Goal: Task Accomplishment & Management: Complete application form

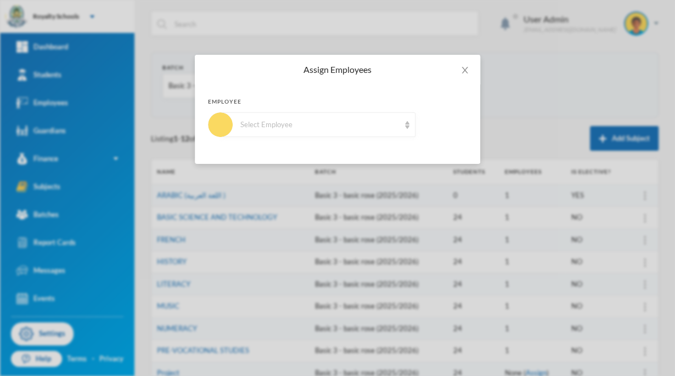
scroll to position [140, 0]
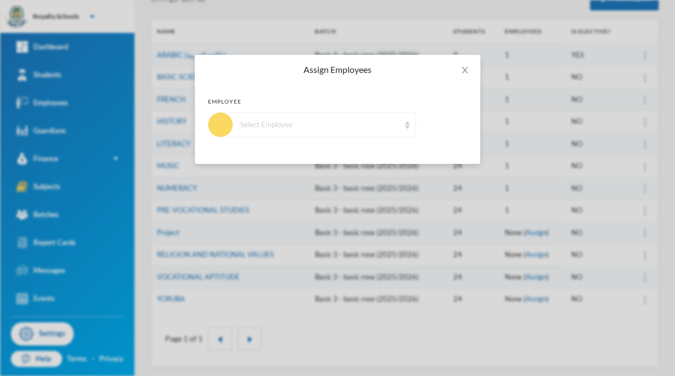
click at [410, 115] on div "Select Employee" at bounding box center [317, 124] width 195 height 25
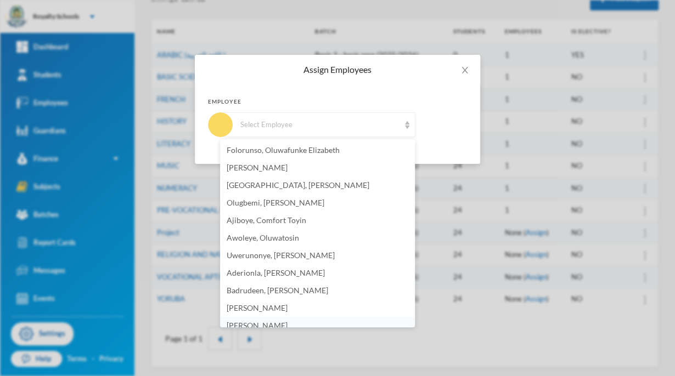
scroll to position [7, 0]
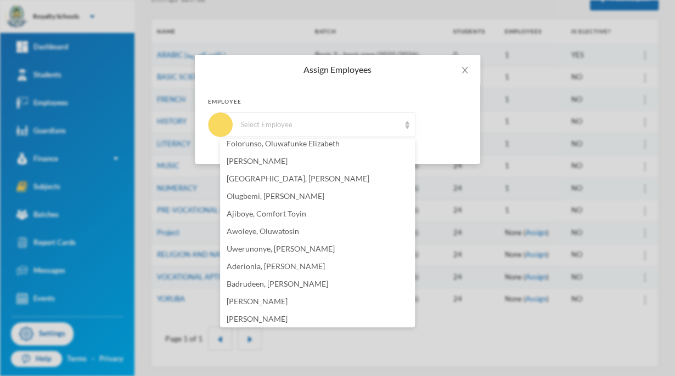
drag, startPoint x: 410, startPoint y: 115, endPoint x: 412, endPoint y: 319, distance: 204.6
click at [412, 319] on body "Royalty Schools Your Bluebic Account Royalty Schools Add a New School Dashboard…" at bounding box center [337, 188] width 675 height 376
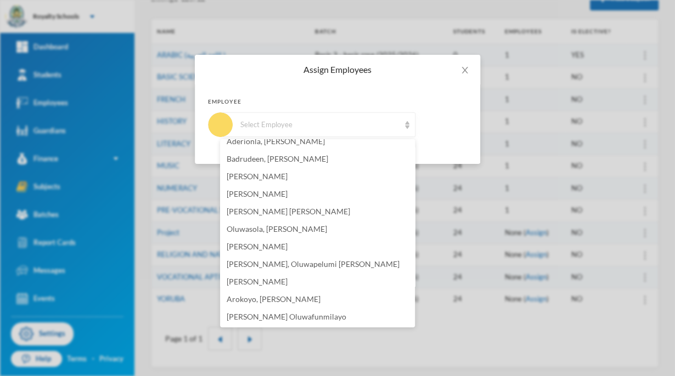
scroll to position [184, 0]
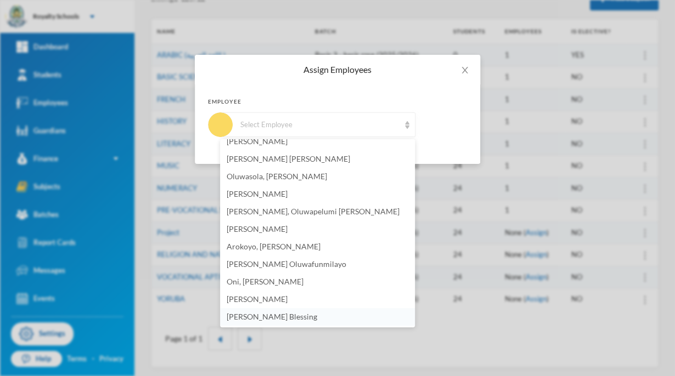
click at [345, 316] on li "[PERSON_NAME] Blessing" at bounding box center [317, 317] width 195 height 18
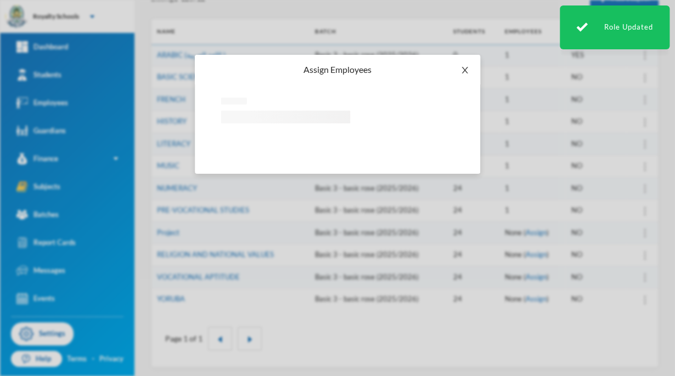
click at [460, 67] on icon "icon: close" at bounding box center [464, 70] width 9 height 9
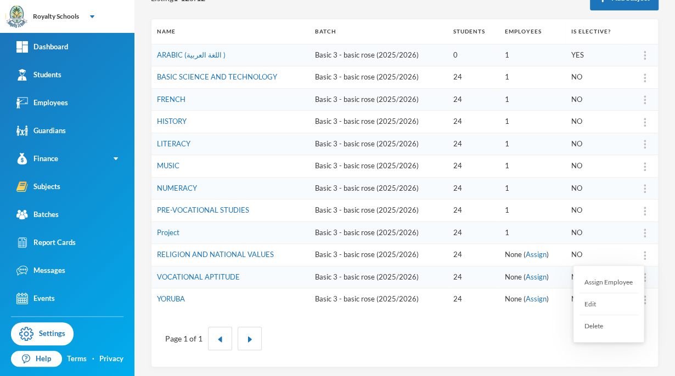
click at [626, 282] on div "Assign Employee" at bounding box center [608, 282] width 59 height 22
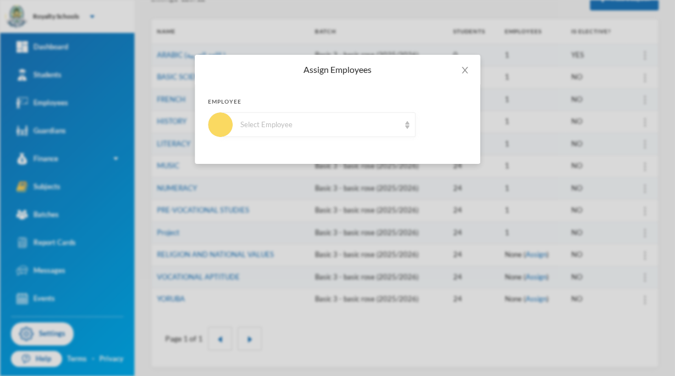
click at [341, 132] on div "Select Employee" at bounding box center [317, 124] width 195 height 25
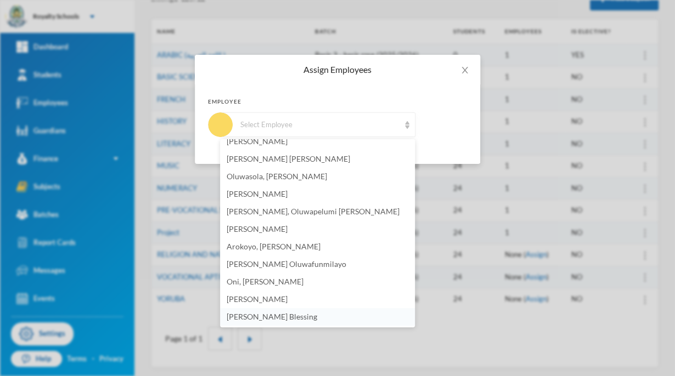
click at [352, 314] on li "[PERSON_NAME] Blessing" at bounding box center [317, 317] width 195 height 18
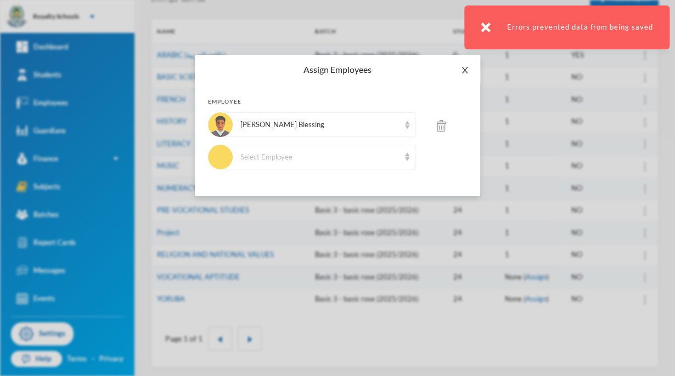
click at [463, 65] on span "Close" at bounding box center [464, 70] width 31 height 31
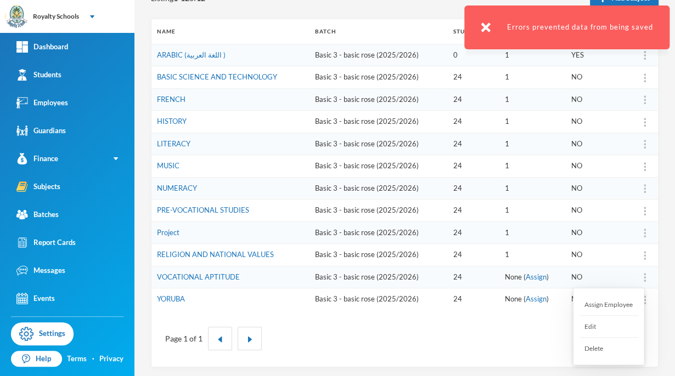
click at [621, 304] on div "Assign Employee" at bounding box center [608, 305] width 59 height 22
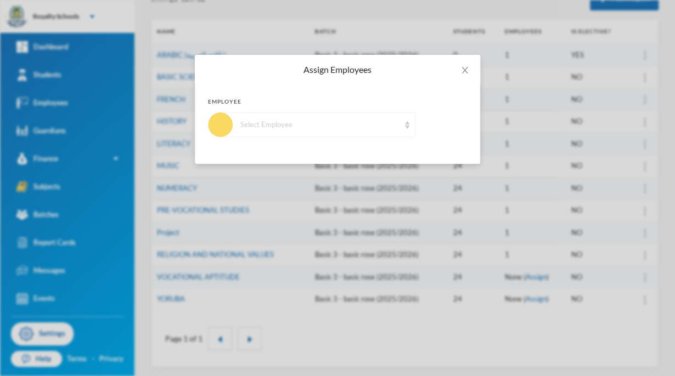
click at [366, 133] on div "Select Employee" at bounding box center [317, 124] width 195 height 25
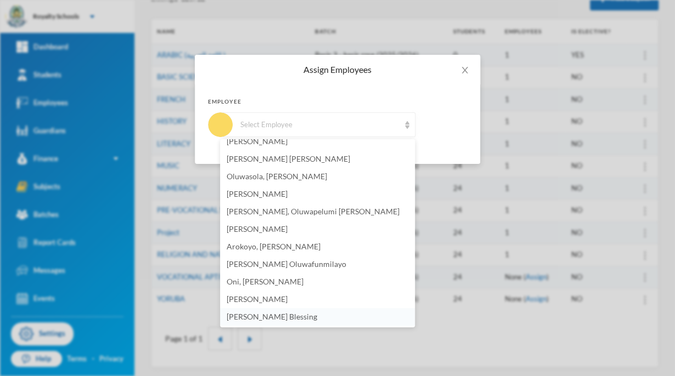
click at [275, 313] on span "[PERSON_NAME] Blessing" at bounding box center [271, 316] width 90 height 9
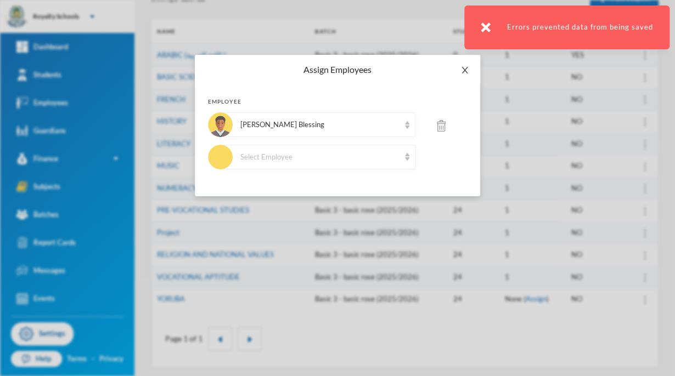
click at [460, 69] on icon "icon: close" at bounding box center [464, 70] width 9 height 9
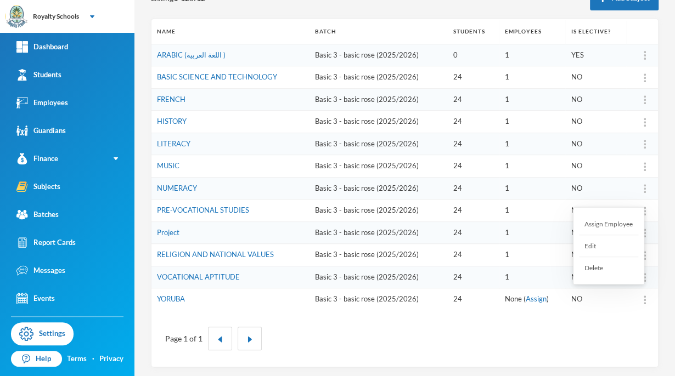
drag, startPoint x: 638, startPoint y: 296, endPoint x: 458, endPoint y: 348, distance: 187.8
click at [458, 348] on div "Page 1 of 1" at bounding box center [405, 339] width 490 height 40
click at [615, 227] on div "Assign Employee" at bounding box center [608, 224] width 59 height 22
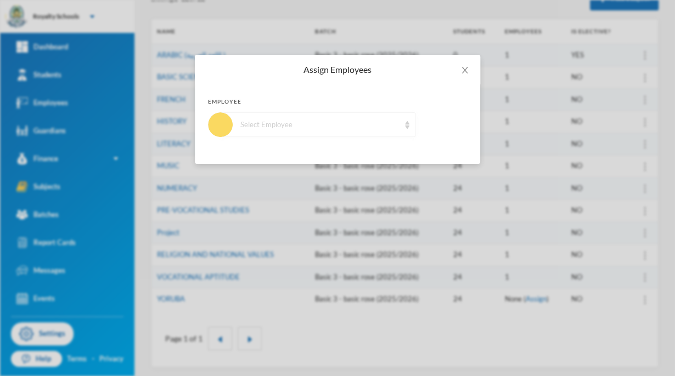
click at [355, 121] on div "Select Employee" at bounding box center [319, 125] width 159 height 11
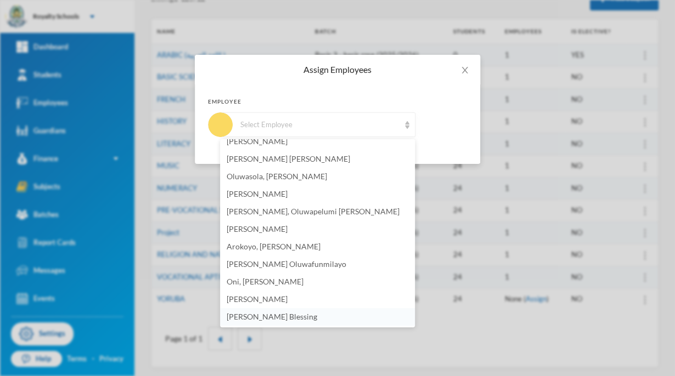
click at [370, 316] on li "[PERSON_NAME] Blessing" at bounding box center [317, 317] width 195 height 18
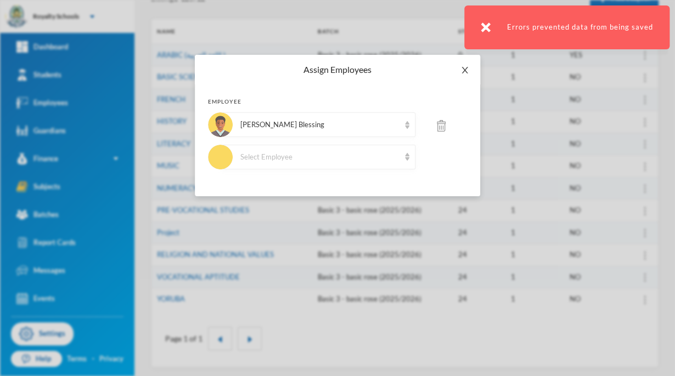
click at [467, 71] on icon "icon: close" at bounding box center [464, 70] width 9 height 9
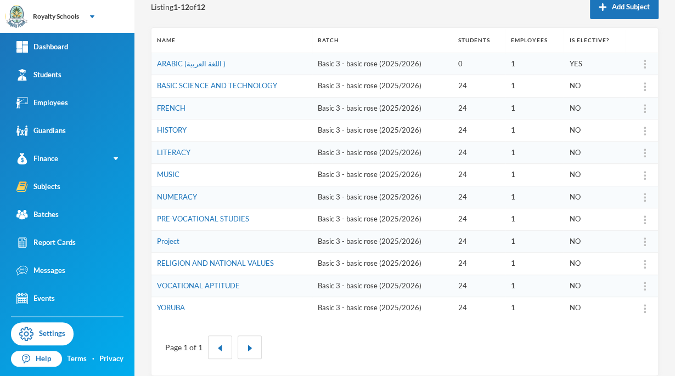
scroll to position [0, 0]
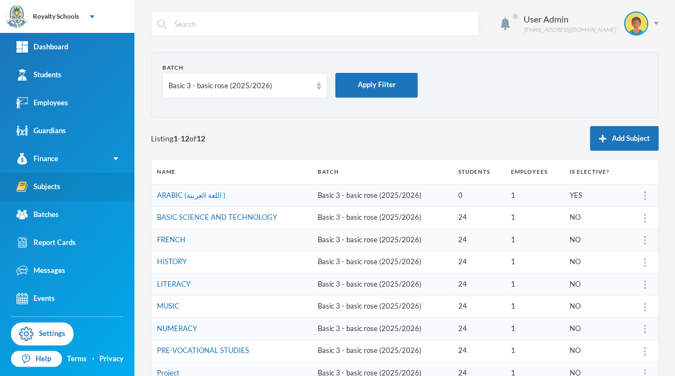
click at [21, 194] on link "Subjects" at bounding box center [67, 187] width 134 height 28
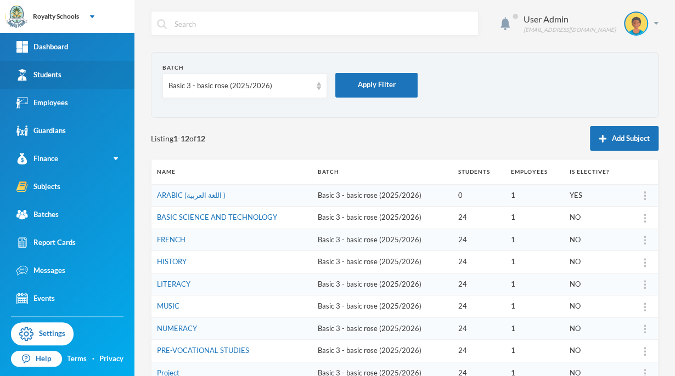
click at [55, 87] on link "Students" at bounding box center [67, 75] width 134 height 28
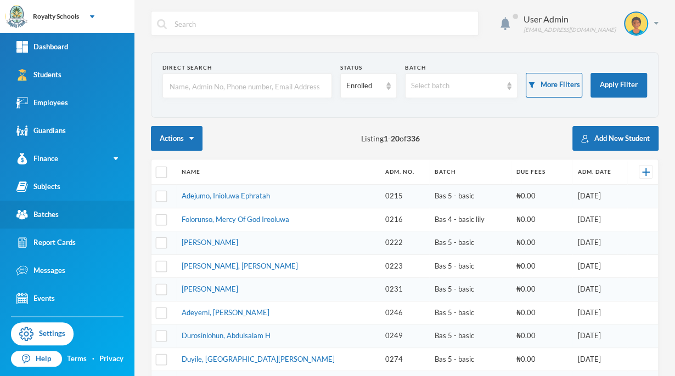
click at [42, 216] on div "Batches" at bounding box center [37, 215] width 42 height 12
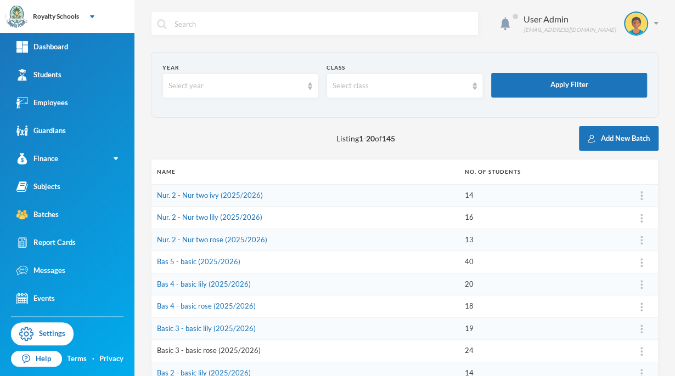
click at [172, 353] on link "Basic 3 - basic rose (2025/2026)" at bounding box center [209, 350] width 104 height 9
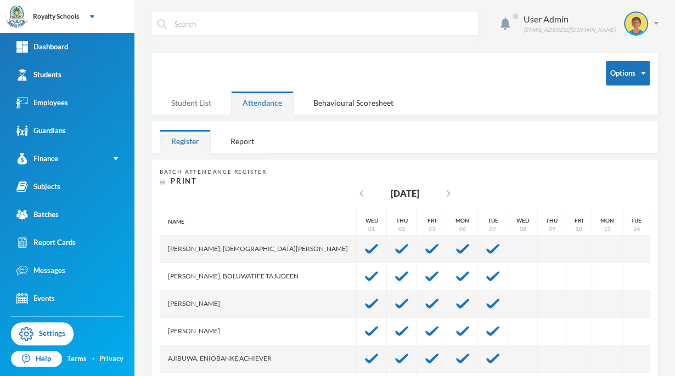
click at [198, 107] on div "Student List" at bounding box center [191, 103] width 63 height 24
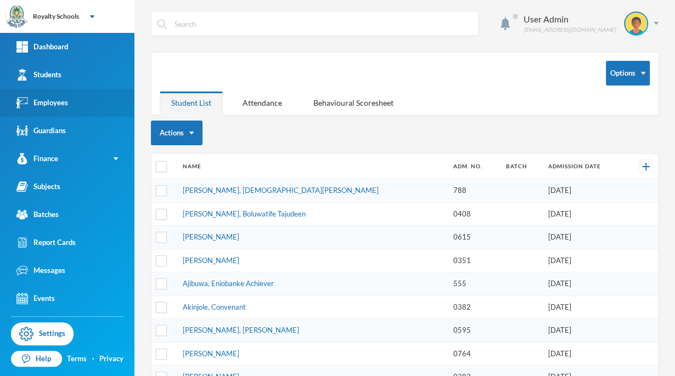
click at [133, 108] on link "Employees" at bounding box center [67, 103] width 134 height 28
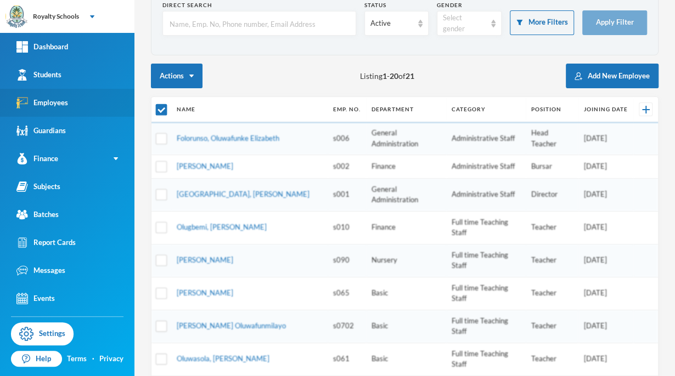
scroll to position [64, 0]
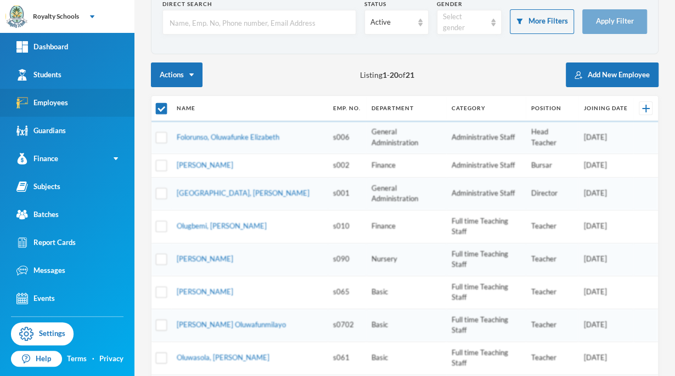
checkbox input "false"
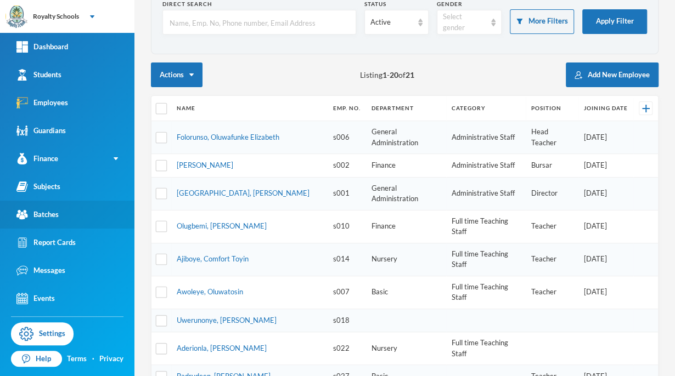
click at [36, 220] on div "Batches" at bounding box center [37, 215] width 42 height 12
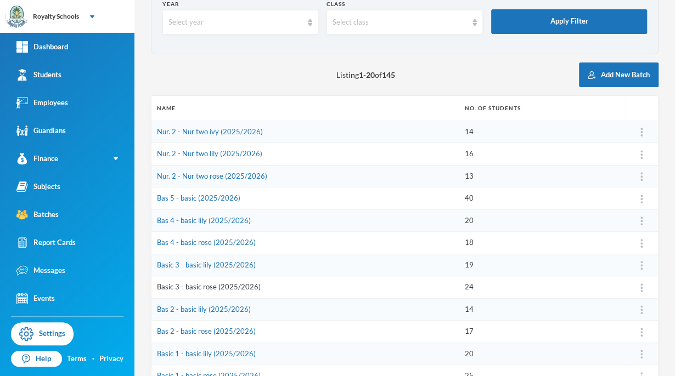
click at [190, 287] on link "Basic 3 - basic rose (2025/2026)" at bounding box center [209, 286] width 104 height 9
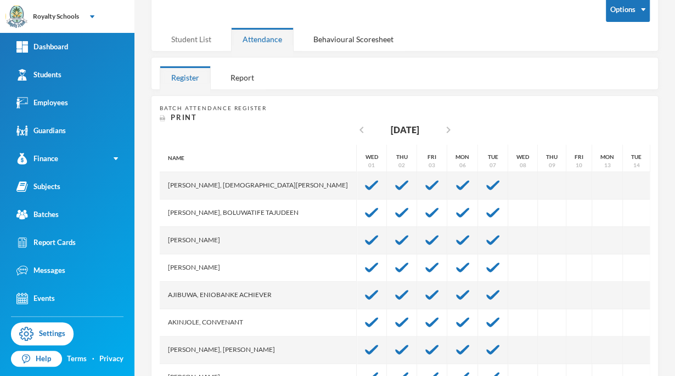
click at [191, 47] on div "Student List" at bounding box center [191, 39] width 63 height 24
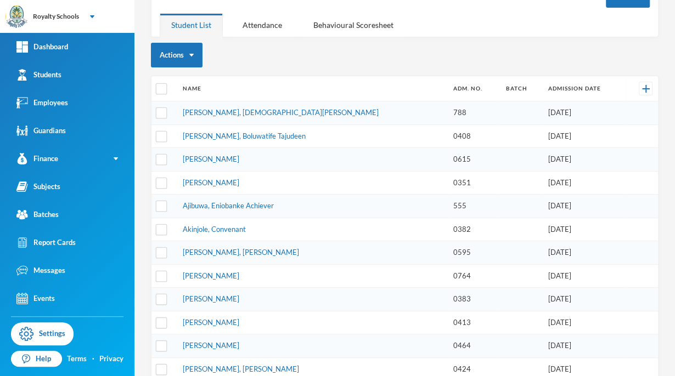
scroll to position [79, 0]
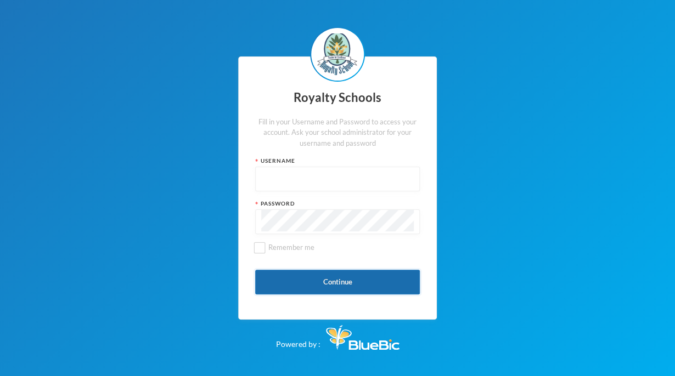
type input "admin"
click at [375, 277] on button "Continue" at bounding box center [337, 282] width 165 height 25
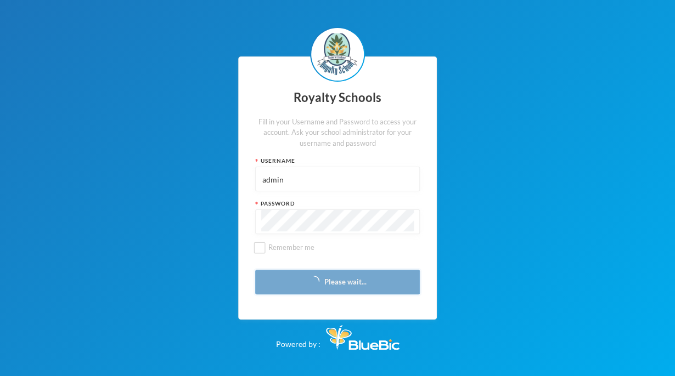
click at [375, 277] on button "Please wait..." at bounding box center [337, 282] width 165 height 25
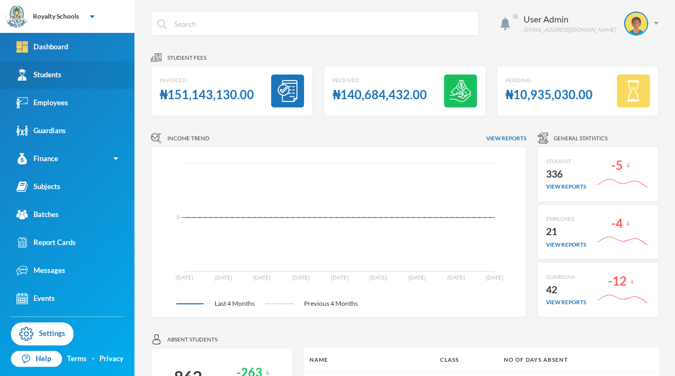
click at [90, 77] on link "Students" at bounding box center [67, 75] width 134 height 28
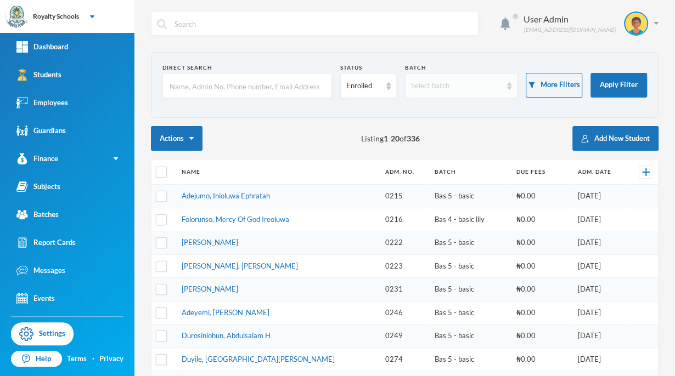
click at [483, 91] on div "Select batch" at bounding box center [461, 85] width 113 height 25
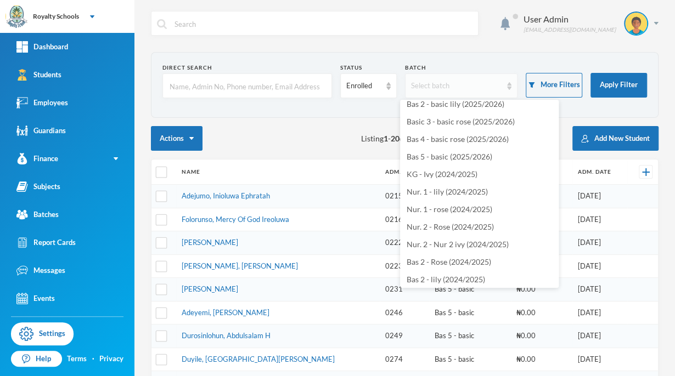
scroll to position [283, 0]
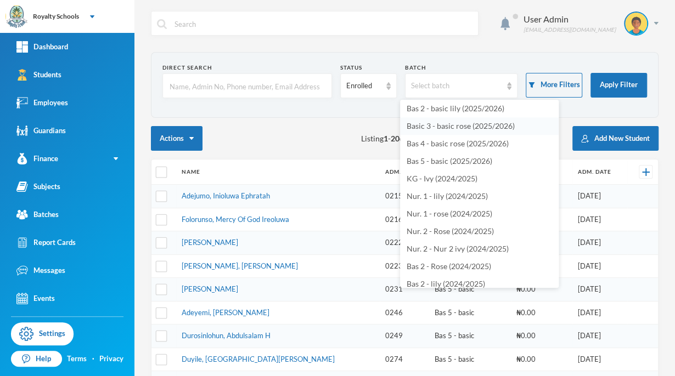
click at [489, 134] on li "Basic 3 - basic rose (2025/2026)" at bounding box center [479, 126] width 158 height 18
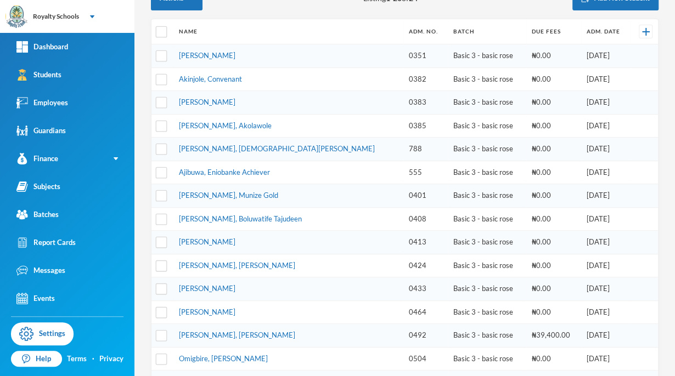
scroll to position [136, 0]
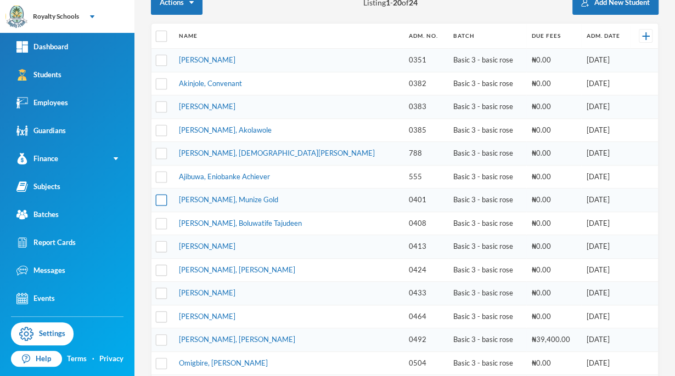
click at [162, 196] on input "checkbox" at bounding box center [162, 201] width 12 height 12
checkbox input "true"
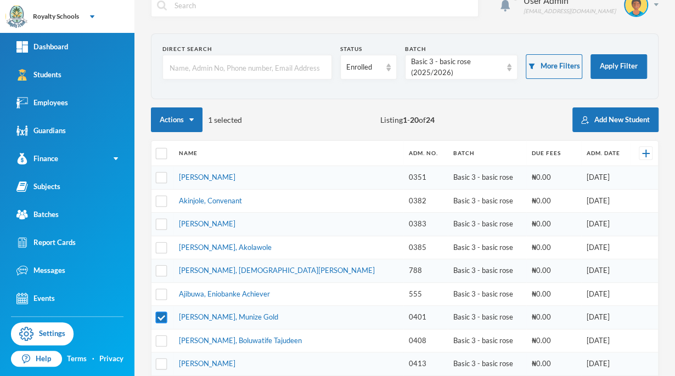
scroll to position [31, 0]
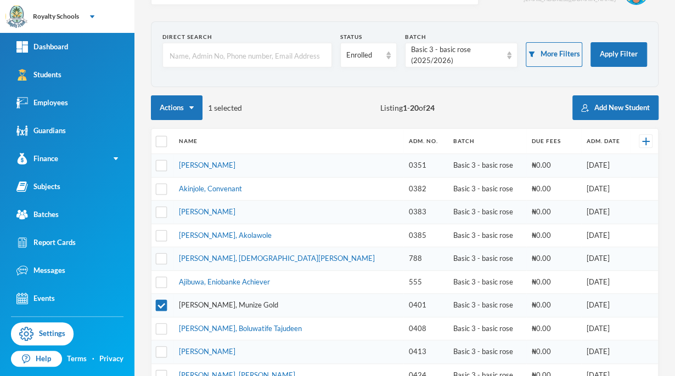
click at [243, 302] on link "[PERSON_NAME], Munize Gold" at bounding box center [228, 305] width 99 height 9
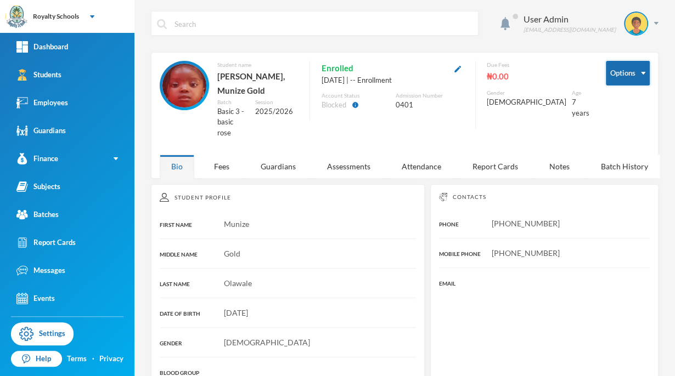
click at [621, 77] on button "Options" at bounding box center [627, 73] width 44 height 25
click at [616, 75] on button "Options" at bounding box center [627, 73] width 44 height 25
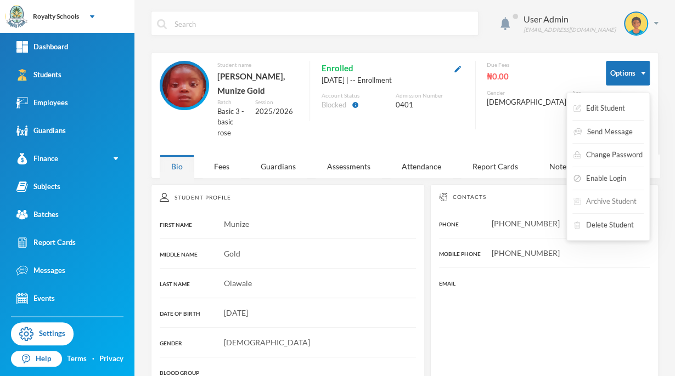
click at [611, 200] on button "Archive Student" at bounding box center [604, 202] width 65 height 20
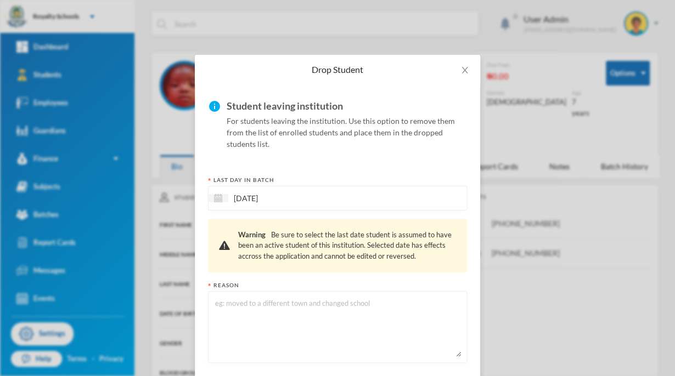
click at [390, 346] on textarea at bounding box center [337, 327] width 247 height 60
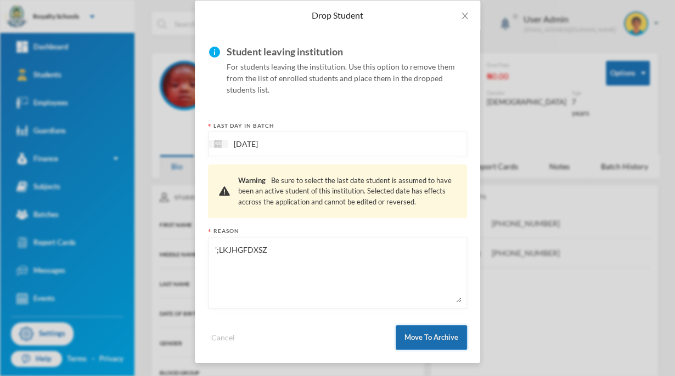
type textarea "';LKJHGFDXSZ"
click at [446, 333] on button "Move To Archive" at bounding box center [430, 337] width 71 height 25
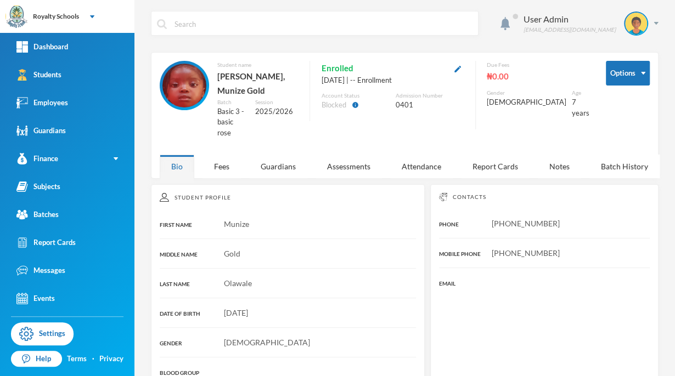
scroll to position [0, 0]
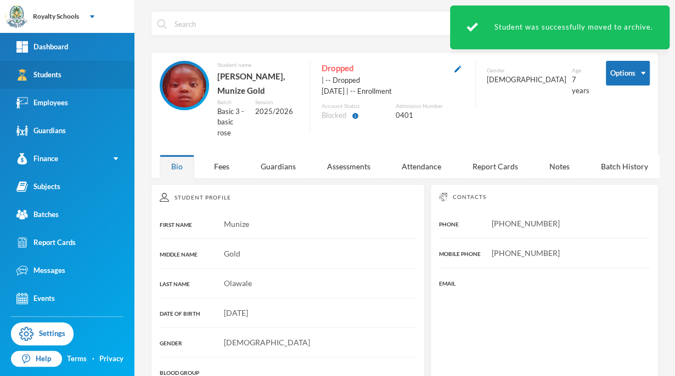
click at [36, 71] on div "Students" at bounding box center [38, 75] width 45 height 12
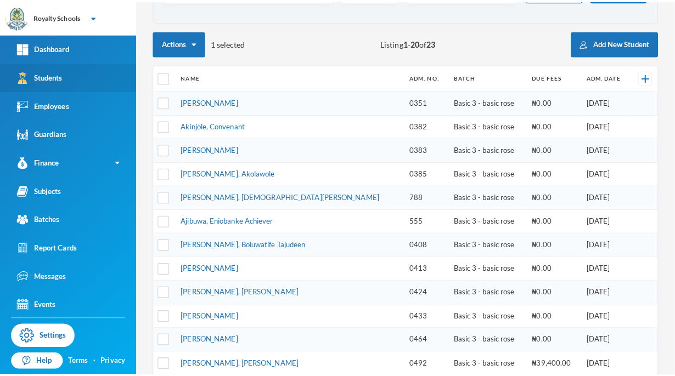
scroll to position [101, 0]
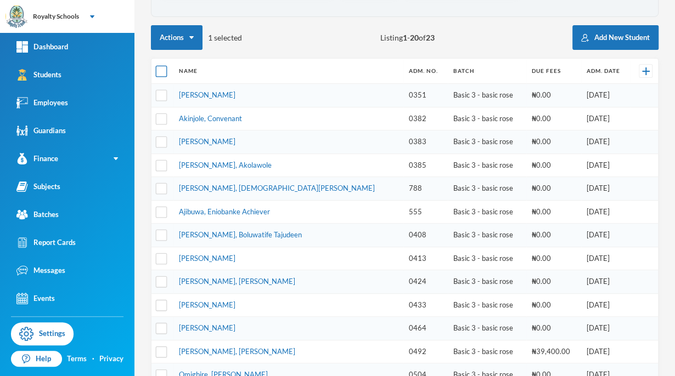
click at [161, 72] on input "checkbox" at bounding box center [162, 72] width 12 height 12
checkbox input "true"
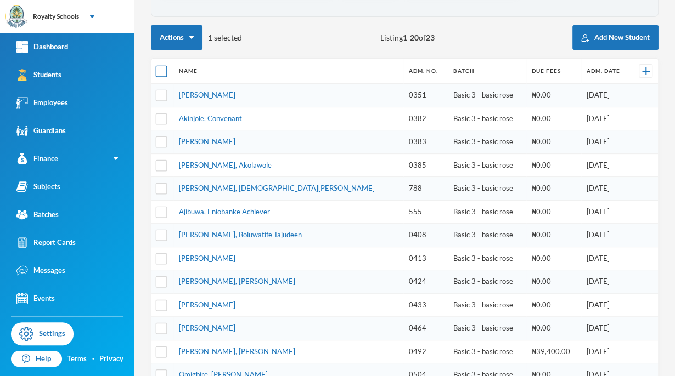
checkbox input "true"
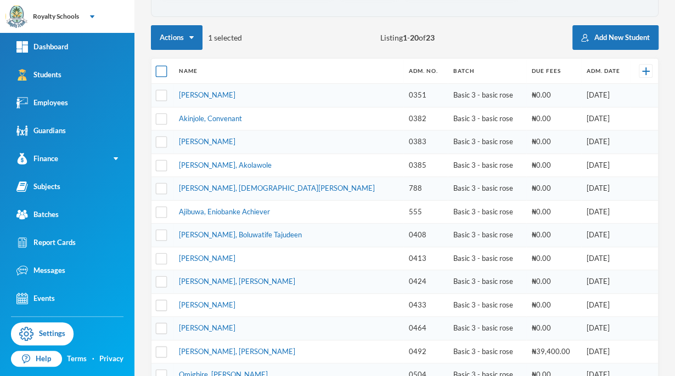
checkbox input "true"
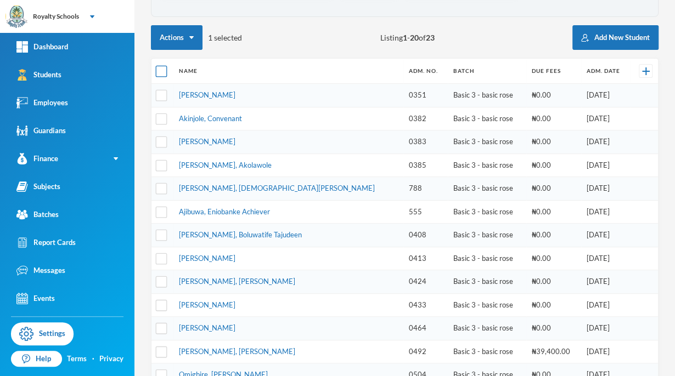
checkbox input "true"
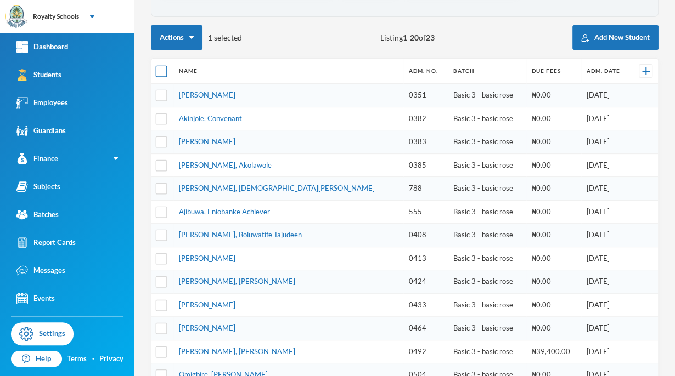
checkbox input "true"
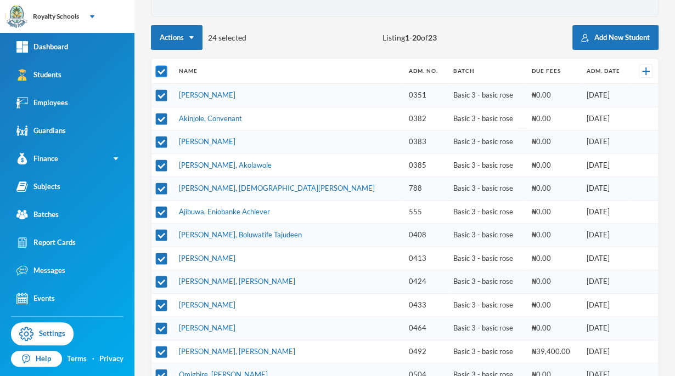
click at [157, 75] on input "checkbox" at bounding box center [162, 72] width 12 height 12
checkbox input "false"
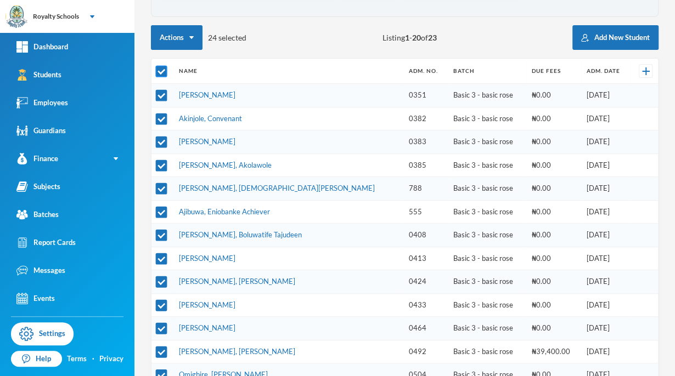
checkbox input "false"
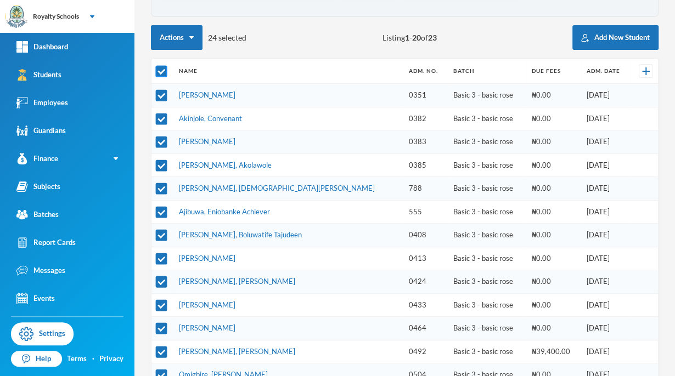
checkbox input "false"
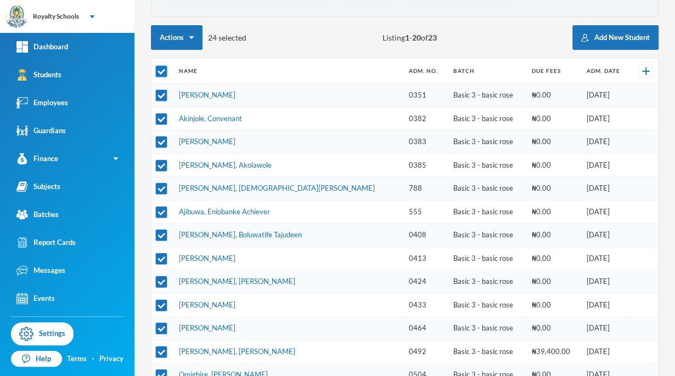
checkbox input "false"
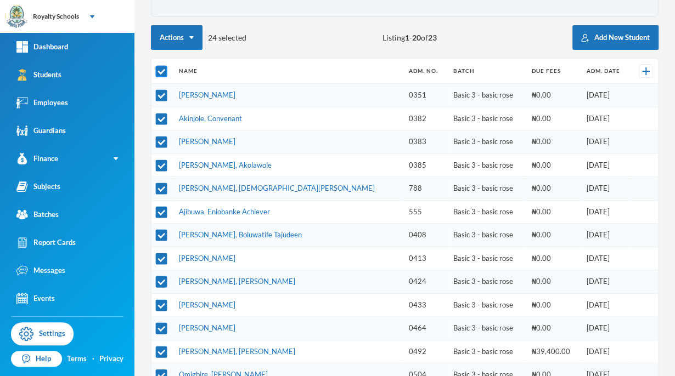
checkbox input "false"
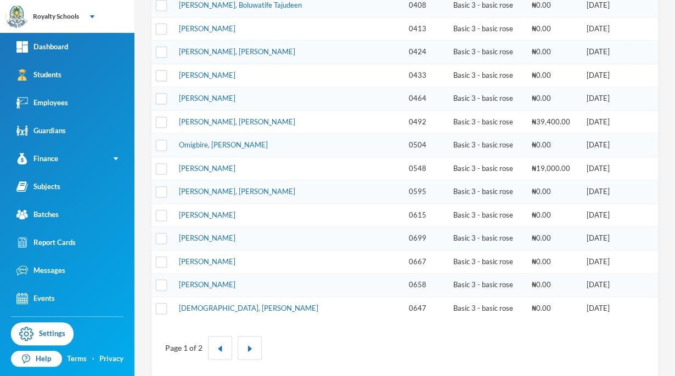
scroll to position [334, 0]
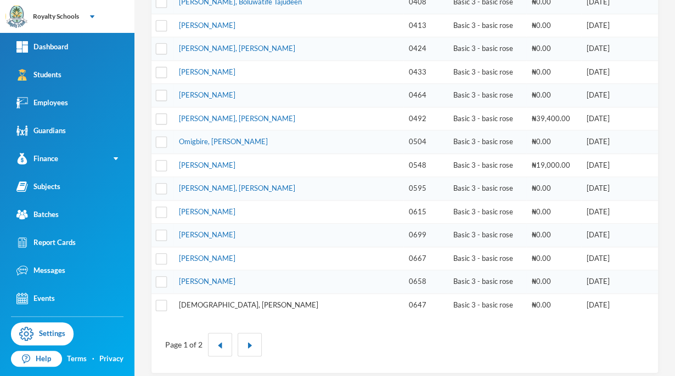
click at [263, 301] on link "[DEMOGRAPHIC_DATA], [PERSON_NAME]" at bounding box center [248, 305] width 139 height 9
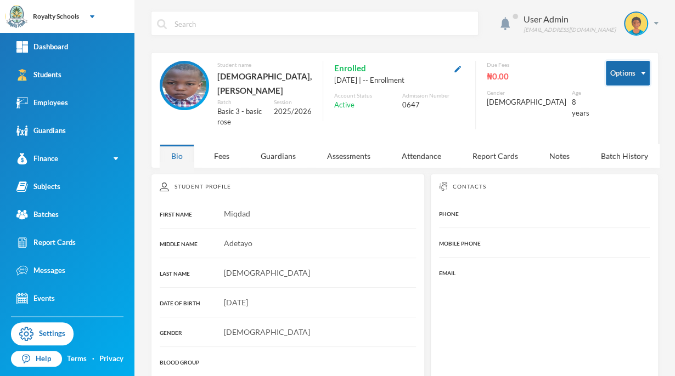
click at [612, 74] on button "Options" at bounding box center [627, 73] width 44 height 25
click at [641, 72] on img "button" at bounding box center [643, 73] width 4 height 3
click at [621, 81] on button "Options" at bounding box center [627, 73] width 44 height 25
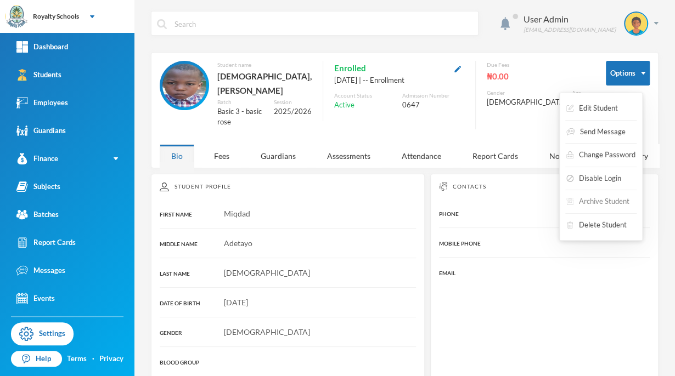
click at [586, 202] on button "Archive Student" at bounding box center [597, 202] width 65 height 20
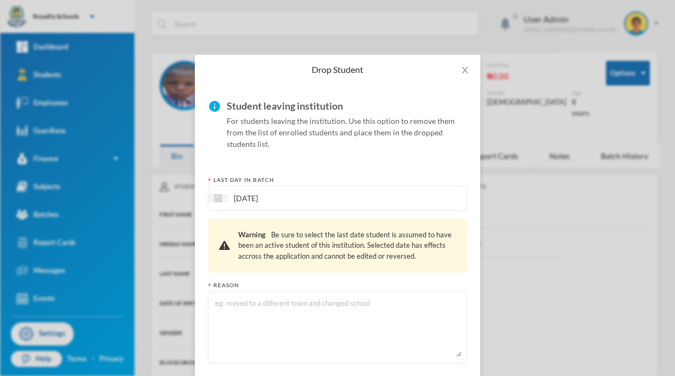
click at [311, 303] on textarea at bounding box center [337, 327] width 247 height 60
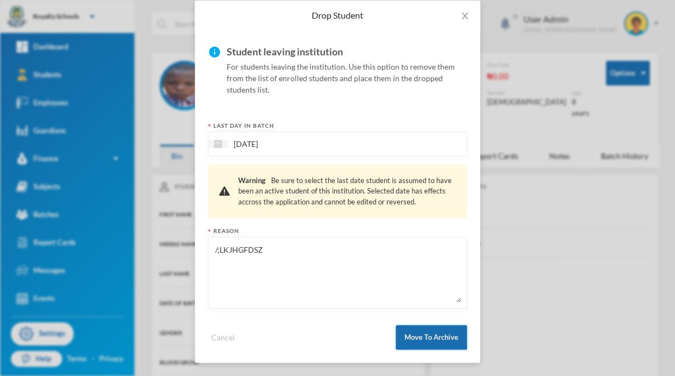
type textarea "/;LKJHGFDSZ"
click at [442, 348] on button "Move To Archive" at bounding box center [430, 337] width 71 height 25
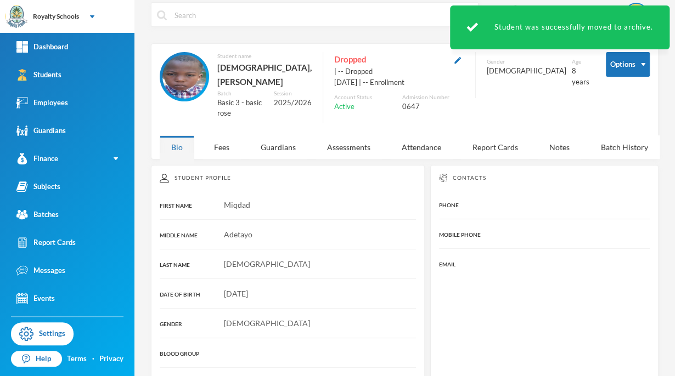
scroll to position [0, 0]
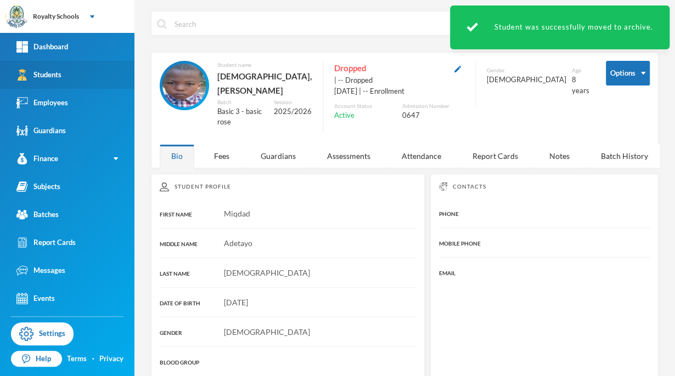
click at [83, 84] on link "Students" at bounding box center [67, 75] width 134 height 28
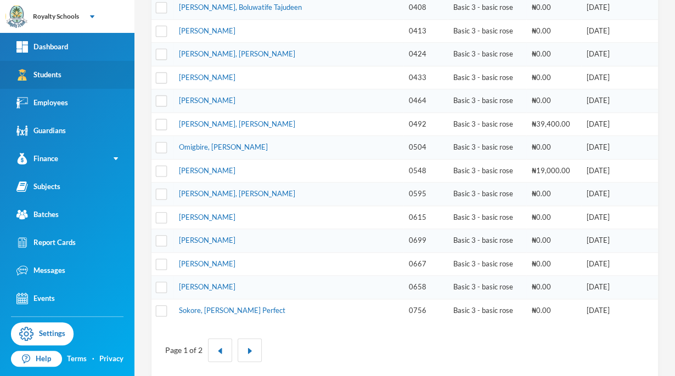
scroll to position [334, 0]
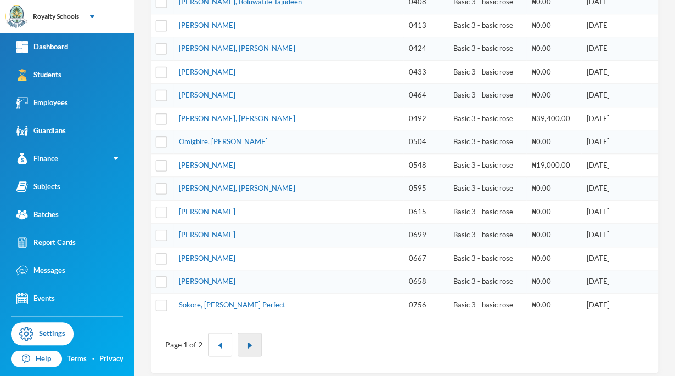
click at [248, 342] on img "button" at bounding box center [249, 345] width 7 height 7
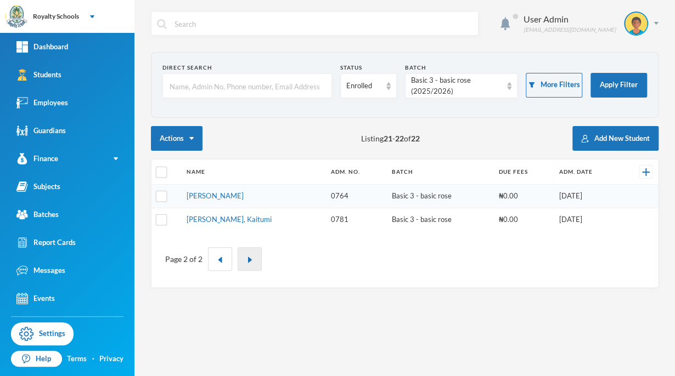
scroll to position [0, 0]
click at [472, 26] on input "text" at bounding box center [322, 24] width 299 height 25
click at [454, 91] on div "Basic 3 - basic rose (2025/2026)" at bounding box center [456, 85] width 91 height 21
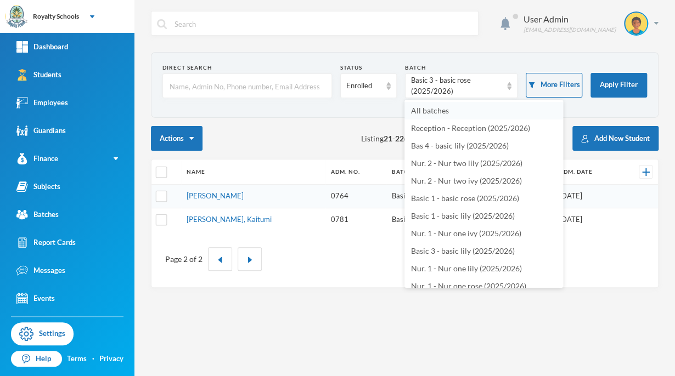
click at [445, 109] on span "All batches" at bounding box center [430, 110] width 38 height 9
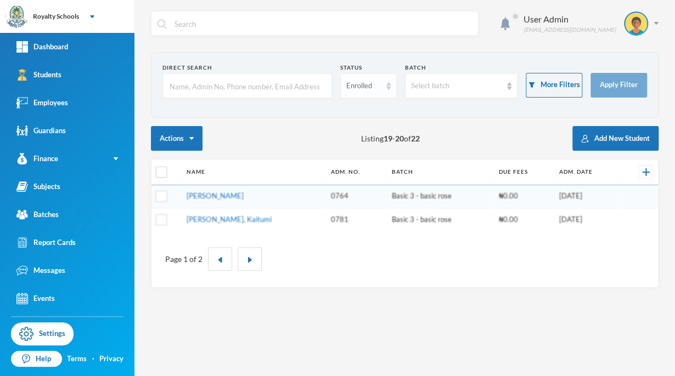
click at [365, 92] on div "Enrolled" at bounding box center [368, 85] width 56 height 25
click at [371, 150] on li "Dropped" at bounding box center [367, 146] width 56 height 18
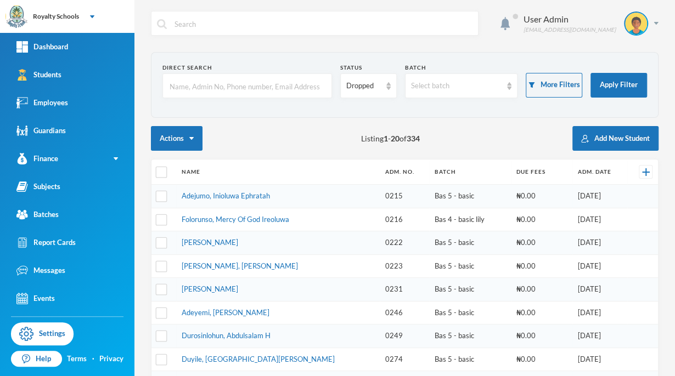
click at [261, 90] on input "text" at bounding box center [246, 86] width 157 height 25
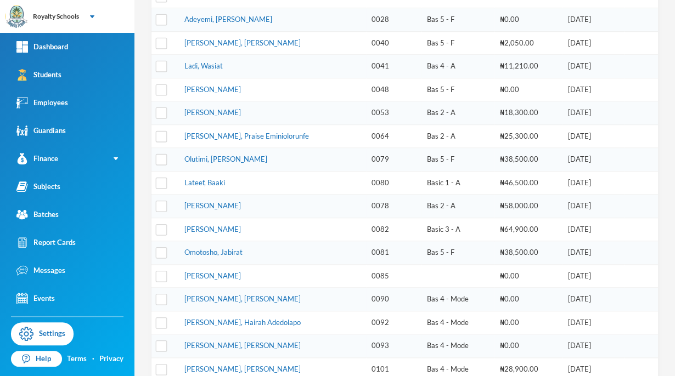
scroll to position [334, 0]
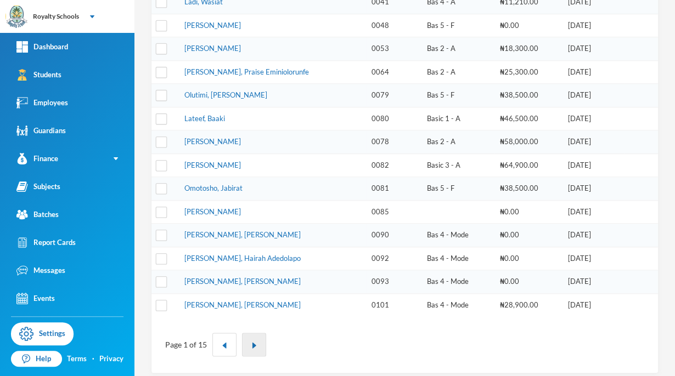
type input "issa"
click at [252, 342] on img "button" at bounding box center [254, 345] width 7 height 7
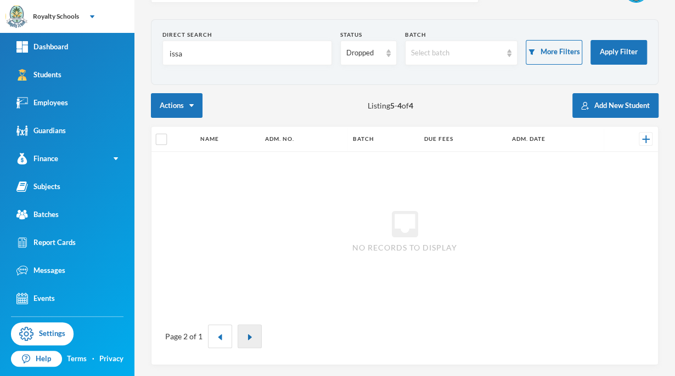
scroll to position [32, 0]
click at [219, 338] on img "button" at bounding box center [220, 338] width 7 height 7
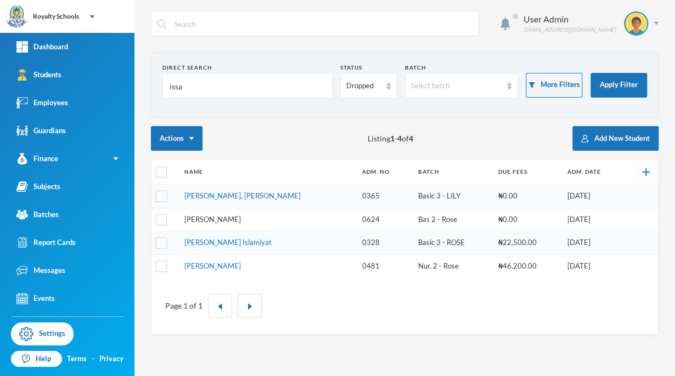
click at [233, 222] on link "[PERSON_NAME]" at bounding box center [212, 219] width 56 height 9
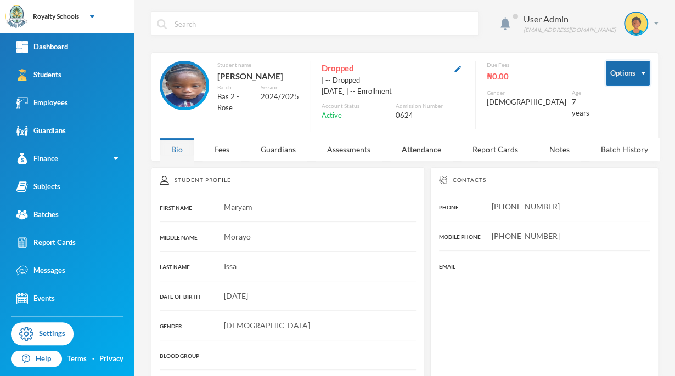
click at [625, 78] on button "Options" at bounding box center [627, 73] width 44 height 25
click at [616, 75] on button "Options" at bounding box center [627, 73] width 44 height 25
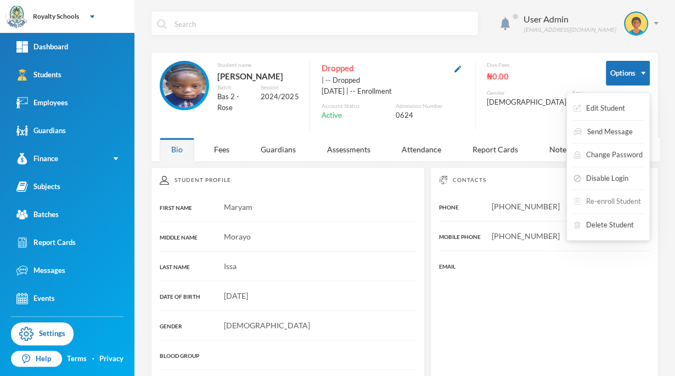
click at [572, 196] on button "Re-enroll Student" at bounding box center [607, 202] width 70 height 20
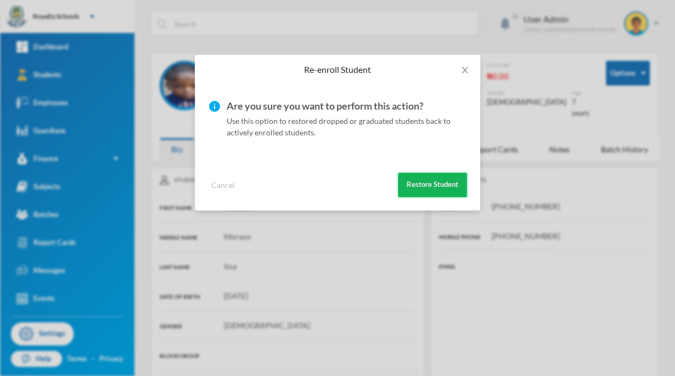
click at [411, 186] on button "Restore Student" at bounding box center [432, 185] width 69 height 25
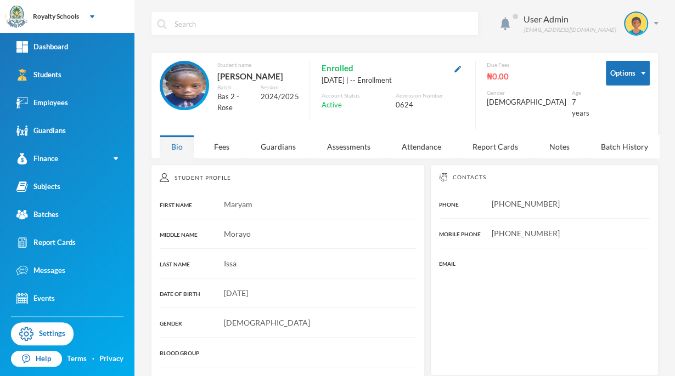
click at [358, 230] on div "Morayo" at bounding box center [288, 234] width 256 height 12
click at [107, 71] on link "Students" at bounding box center [67, 75] width 134 height 28
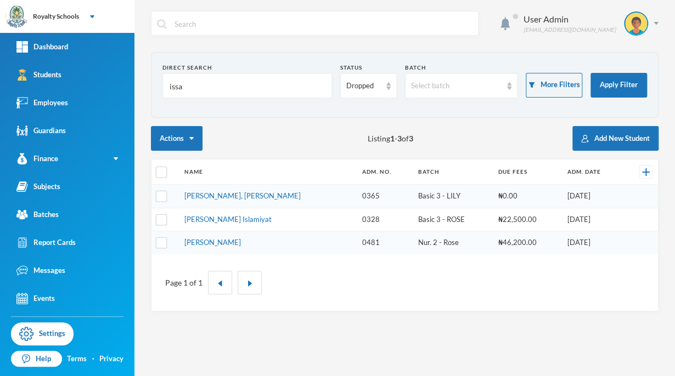
click at [637, 303] on div "Page 1 of 1" at bounding box center [404, 282] width 506 height 56
click at [73, 213] on link "Batches" at bounding box center [67, 215] width 134 height 28
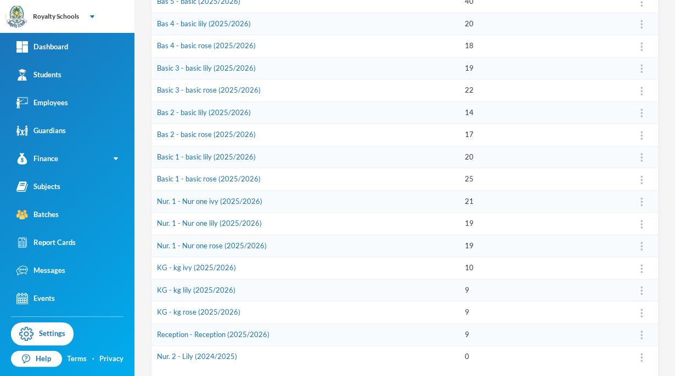
scroll to position [318, 0]
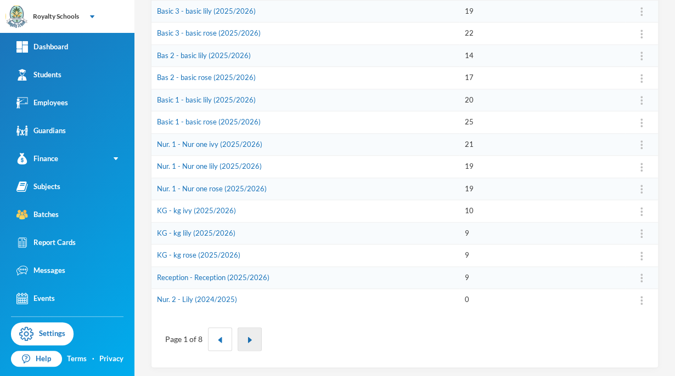
click at [257, 339] on button "button" at bounding box center [249, 339] width 24 height 24
click at [335, 296] on td "Nur. 2 - Lily (2024/2025)" at bounding box center [305, 300] width 308 height 22
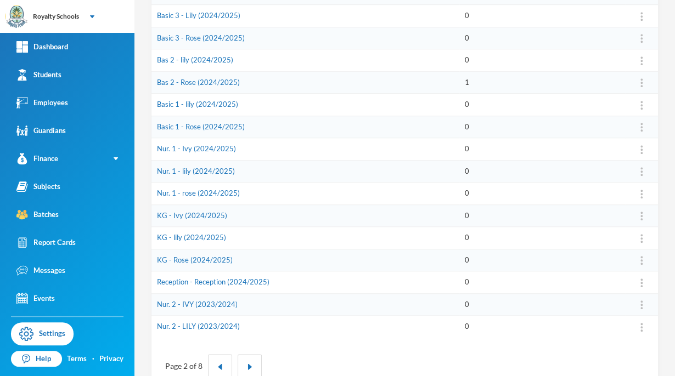
scroll to position [291, 0]
click at [196, 82] on link "Bas 2 - Rose (2024/2025)" at bounding box center [198, 81] width 83 height 9
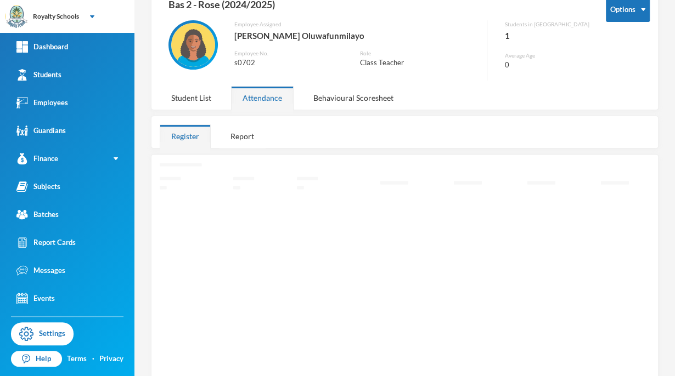
scroll to position [78, 0]
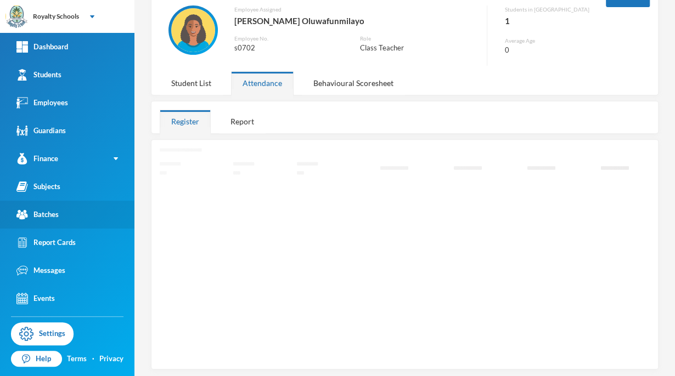
click at [83, 212] on link "Batches" at bounding box center [67, 215] width 134 height 28
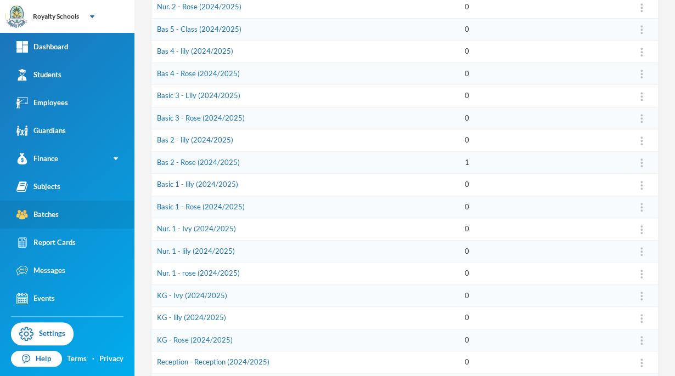
scroll to position [212, 0]
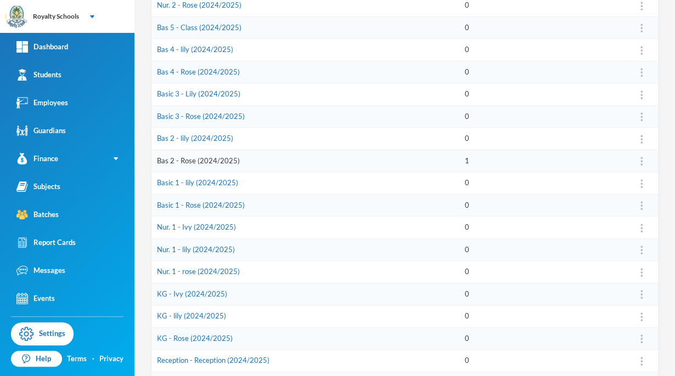
click at [218, 160] on link "Bas 2 - Rose (2024/2025)" at bounding box center [198, 160] width 83 height 9
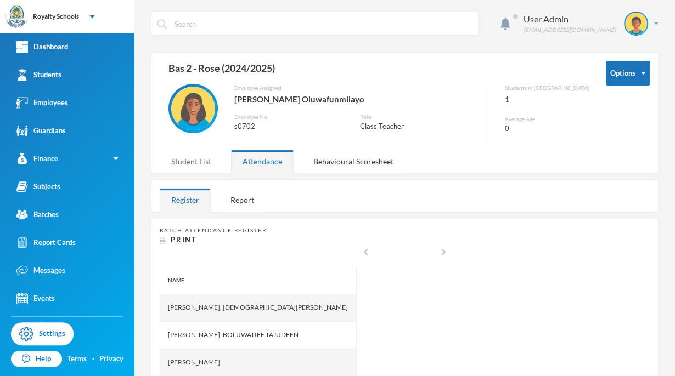
click at [205, 163] on div "Student List" at bounding box center [191, 162] width 63 height 24
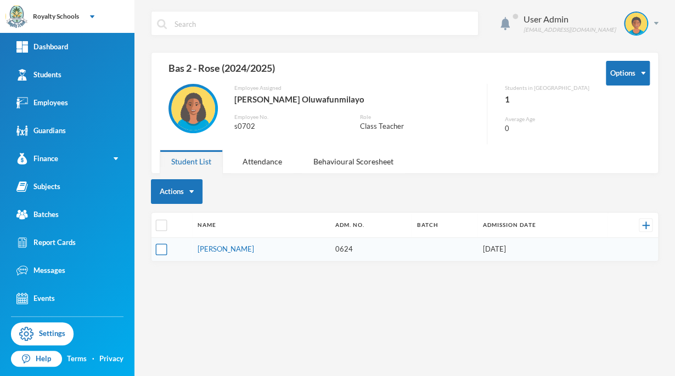
click at [164, 250] on input "checkbox" at bounding box center [162, 250] width 12 height 12
checkbox input "true"
click at [186, 194] on button "Actions" at bounding box center [177, 191] width 52 height 25
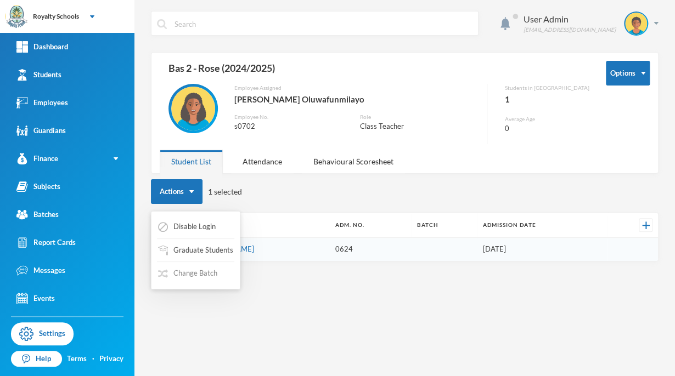
click at [205, 273] on button "Change Batch" at bounding box center [187, 274] width 61 height 20
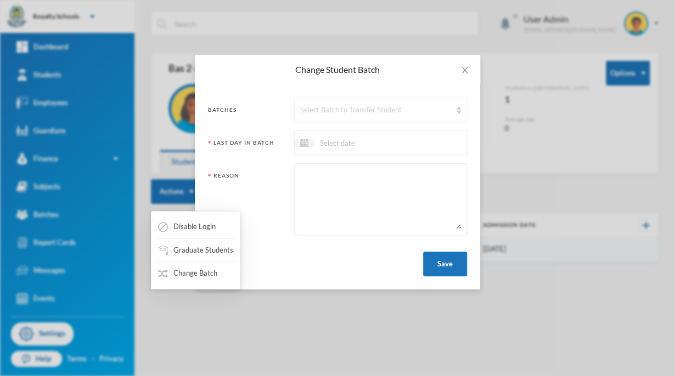
click at [336, 118] on div "Select Batch to Transfer Student" at bounding box center [380, 110] width 173 height 25
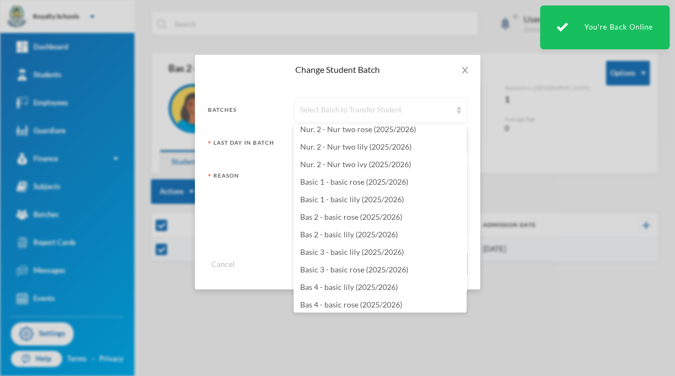
scroll to position [2360, 0]
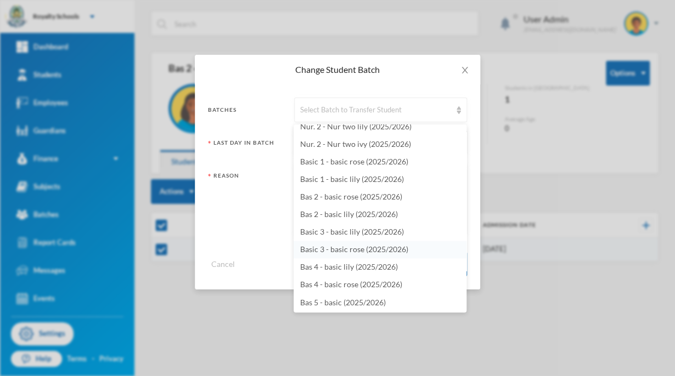
click at [406, 251] on span "Basic 3 - basic rose (2025/2026)" at bounding box center [354, 249] width 108 height 9
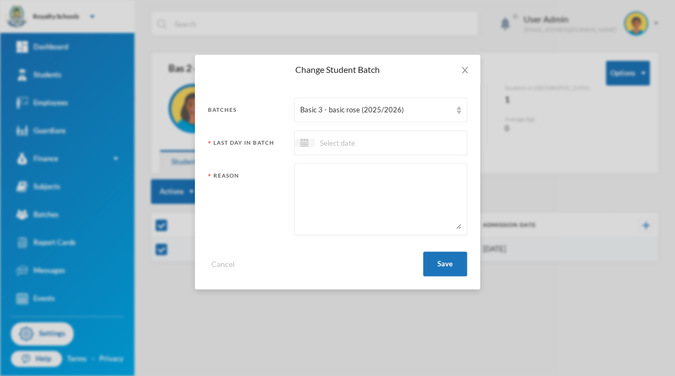
click at [418, 138] on div at bounding box center [380, 143] width 173 height 25
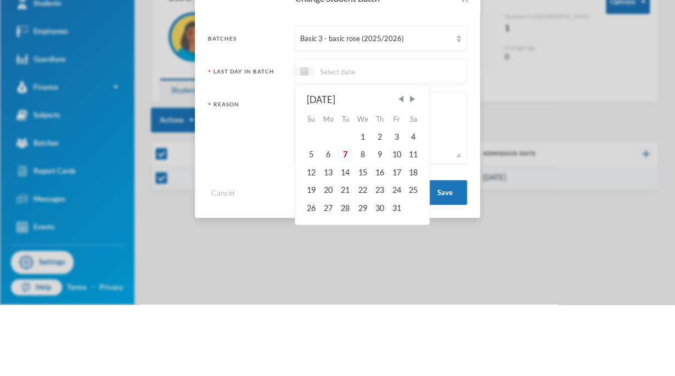
click at [344, 226] on div "7" at bounding box center [345, 226] width 16 height 18
type input "[DATE]"
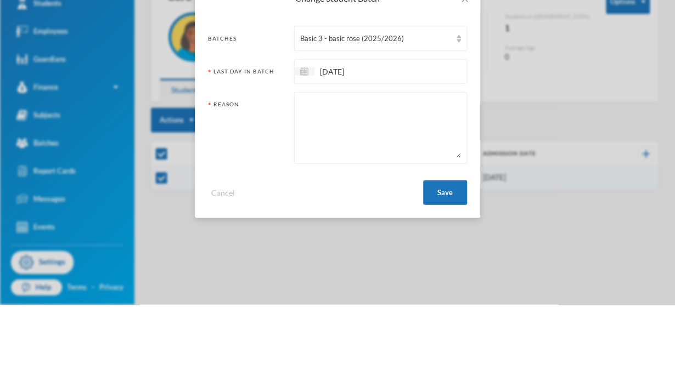
click at [393, 195] on textarea at bounding box center [380, 199] width 161 height 60
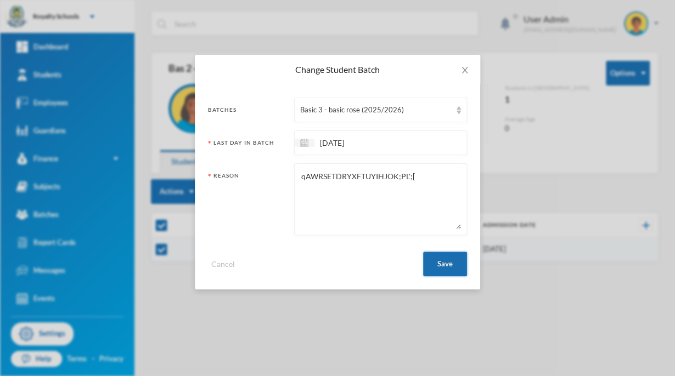
type textarea "qAWRSETDRYXFTUYIHJOK;PL';["
click at [434, 269] on button "Save" at bounding box center [445, 264] width 44 height 25
click at [451, 264] on button "Save" at bounding box center [445, 264] width 44 height 25
click at [441, 260] on button "Save" at bounding box center [445, 264] width 44 height 25
checkbox input "false"
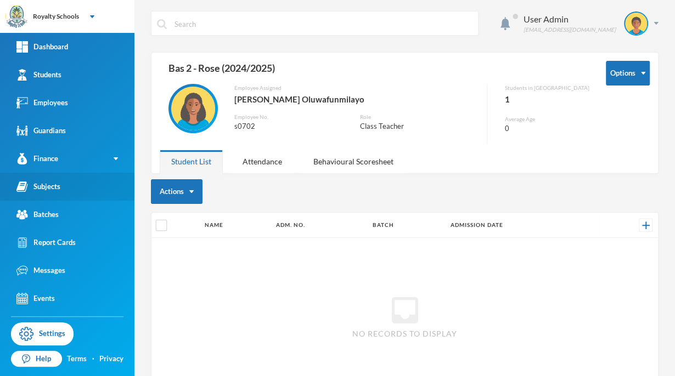
click at [61, 182] on link "Subjects" at bounding box center [67, 187] width 134 height 28
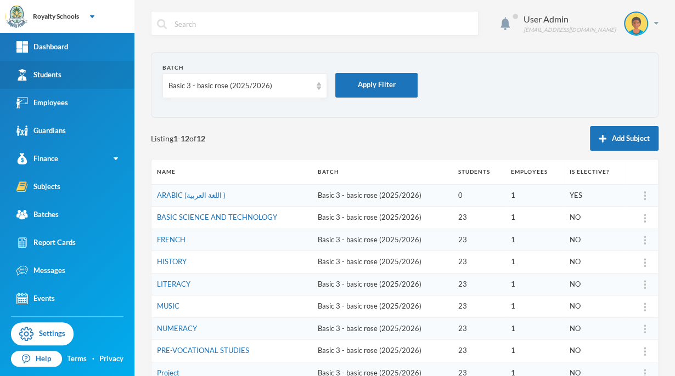
click at [52, 75] on div "Students" at bounding box center [38, 75] width 45 height 12
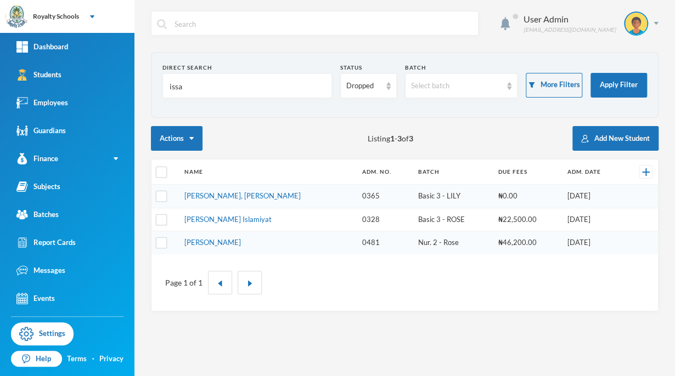
click at [262, 80] on input "issa" at bounding box center [246, 86] width 157 height 25
type input "i"
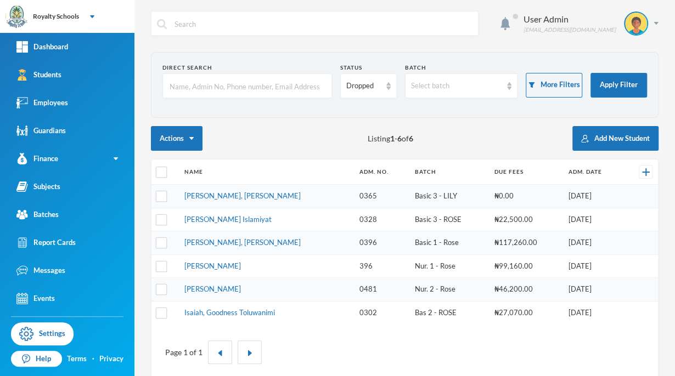
click at [262, 80] on input "text" at bounding box center [246, 86] width 157 height 25
click at [386, 87] on img at bounding box center [388, 86] width 4 height 8
click at [366, 111] on span "Enrolled" at bounding box center [357, 110] width 29 height 9
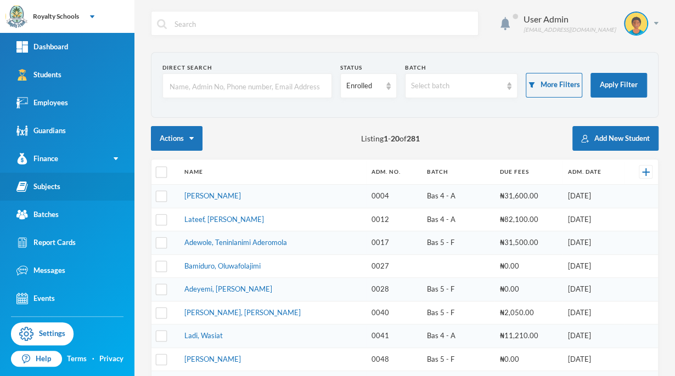
click at [47, 185] on div "Subjects" at bounding box center [38, 187] width 44 height 12
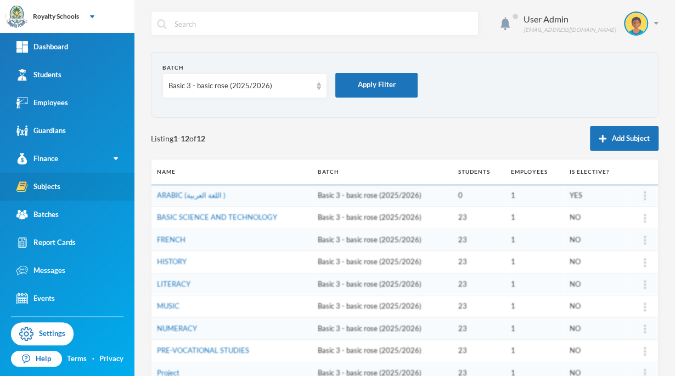
click at [47, 185] on div "Subjects" at bounding box center [38, 187] width 44 height 12
click at [181, 81] on div "Basic 3 - basic rose (2025/2026)" at bounding box center [239, 86] width 143 height 11
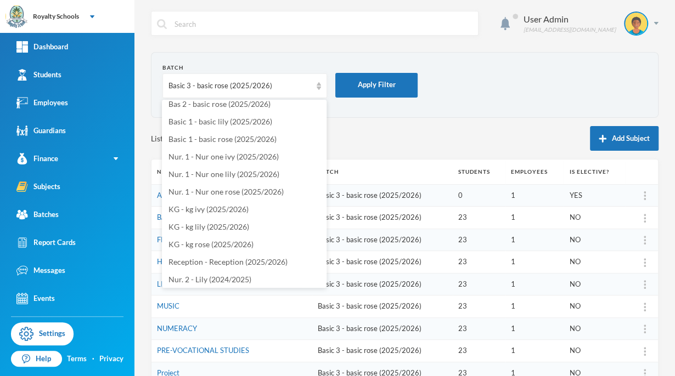
scroll to position [204, 0]
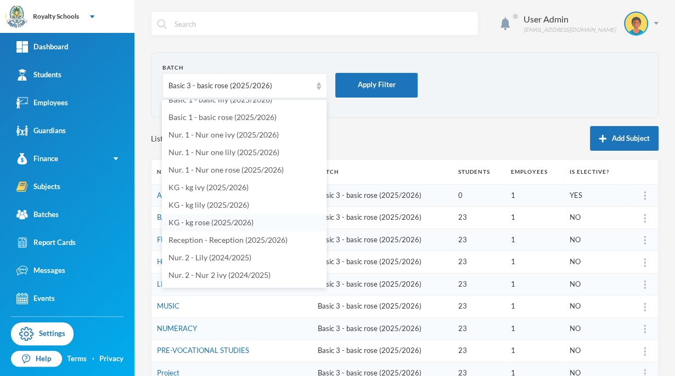
click at [195, 220] on span "KG - kg rose (2025/2026)" at bounding box center [210, 222] width 85 height 9
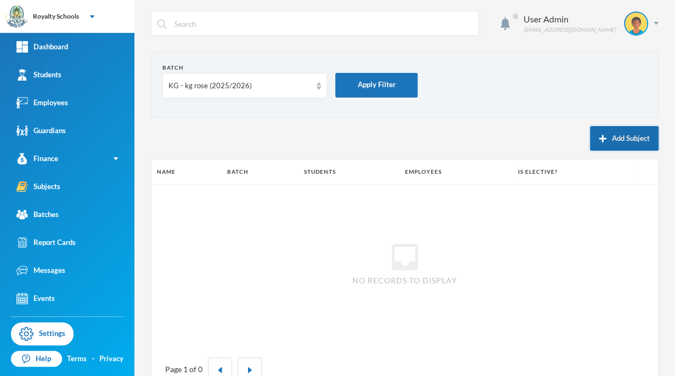
click at [630, 138] on button "Add Subject" at bounding box center [624, 138] width 69 height 25
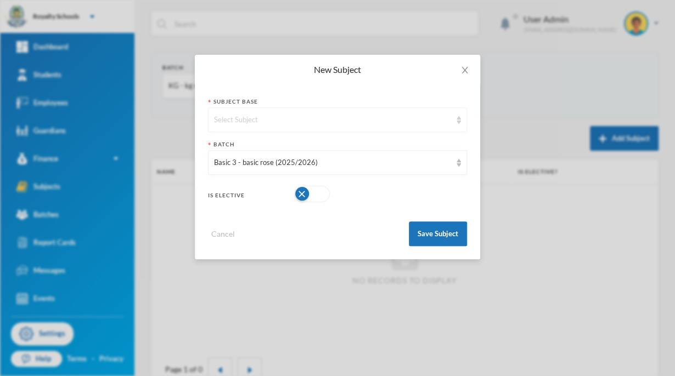
click at [455, 128] on div "Select Subject" at bounding box center [337, 119] width 259 height 25
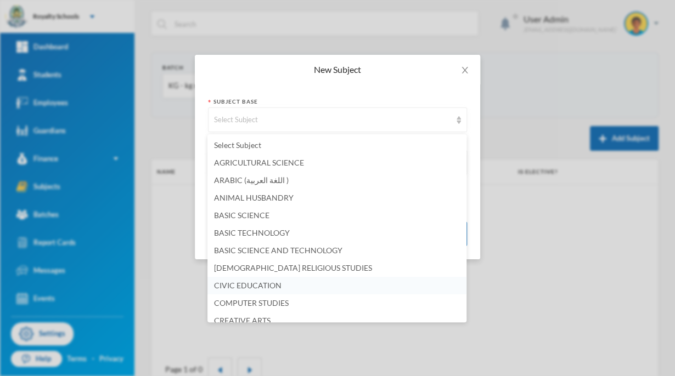
click at [456, 292] on li "CIVIC EDUCATION" at bounding box center [336, 286] width 259 height 18
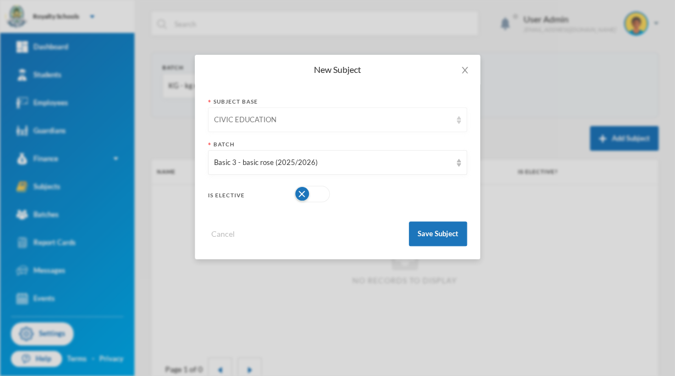
click at [367, 129] on div "CIVIC EDUCATION" at bounding box center [337, 119] width 259 height 25
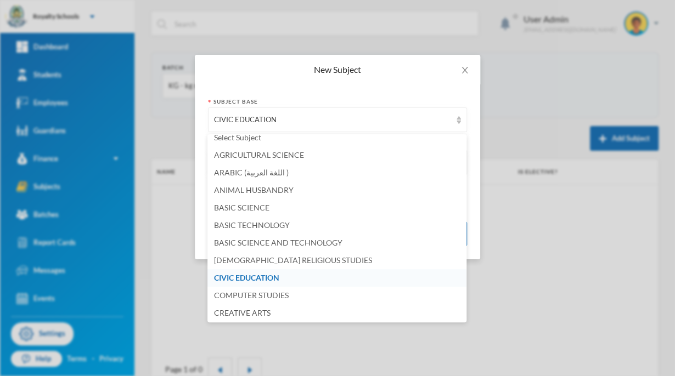
scroll to position [7, 0]
click at [666, 207] on div "New Subject Subject Base CIVIC EDUCATION Batch Basic 3 - basic rose (2025/2026)…" at bounding box center [337, 188] width 675 height 376
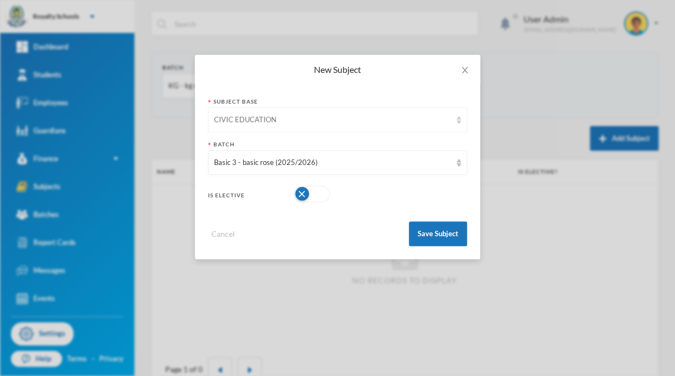
click at [423, 122] on div "CIVIC EDUCATION" at bounding box center [332, 120] width 237 height 11
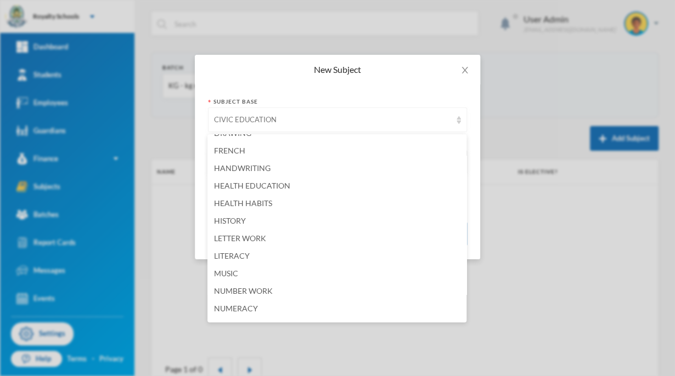
scroll to position [260, 0]
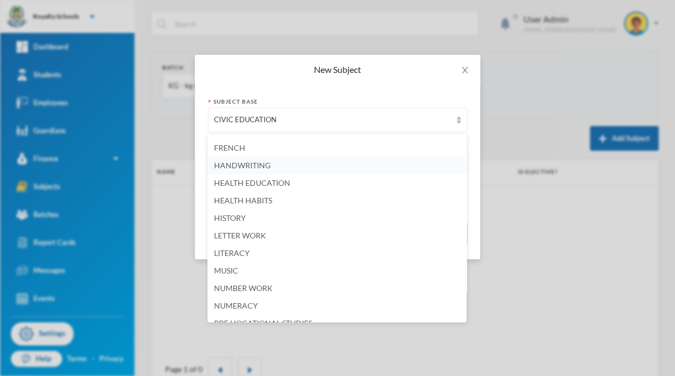
click at [266, 166] on span "HANDWRITING" at bounding box center [242, 165] width 56 height 9
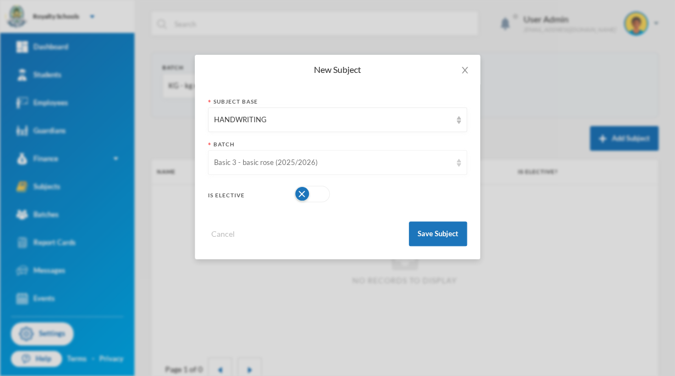
click at [412, 165] on div "Basic 3 - basic rose (2025/2026)" at bounding box center [332, 162] width 237 height 11
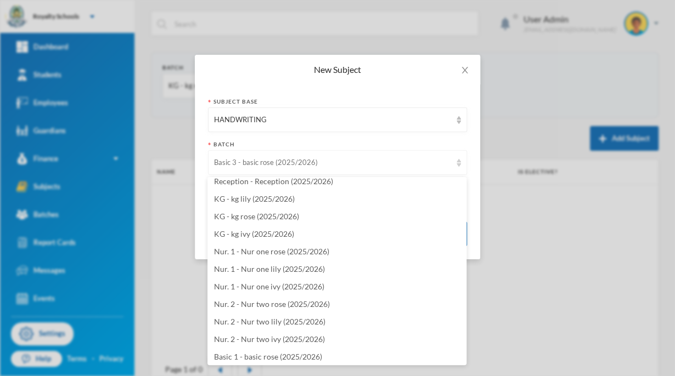
scroll to position [2236, 0]
click at [291, 218] on span "KG - kg rose (2025/2026)" at bounding box center [256, 215] width 85 height 9
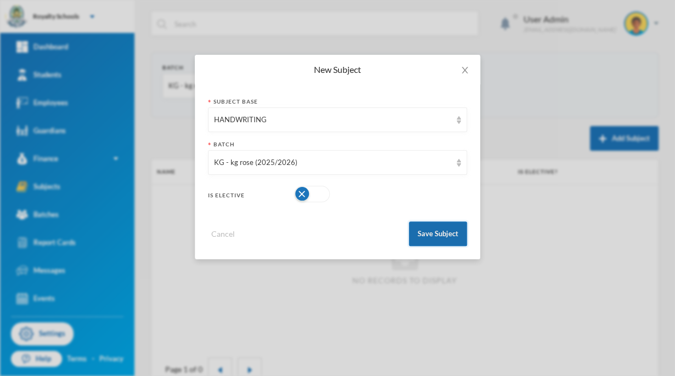
click at [438, 238] on button "Save Subject" at bounding box center [438, 234] width 58 height 25
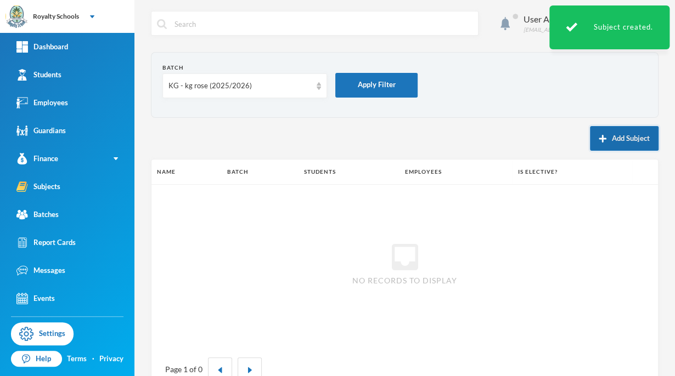
click at [616, 144] on button "Add Subject" at bounding box center [624, 138] width 69 height 25
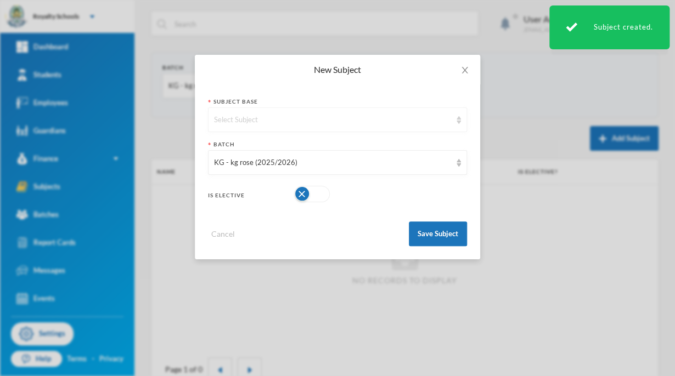
click at [436, 121] on div "Select Subject" at bounding box center [332, 120] width 237 height 11
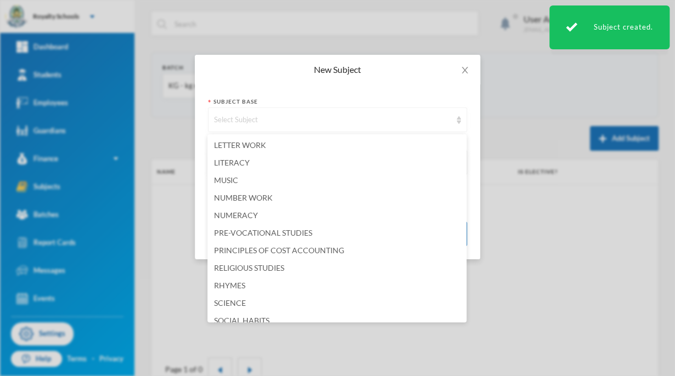
scroll to position [350, 0]
click at [252, 164] on li "LITERACY" at bounding box center [336, 164] width 259 height 18
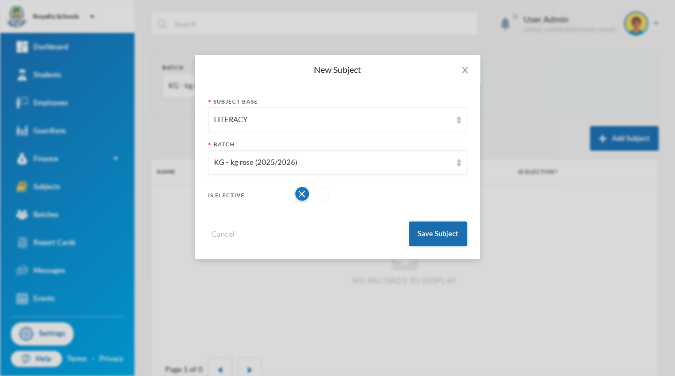
click at [452, 239] on button "Save Subject" at bounding box center [438, 234] width 58 height 25
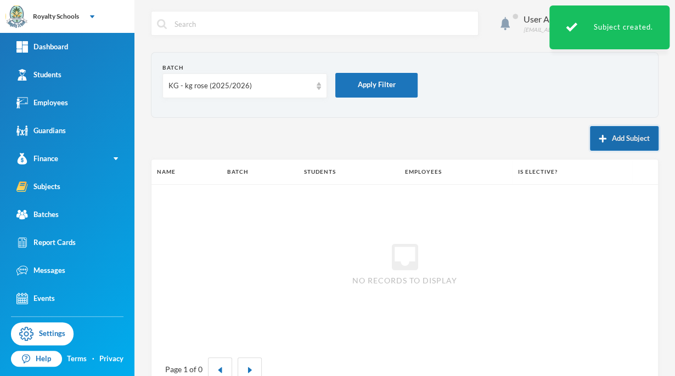
click at [608, 137] on button "Add Subject" at bounding box center [624, 138] width 69 height 25
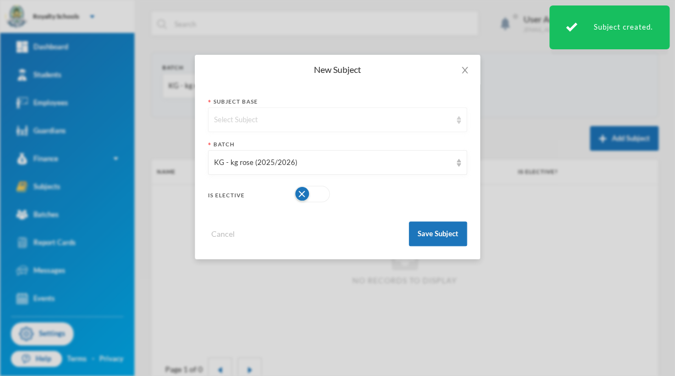
click at [415, 120] on div "Select Subject" at bounding box center [332, 120] width 237 height 11
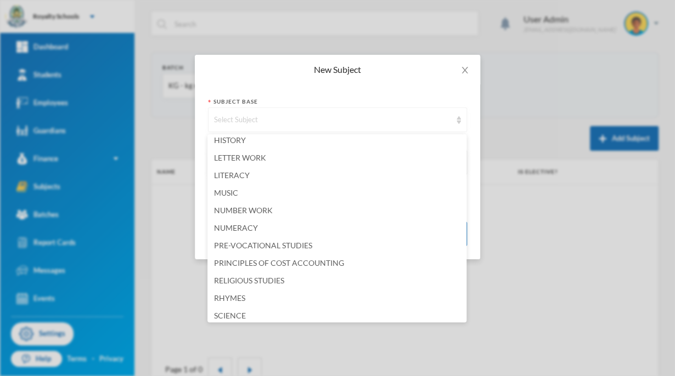
scroll to position [338, 0]
click at [253, 230] on span "NUMERACY" at bounding box center [236, 227] width 44 height 9
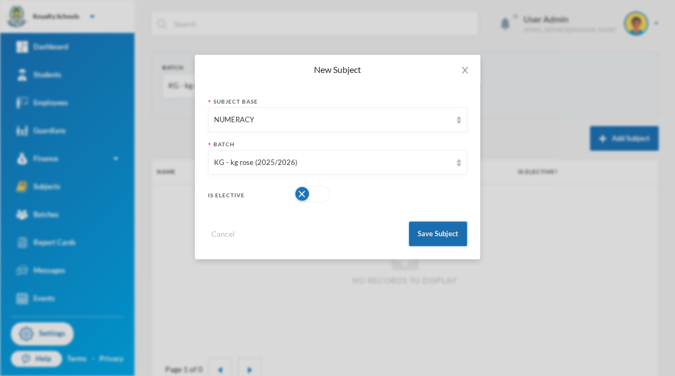
click at [463, 235] on button "Save Subject" at bounding box center [438, 234] width 58 height 25
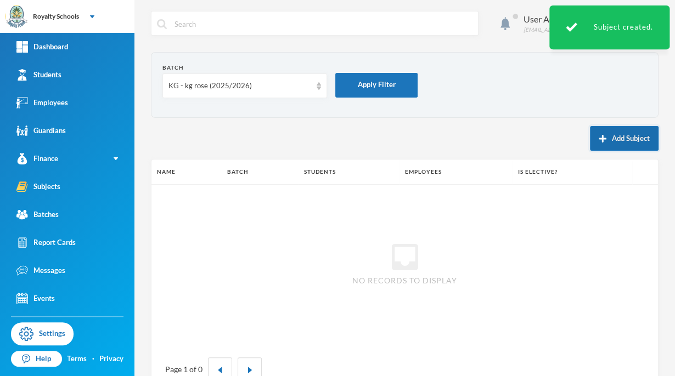
click at [615, 143] on button "Add Subject" at bounding box center [624, 138] width 69 height 25
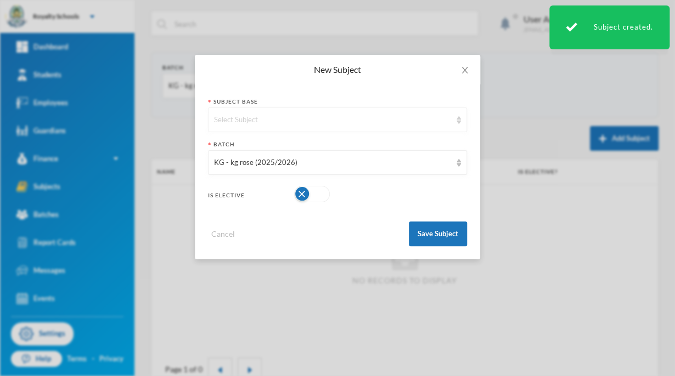
click at [435, 112] on div "Select Subject" at bounding box center [337, 119] width 259 height 25
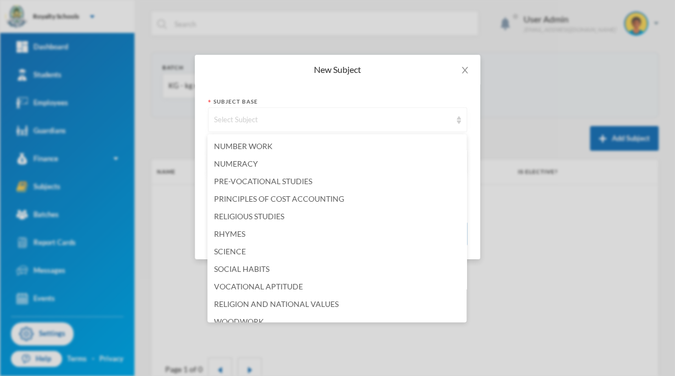
scroll to position [403, 0]
click at [242, 233] on span "RHYMES" at bounding box center [229, 233] width 31 height 9
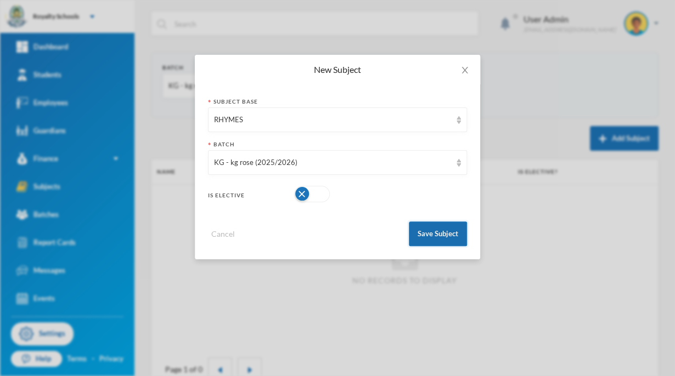
click at [437, 241] on button "Save Subject" at bounding box center [438, 234] width 58 height 25
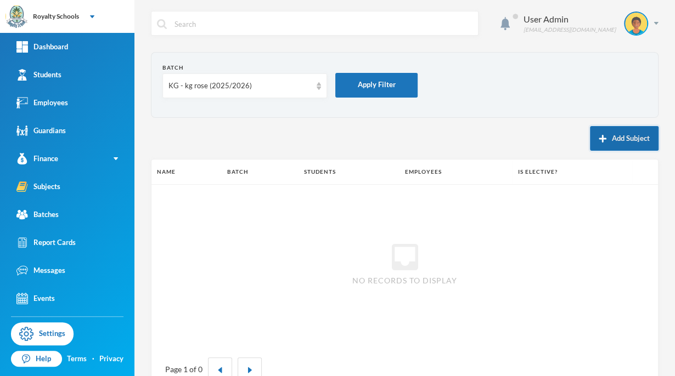
click at [614, 141] on button "Add Subject" at bounding box center [624, 138] width 69 height 25
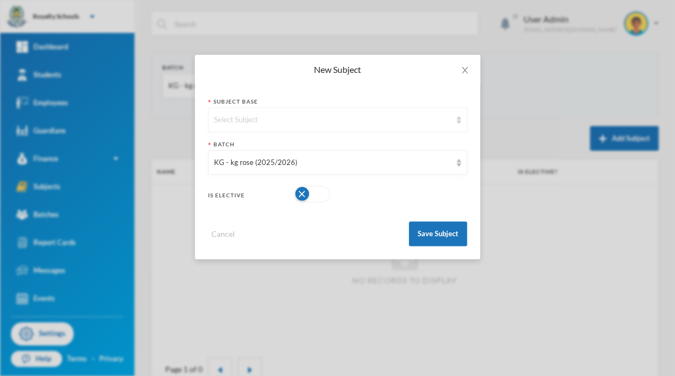
click at [417, 125] on div "Select Subject" at bounding box center [332, 120] width 237 height 11
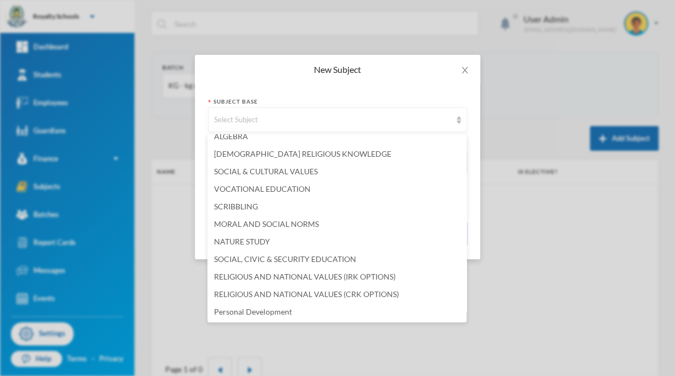
scroll to position [816, 0]
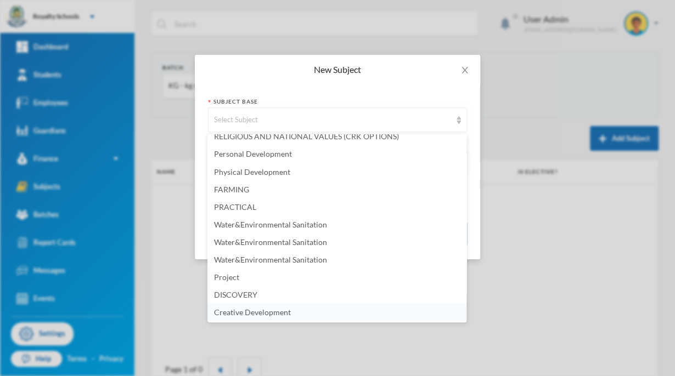
click at [280, 311] on span "Creative Development" at bounding box center [252, 311] width 77 height 9
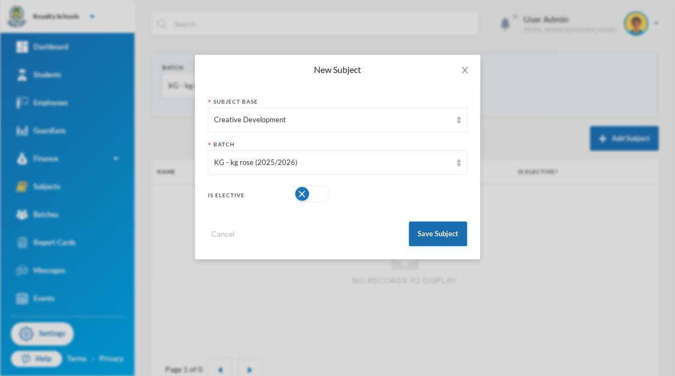
click at [448, 233] on button "Save Subject" at bounding box center [438, 234] width 58 height 25
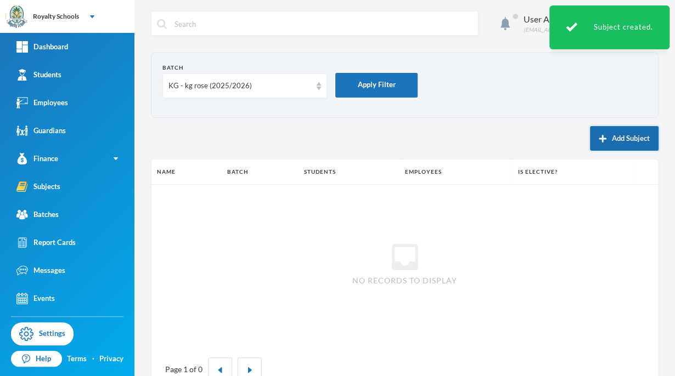
click at [619, 138] on button "Add Subject" at bounding box center [624, 138] width 69 height 25
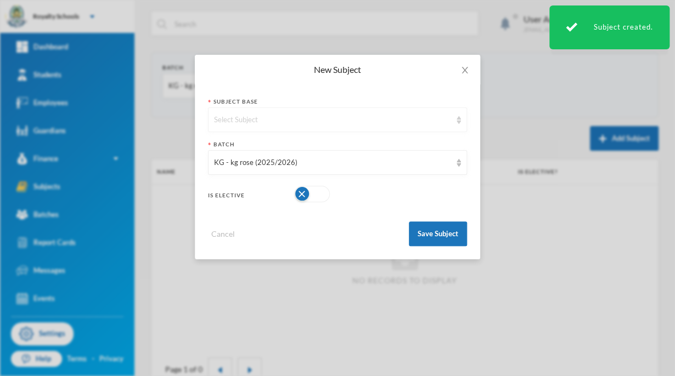
click at [403, 116] on div "Select Subject" at bounding box center [332, 120] width 237 height 11
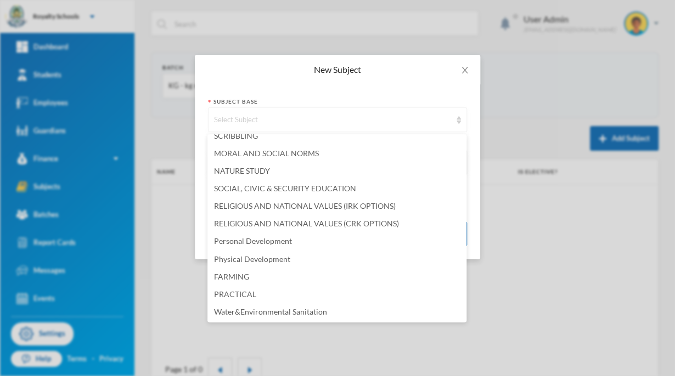
scroll to position [733, 0]
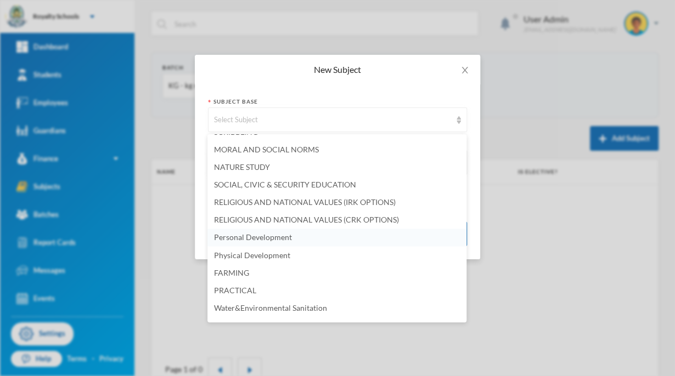
click at [290, 243] on li "Personal Development" at bounding box center [336, 238] width 259 height 18
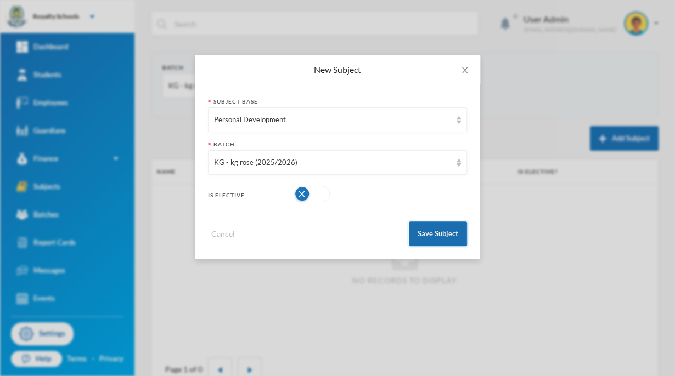
click at [437, 234] on button "Save Subject" at bounding box center [438, 234] width 58 height 25
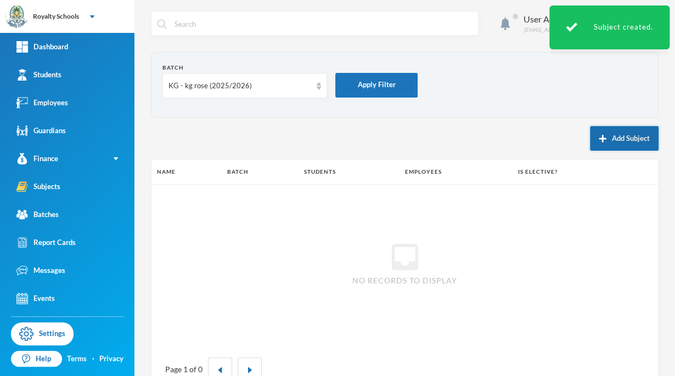
click at [613, 144] on button "Add Subject" at bounding box center [624, 138] width 69 height 25
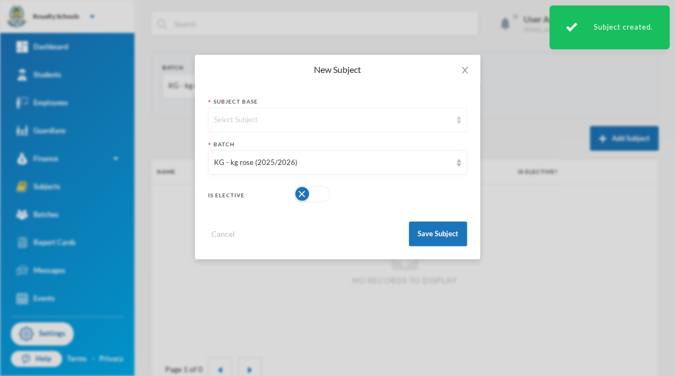
click at [438, 121] on div "Select Subject" at bounding box center [332, 120] width 237 height 11
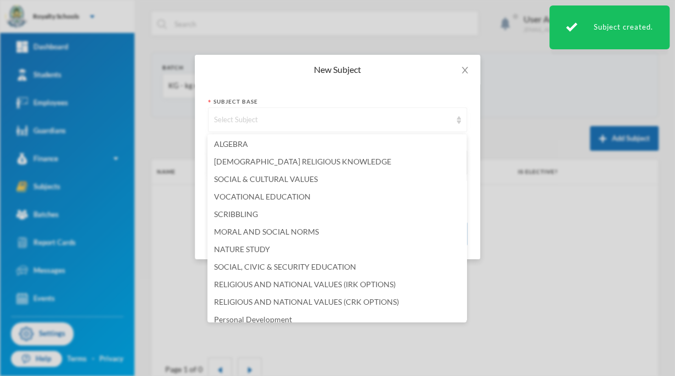
scroll to position [816, 0]
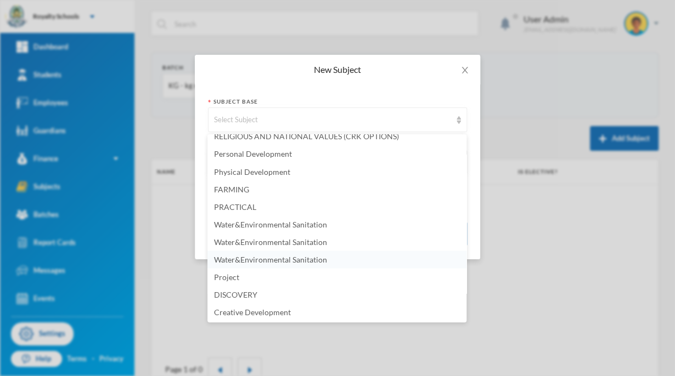
click at [318, 263] on span "Water&Environmental Sanitation" at bounding box center [270, 258] width 113 height 9
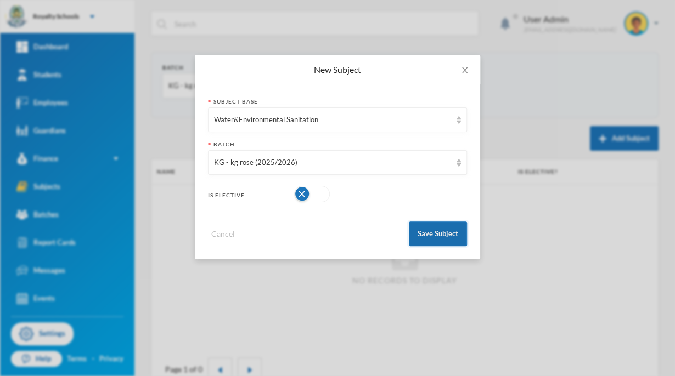
click at [446, 230] on button "Save Subject" at bounding box center [438, 234] width 58 height 25
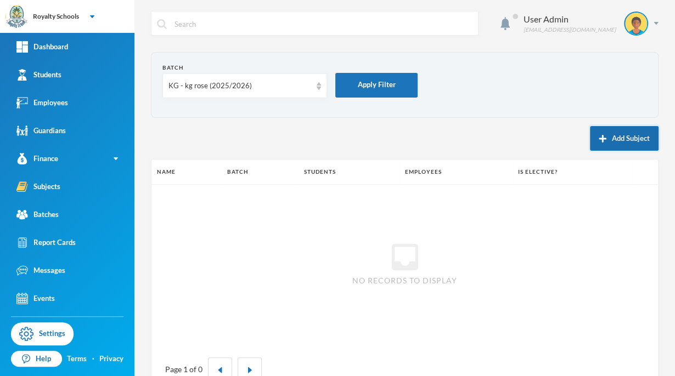
click at [613, 144] on button "Add Subject" at bounding box center [624, 138] width 69 height 25
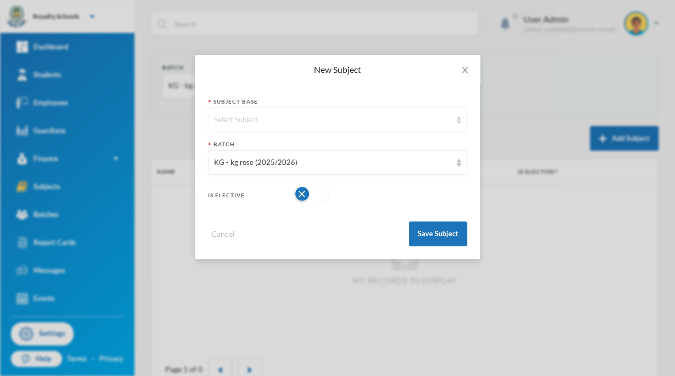
click at [337, 120] on div "Select Subject" at bounding box center [332, 120] width 237 height 11
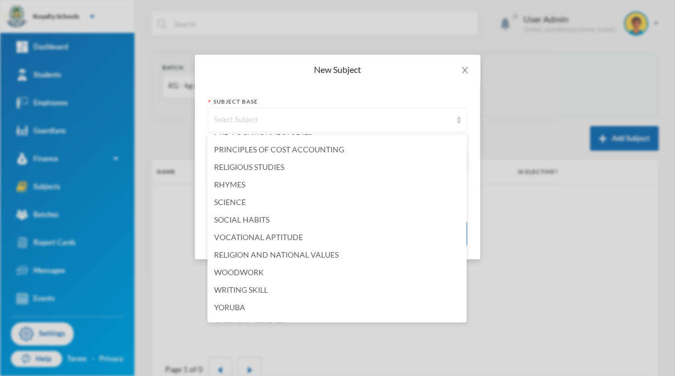
scroll to position [447, 0]
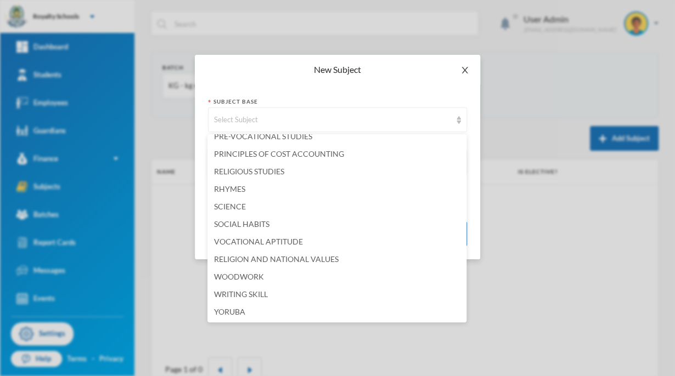
click at [466, 82] on span "Close" at bounding box center [464, 70] width 31 height 31
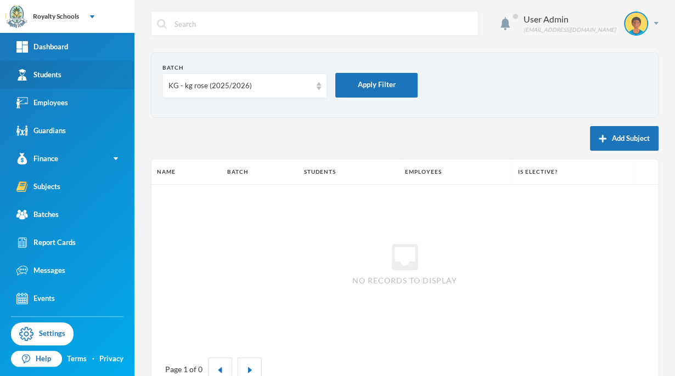
click at [53, 76] on div "Students" at bounding box center [38, 75] width 45 height 12
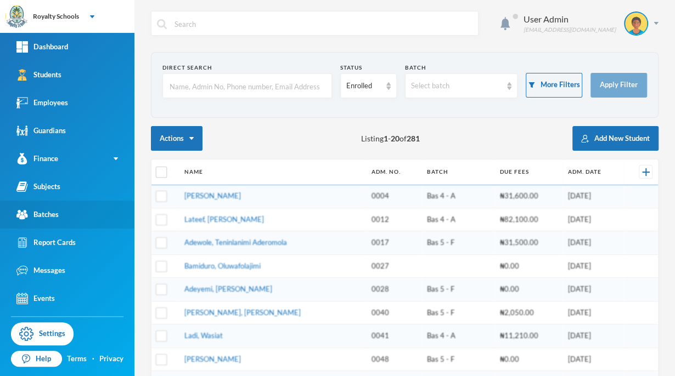
click at [58, 224] on link "Batches" at bounding box center [67, 215] width 134 height 28
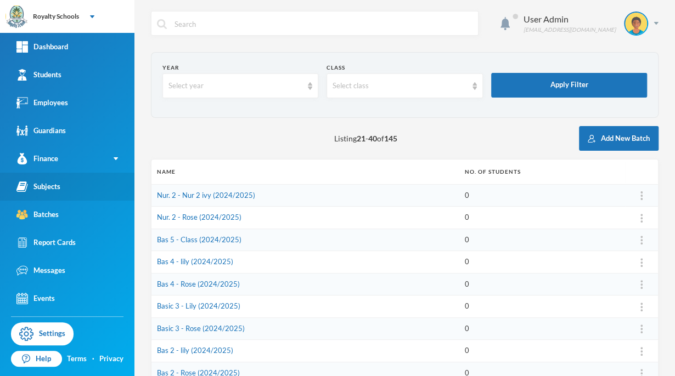
click at [65, 187] on link "Subjects" at bounding box center [67, 187] width 134 height 28
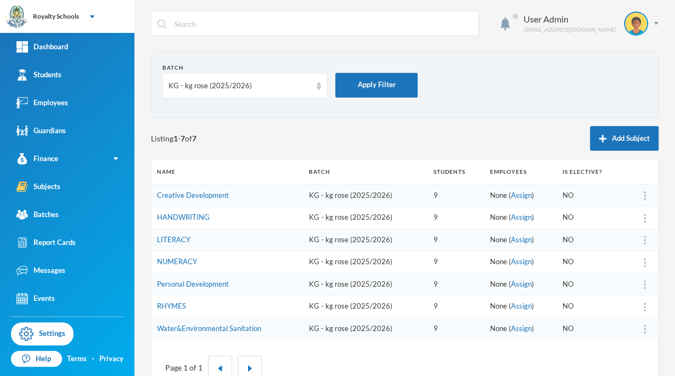
click at [643, 195] on img at bounding box center [644, 195] width 2 height 9
click at [628, 223] on div "Assign Employee" at bounding box center [608, 224] width 59 height 22
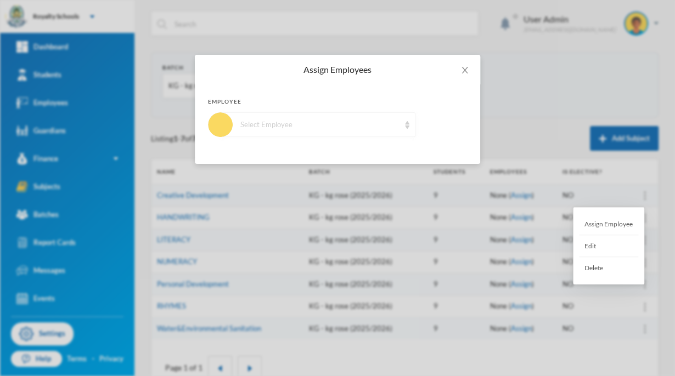
click at [382, 123] on div "Select Employee" at bounding box center [319, 125] width 159 height 11
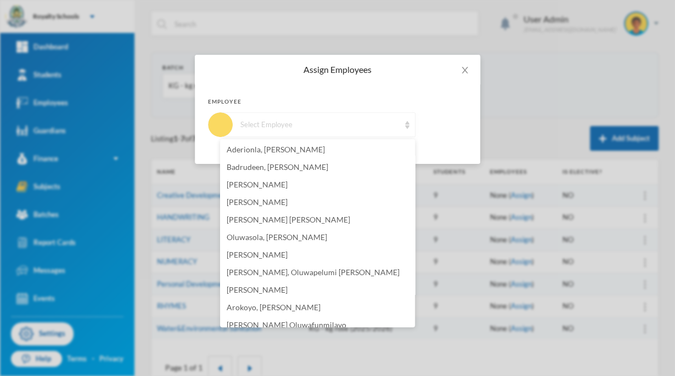
scroll to position [125, 0]
click at [311, 219] on span "[PERSON_NAME] [PERSON_NAME]" at bounding box center [287, 217] width 123 height 9
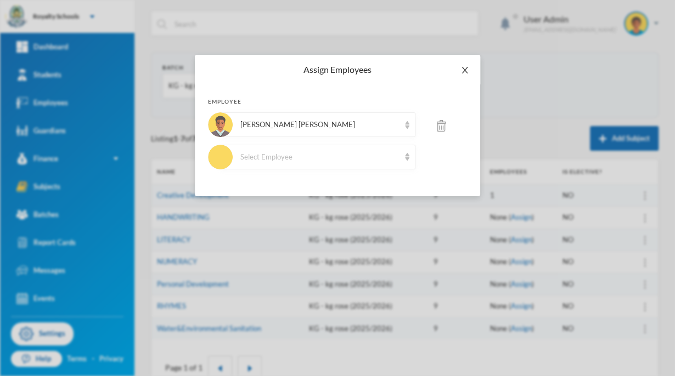
click at [463, 72] on icon "icon: close" at bounding box center [464, 70] width 6 height 7
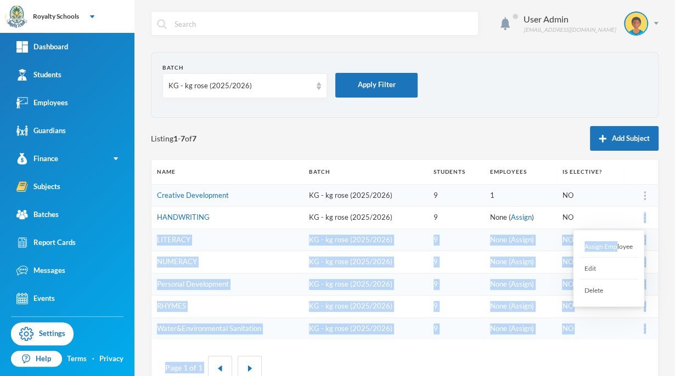
drag, startPoint x: 632, startPoint y: 220, endPoint x: 617, endPoint y: 240, distance: 24.2
click at [617, 240] on body "Royalty Schools Your Bluebic Account Royalty Schools Add a New School Dashboard…" at bounding box center [337, 188] width 675 height 376
click at [617, 240] on div "Assign Employee" at bounding box center [608, 247] width 59 height 22
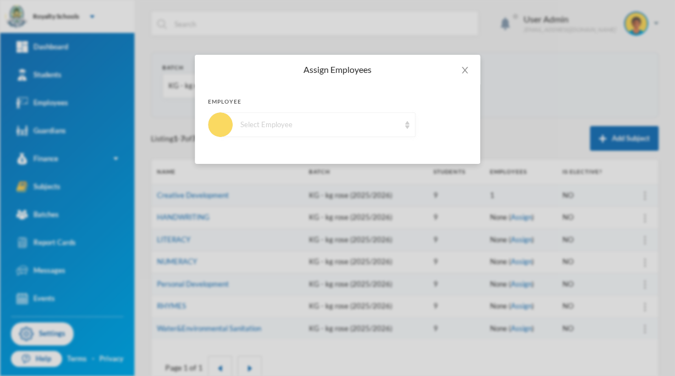
click at [350, 132] on div "Select Employee" at bounding box center [317, 124] width 195 height 25
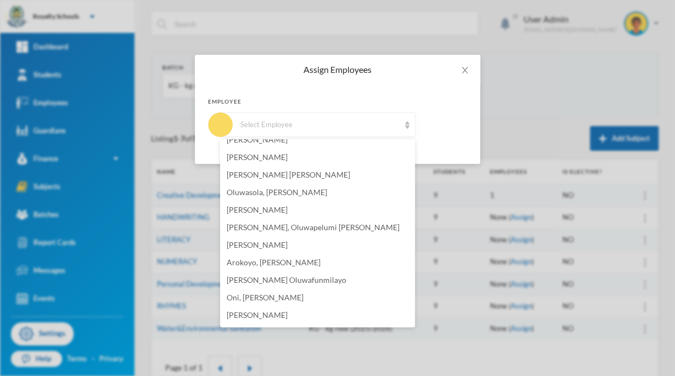
scroll to position [184, 0]
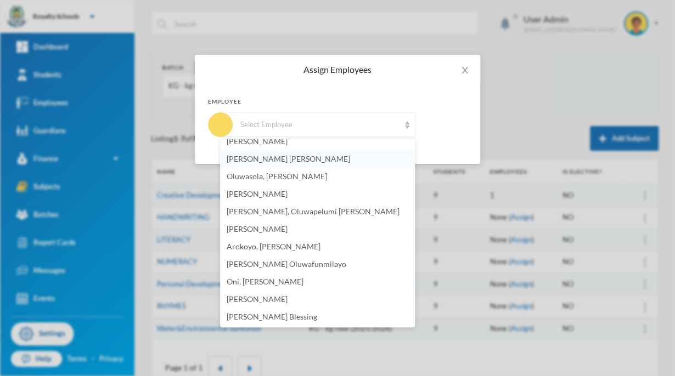
click at [297, 157] on span "[PERSON_NAME] [PERSON_NAME]" at bounding box center [287, 158] width 123 height 9
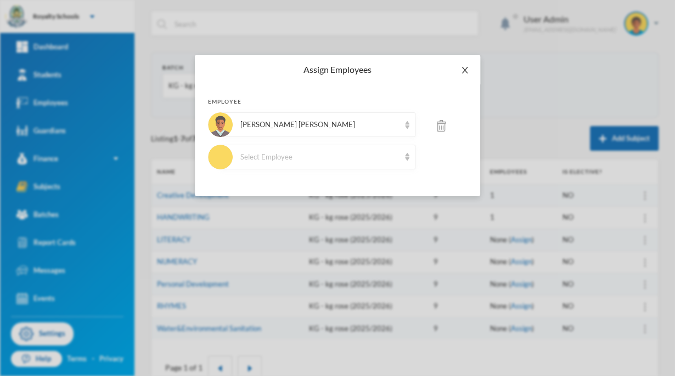
click at [463, 75] on span "Close" at bounding box center [464, 70] width 31 height 31
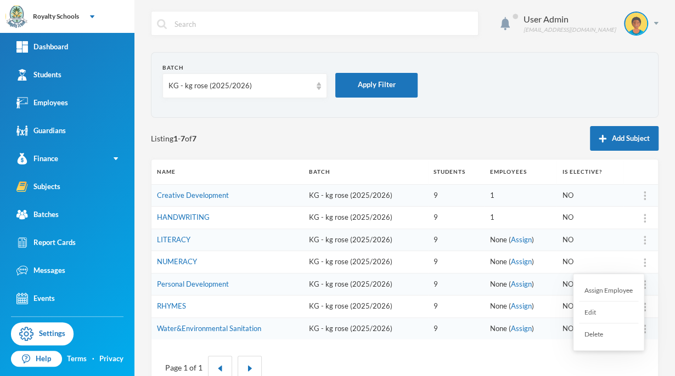
click at [615, 287] on div "Assign Employee" at bounding box center [608, 291] width 59 height 22
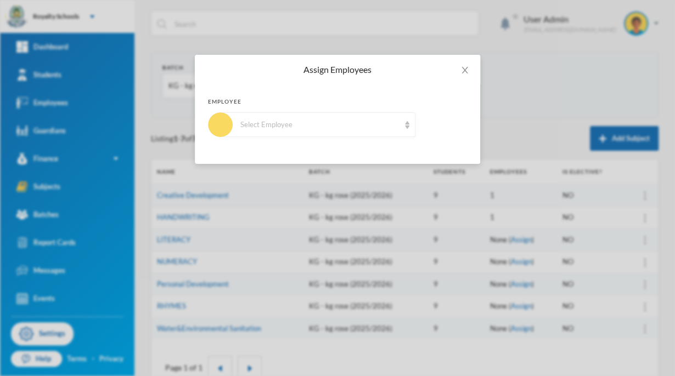
click at [353, 127] on div "Select Employee" at bounding box center [319, 125] width 159 height 11
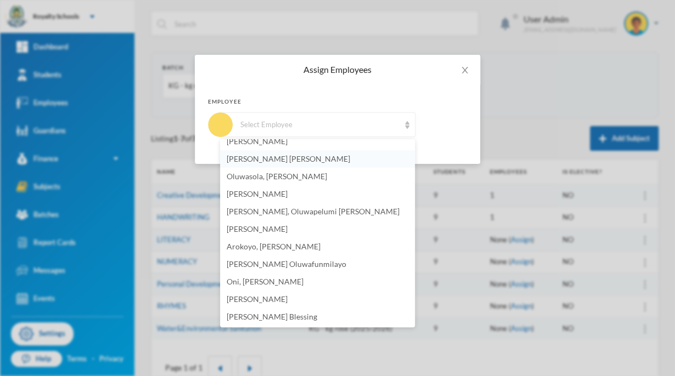
click at [278, 156] on span "[PERSON_NAME] [PERSON_NAME]" at bounding box center [287, 158] width 123 height 9
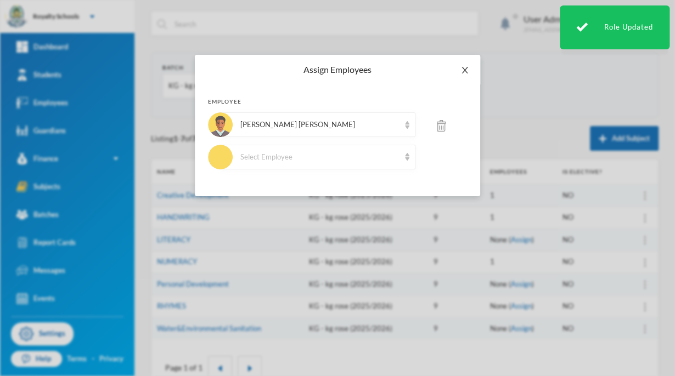
click at [464, 73] on icon "icon: close" at bounding box center [464, 70] width 9 height 9
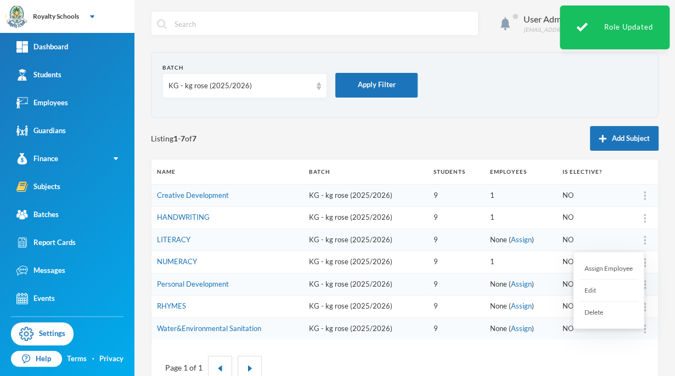
click at [616, 270] on div "Assign Employee" at bounding box center [608, 269] width 59 height 22
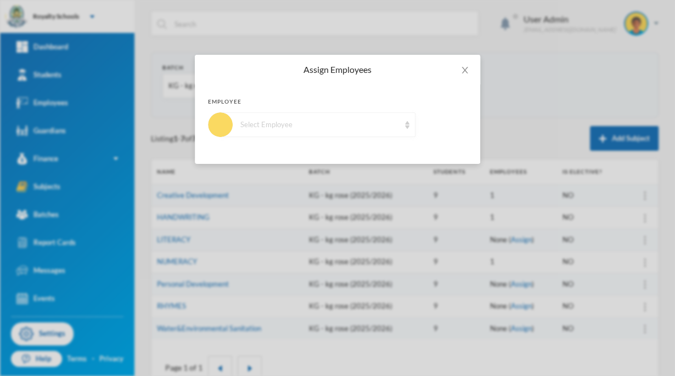
click at [398, 123] on div "Select Employee" at bounding box center [319, 125] width 159 height 11
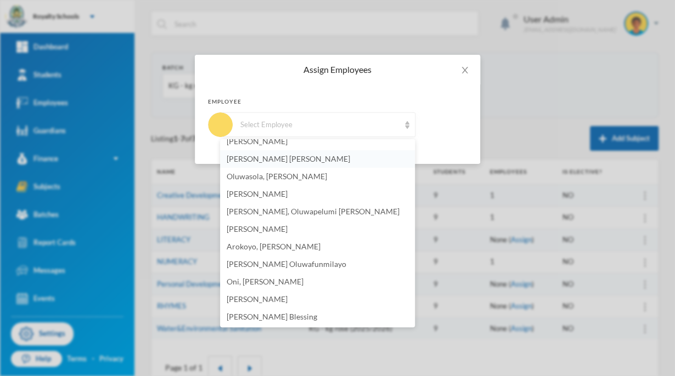
click at [268, 157] on span "[PERSON_NAME] [PERSON_NAME]" at bounding box center [287, 158] width 123 height 9
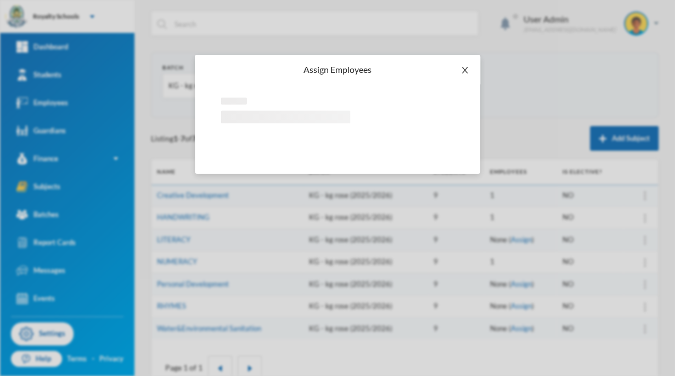
click at [464, 71] on icon "icon: close" at bounding box center [464, 70] width 6 height 7
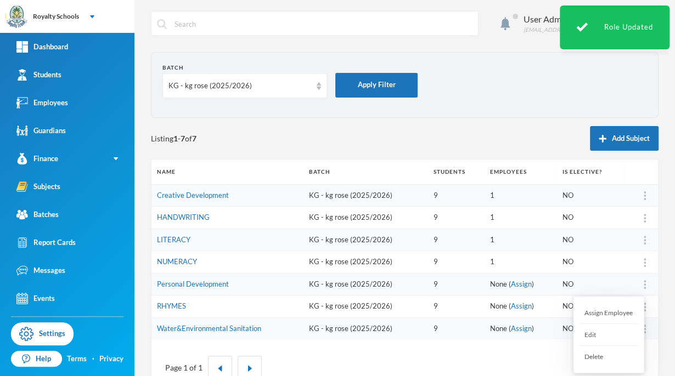
click at [616, 310] on div "Assign Employee" at bounding box center [608, 313] width 59 height 22
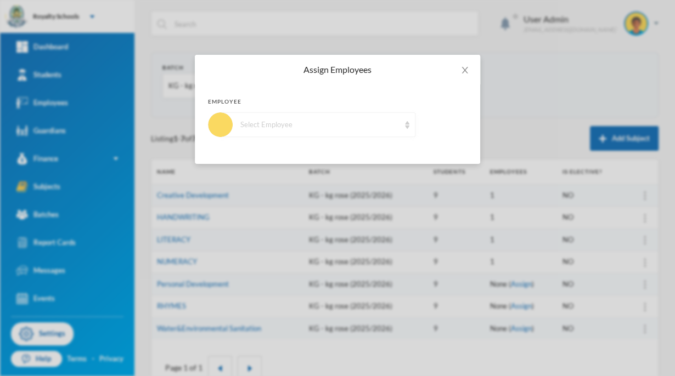
click at [407, 130] on div "Select Employee" at bounding box center [317, 124] width 195 height 25
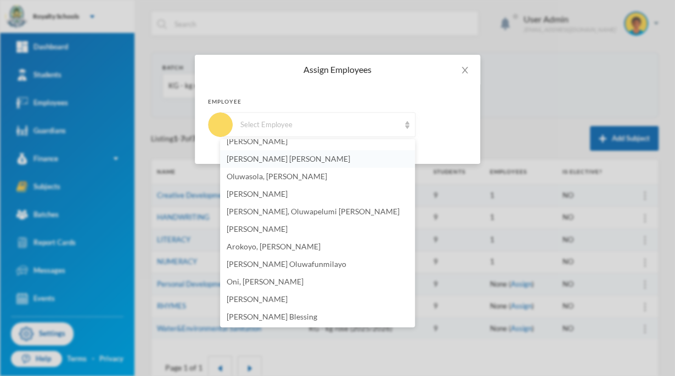
click at [303, 164] on li "[PERSON_NAME] [PERSON_NAME]" at bounding box center [317, 159] width 195 height 18
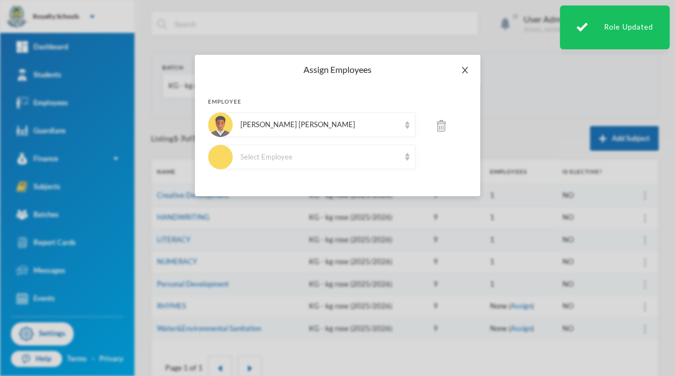
click at [464, 71] on icon "icon: close" at bounding box center [464, 70] width 6 height 7
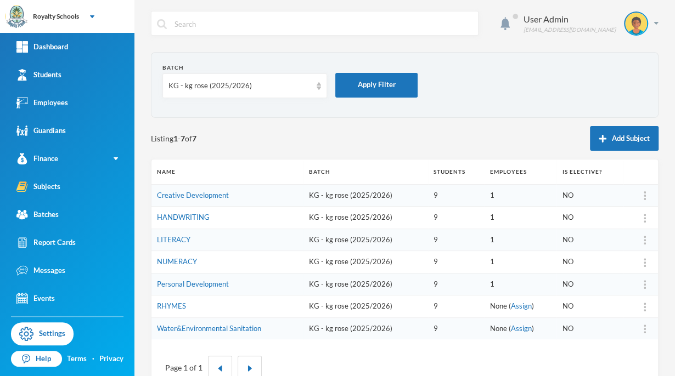
click at [464, 71] on form "Batch KG - kg rose (2025/2026) Apply Filter" at bounding box center [404, 85] width 484 height 43
click at [636, 312] on div "Assign Employee" at bounding box center [608, 313] width 59 height 22
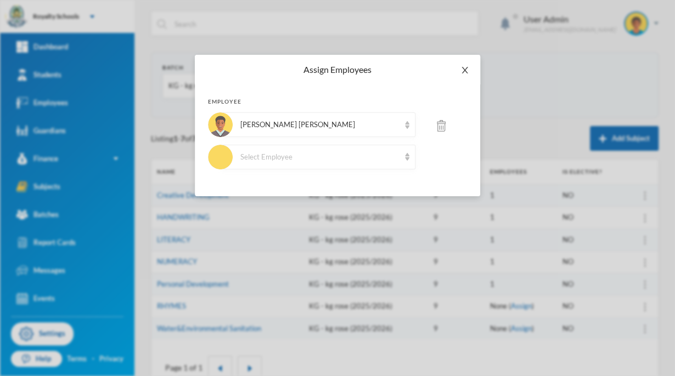
click at [465, 67] on icon "icon: close" at bounding box center [464, 70] width 9 height 9
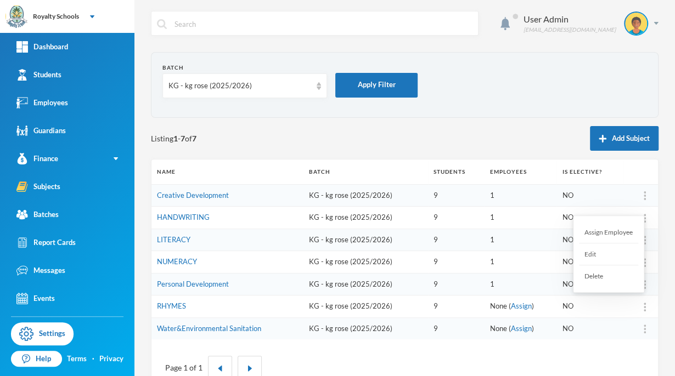
click at [627, 231] on div "Assign Employee" at bounding box center [608, 233] width 59 height 22
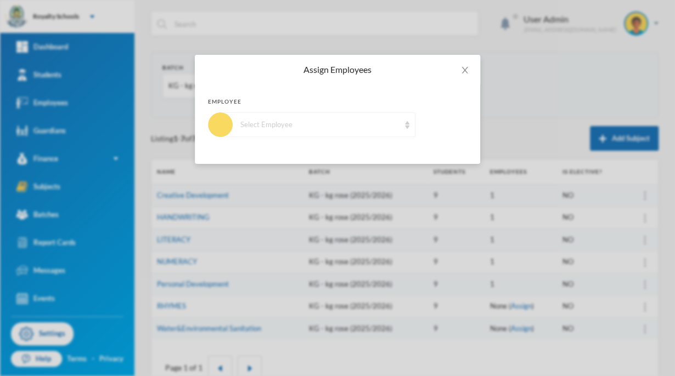
click at [396, 132] on div "Select Employee" at bounding box center [317, 124] width 195 height 25
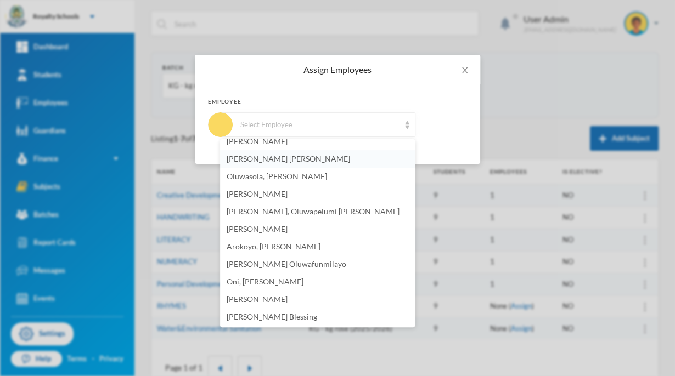
click at [285, 162] on span "[PERSON_NAME] [PERSON_NAME]" at bounding box center [287, 158] width 123 height 9
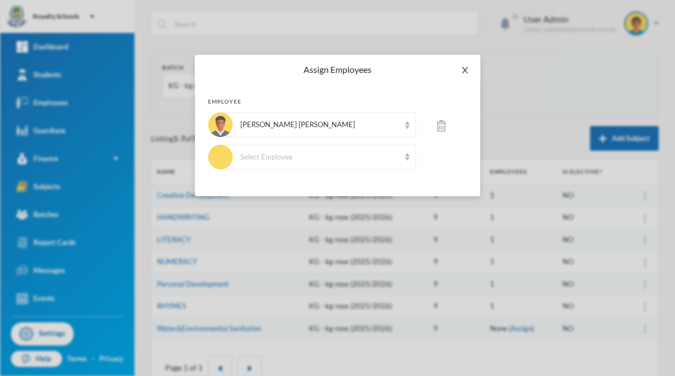
click at [465, 71] on icon "icon: close" at bounding box center [464, 70] width 6 height 7
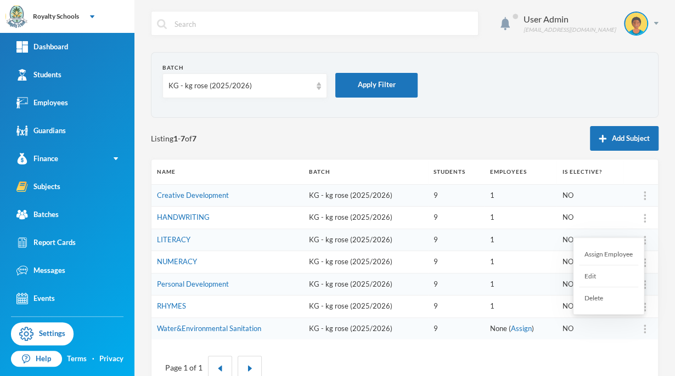
click at [620, 253] on div "Assign Employee" at bounding box center [608, 254] width 59 height 22
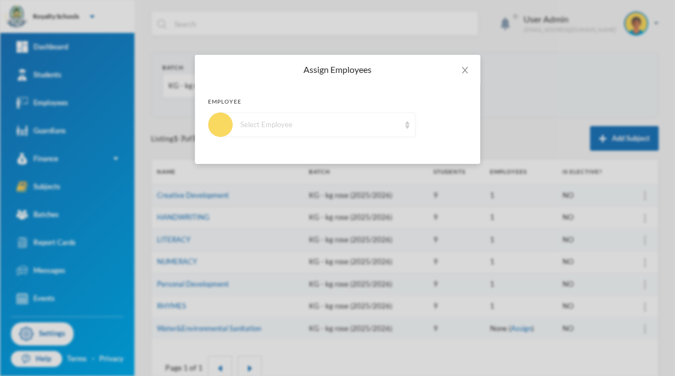
click at [404, 126] on div "Select Employee" at bounding box center [317, 124] width 195 height 25
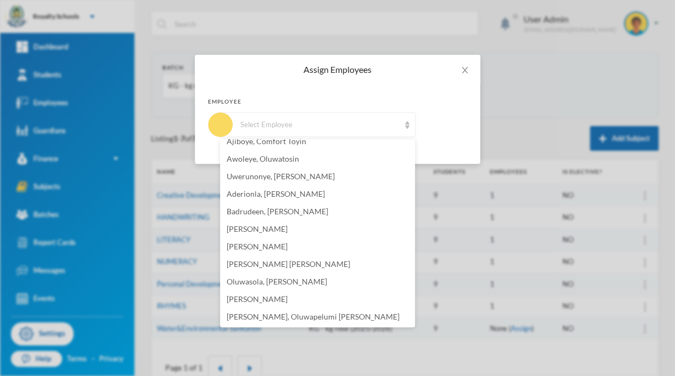
scroll to position [94, 0]
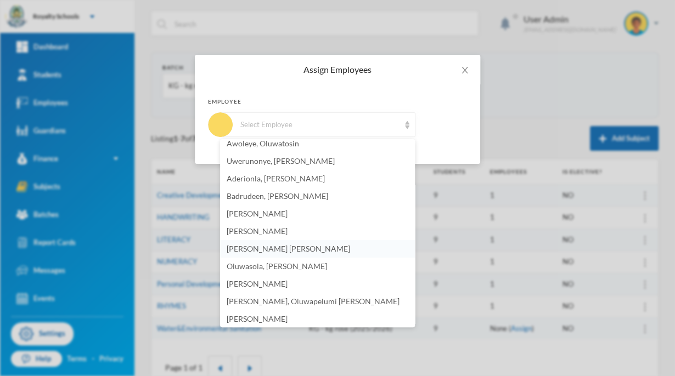
click at [283, 254] on li "[PERSON_NAME] [PERSON_NAME]" at bounding box center [317, 249] width 195 height 18
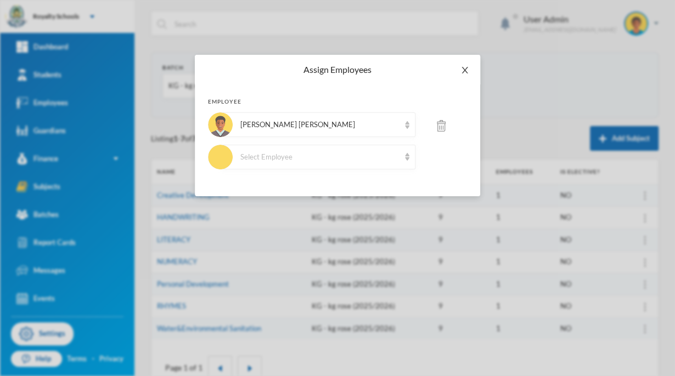
click at [463, 69] on icon "icon: close" at bounding box center [464, 70] width 6 height 7
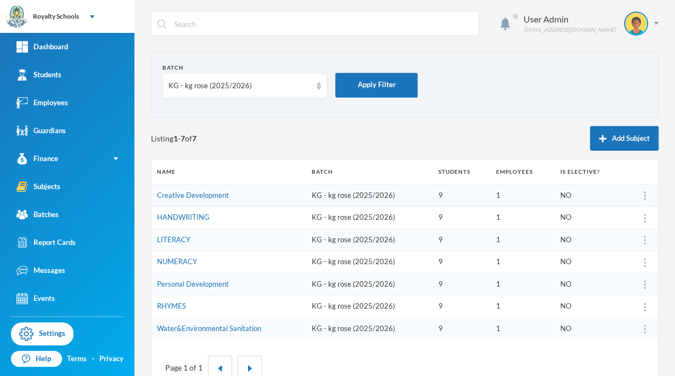
click at [526, 73] on form "Batch KG - kg rose (2025/2026) Apply Filter" at bounding box center [404, 85] width 484 height 43
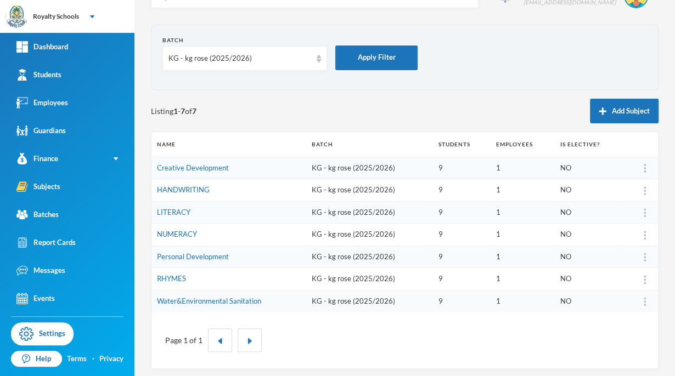
scroll to position [30, 0]
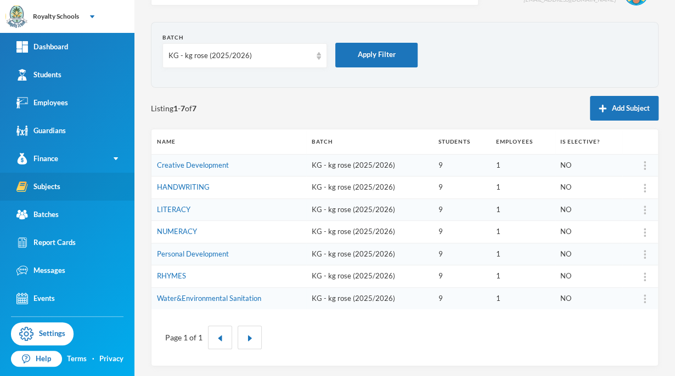
click at [87, 184] on link "Subjects" at bounding box center [67, 187] width 134 height 28
click at [215, 61] on div "KG - kg rose (2025/2026)" at bounding box center [244, 55] width 165 height 25
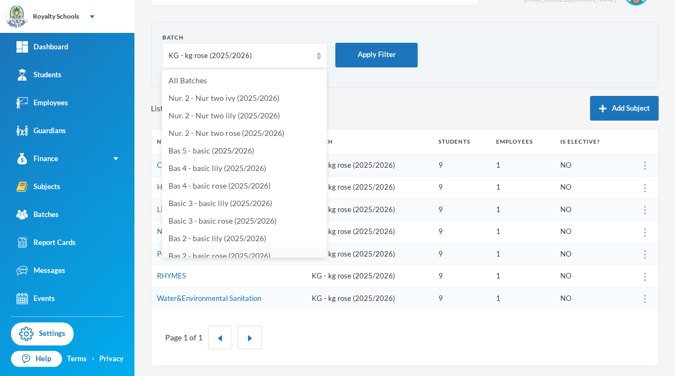
scroll to position [7, 0]
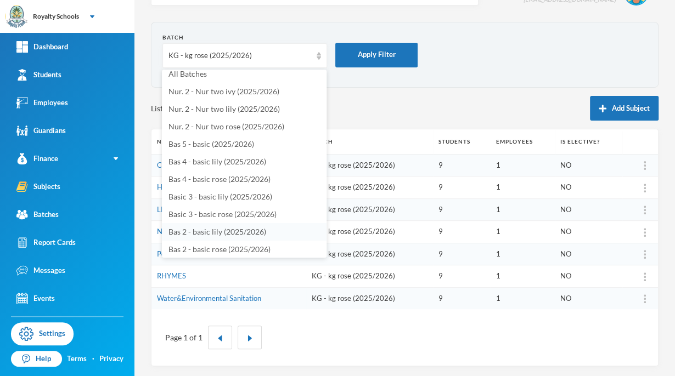
click at [241, 235] on span "Bas 2 - basic lily (2025/2026)" at bounding box center [217, 231] width 98 height 9
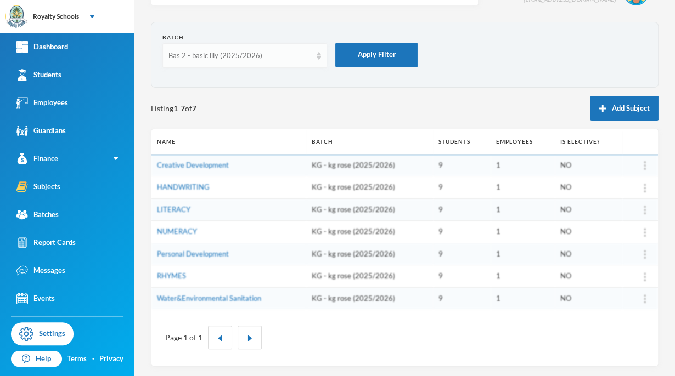
click at [262, 59] on div "Bas 2 - basic lily (2025/2026)" at bounding box center [239, 55] width 143 height 11
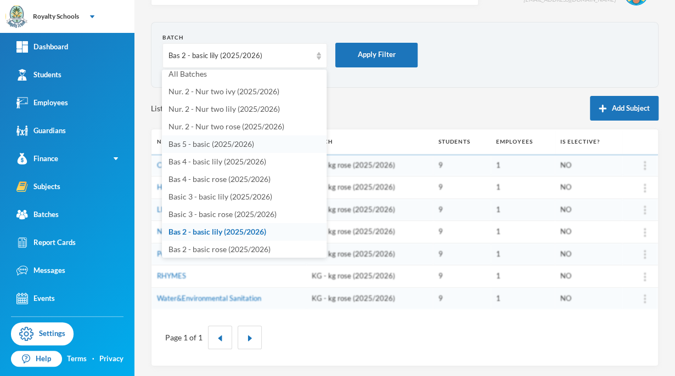
scroll to position [2, 0]
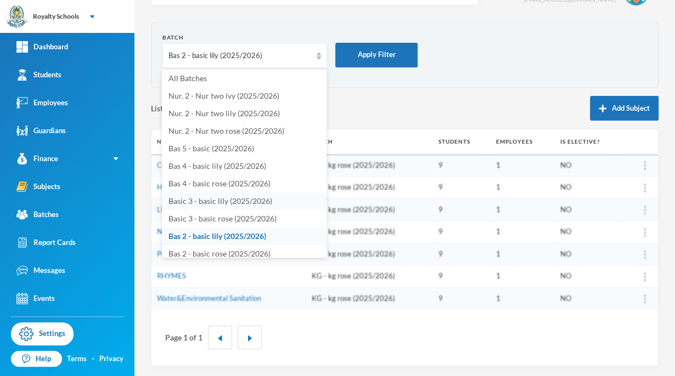
click at [205, 208] on li "Basic 3 - basic lily (2025/2026)" at bounding box center [244, 201] width 165 height 18
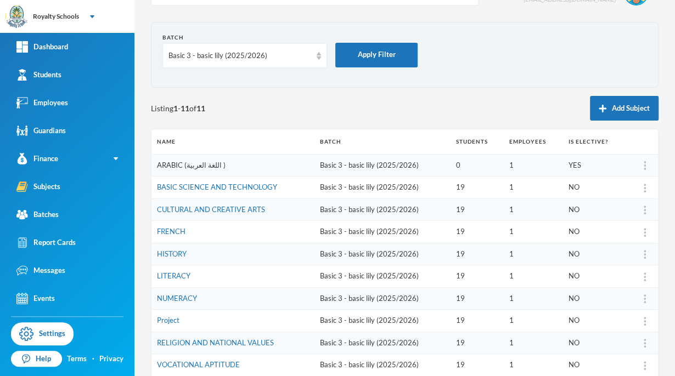
click at [200, 163] on link "ARABIC (اللغة العربية )" at bounding box center [191, 165] width 69 height 9
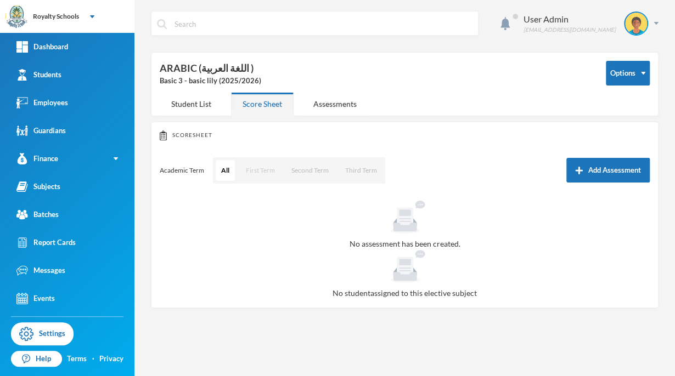
click at [251, 174] on button "First Term" at bounding box center [260, 170] width 40 height 21
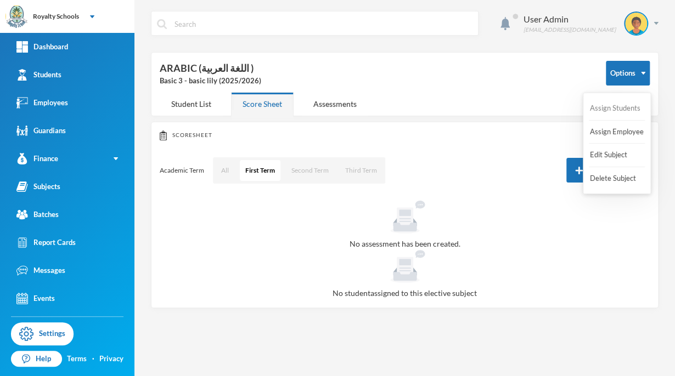
click at [619, 106] on button "Assign Students" at bounding box center [614, 109] width 53 height 20
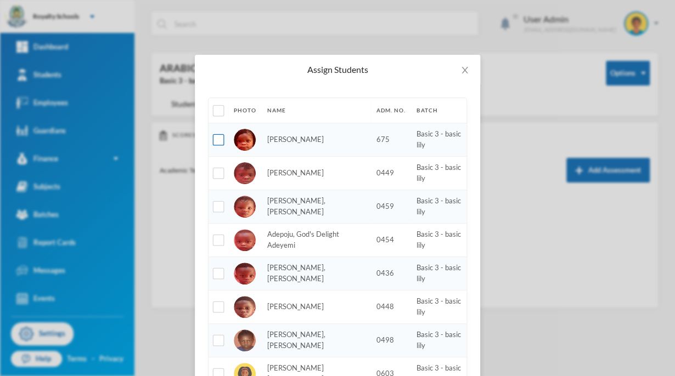
click at [218, 140] on input "checkbox" at bounding box center [219, 140] width 12 height 12
checkbox input "true"
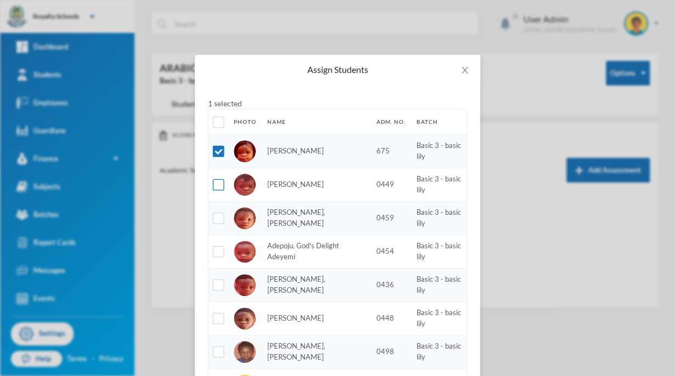
click at [213, 189] on input "checkbox" at bounding box center [219, 185] width 12 height 12
checkbox input "true"
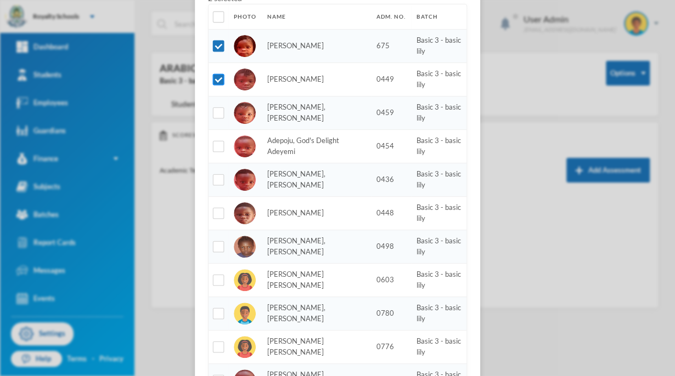
scroll to position [106, 0]
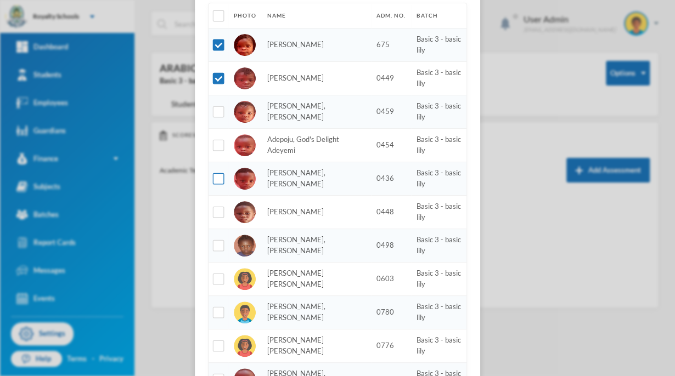
click at [213, 177] on input "checkbox" at bounding box center [219, 179] width 12 height 12
checkbox input "true"
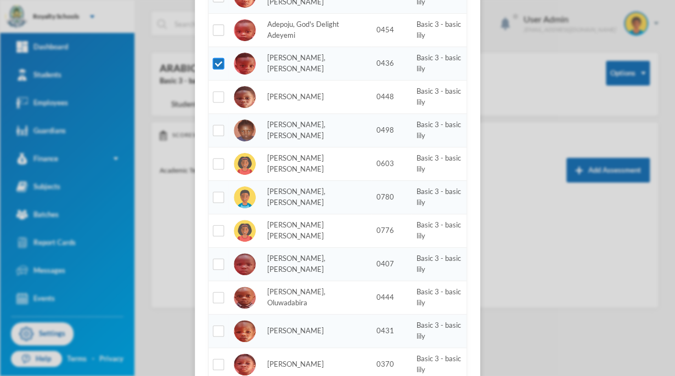
scroll to position [225, 0]
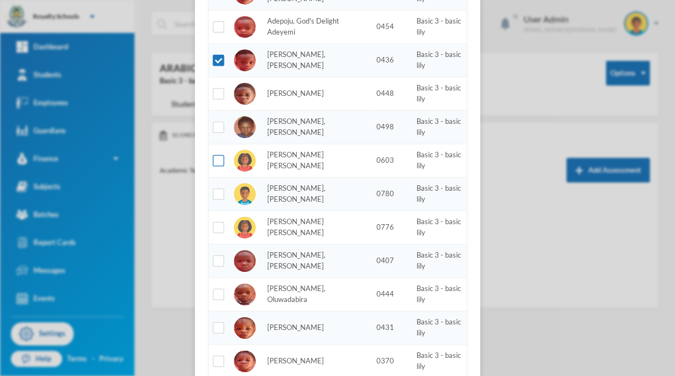
click at [213, 161] on input "checkbox" at bounding box center [219, 161] width 12 height 12
checkbox input "true"
click at [213, 194] on input "checkbox" at bounding box center [219, 195] width 12 height 12
checkbox input "true"
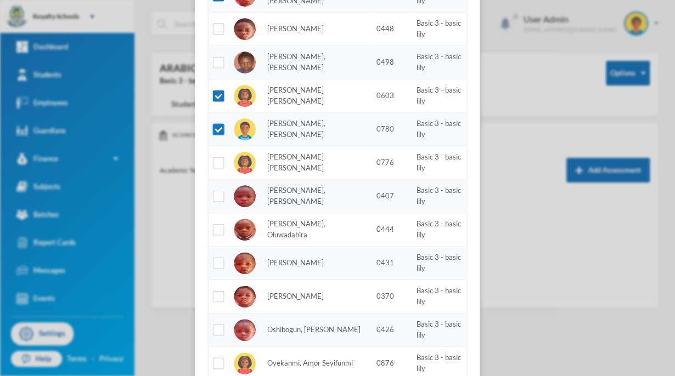
scroll to position [294, 0]
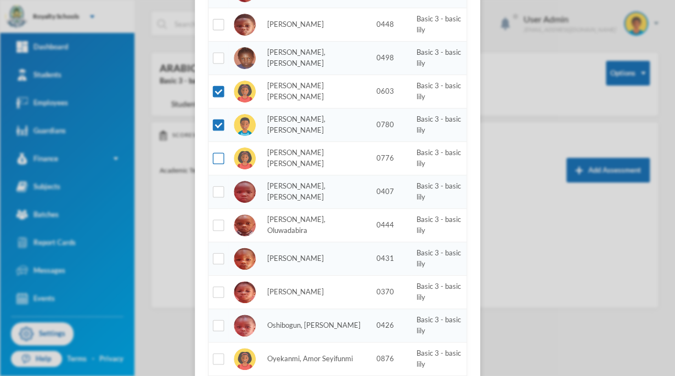
click at [213, 160] on input "checkbox" at bounding box center [219, 159] width 12 height 12
checkbox input "true"
click at [213, 190] on input "checkbox" at bounding box center [219, 192] width 12 height 12
checkbox input "true"
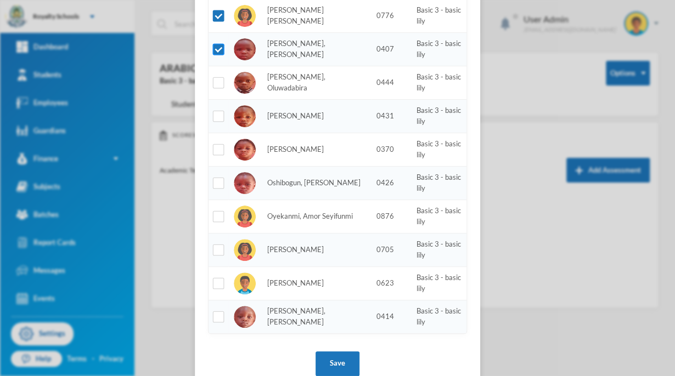
scroll to position [437, 0]
click at [213, 182] on input "checkbox" at bounding box center [219, 183] width 12 height 12
checkbox input "true"
click at [215, 277] on input "checkbox" at bounding box center [219, 283] width 12 height 12
checkbox input "true"
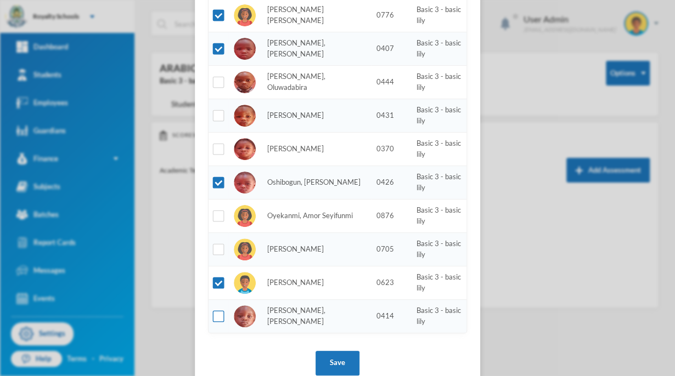
click at [216, 311] on input "checkbox" at bounding box center [219, 317] width 12 height 12
checkbox input "true"
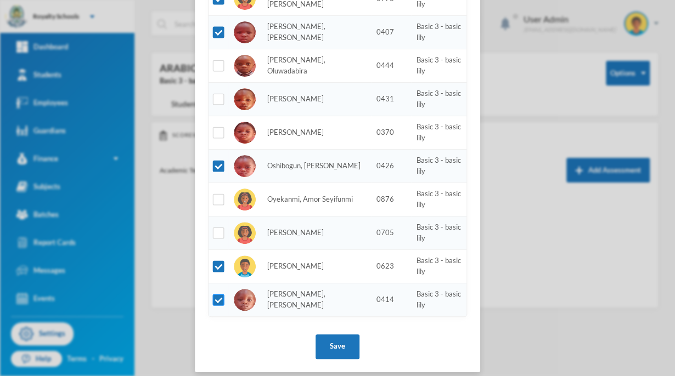
scroll to position [461, 0]
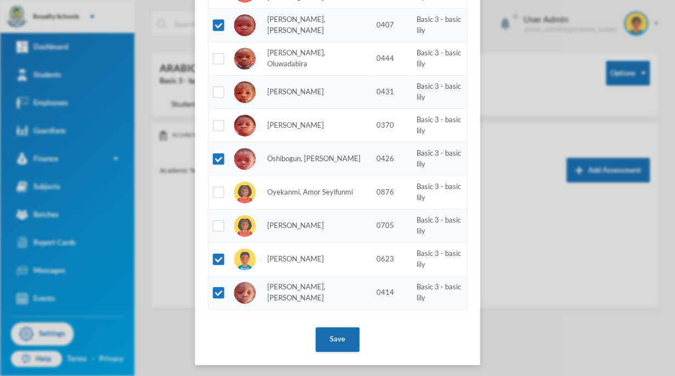
click at [337, 331] on button "Save" at bounding box center [337, 339] width 44 height 25
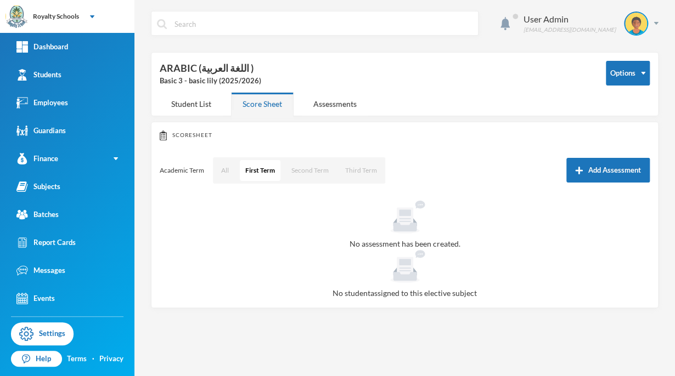
scroll to position [406, 0]
click at [317, 171] on button "Second Term" at bounding box center [310, 170] width 48 height 21
click at [265, 170] on button "First Term" at bounding box center [260, 170] width 40 height 21
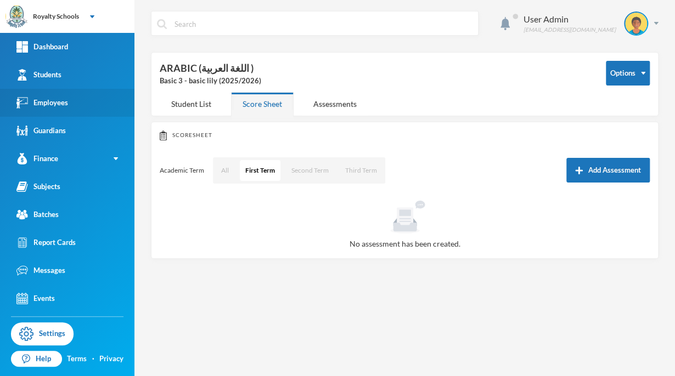
click at [60, 91] on link "Employees" at bounding box center [67, 103] width 134 height 28
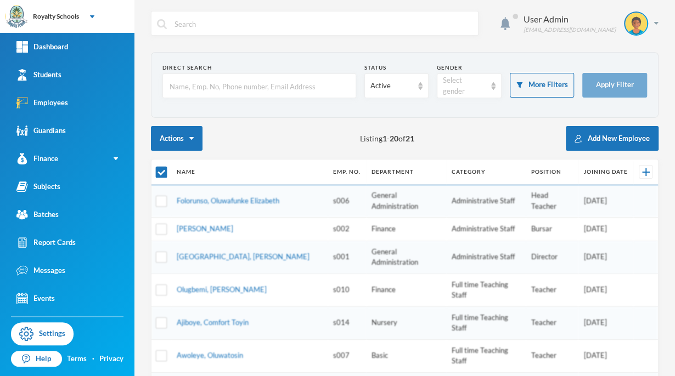
checkbox input "false"
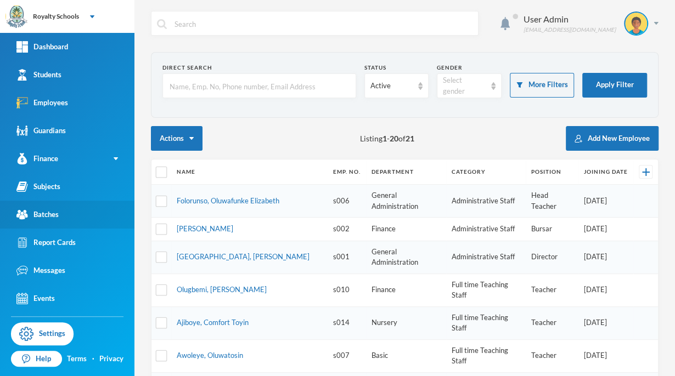
click at [85, 209] on link "Batches" at bounding box center [67, 215] width 134 height 28
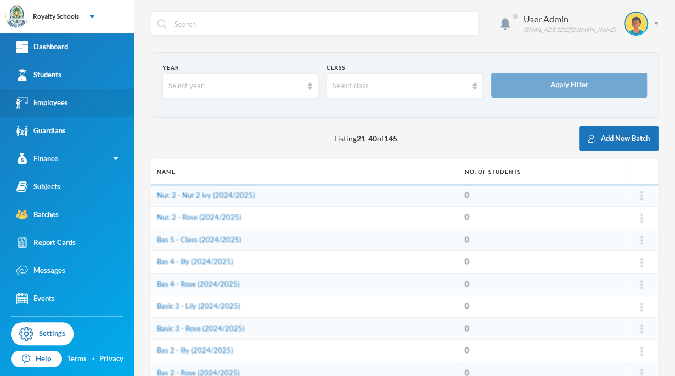
click at [113, 110] on link "Employees" at bounding box center [67, 103] width 134 height 28
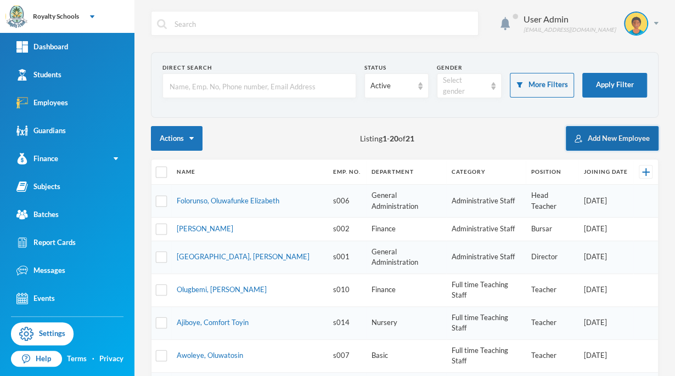
click at [608, 132] on button "Add New Employee" at bounding box center [611, 138] width 93 height 25
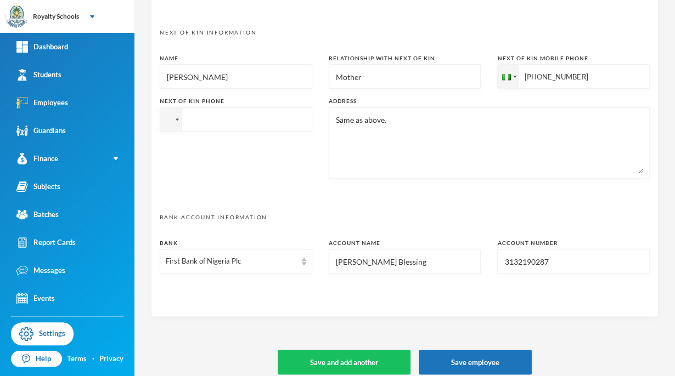
scroll to position [542, 0]
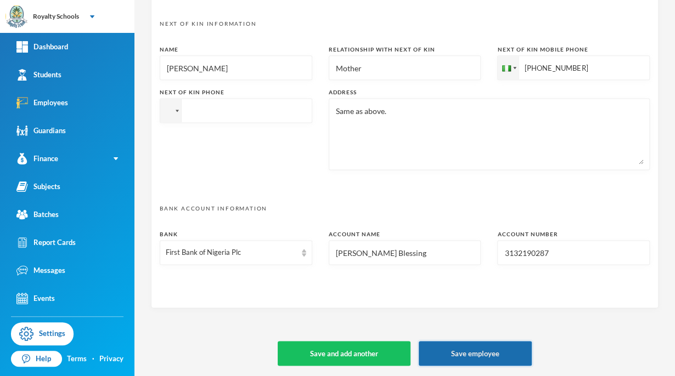
click at [495, 351] on button "Save employee" at bounding box center [474, 353] width 113 height 25
type input "+undefined08145817810"
click at [462, 358] on button "Save employee" at bounding box center [474, 353] width 113 height 25
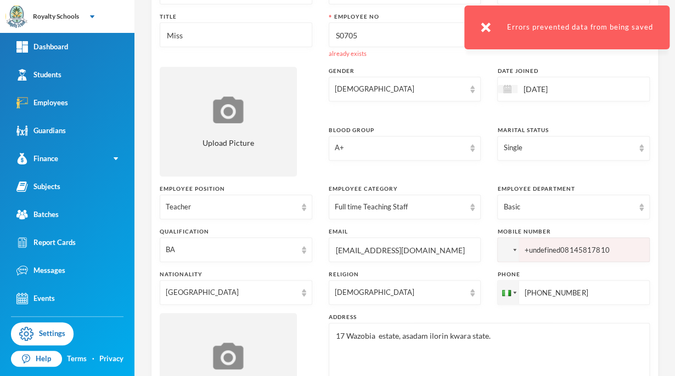
scroll to position [0, 0]
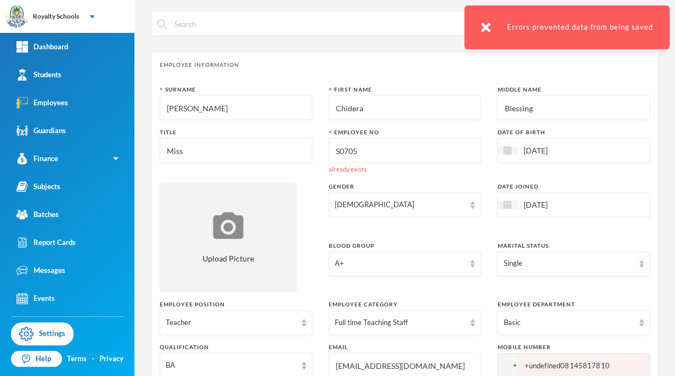
click at [395, 155] on input "S0705" at bounding box center [405, 151] width 140 height 25
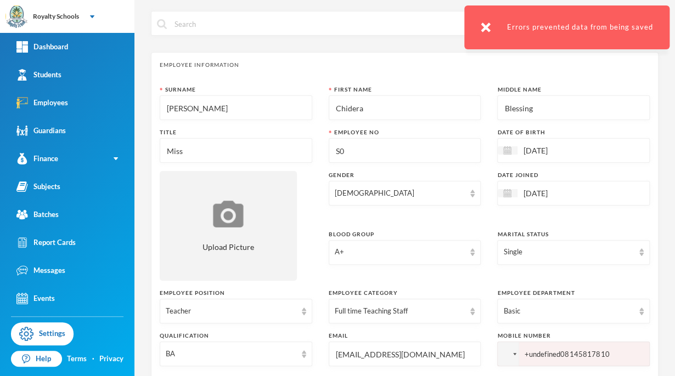
type input "S"
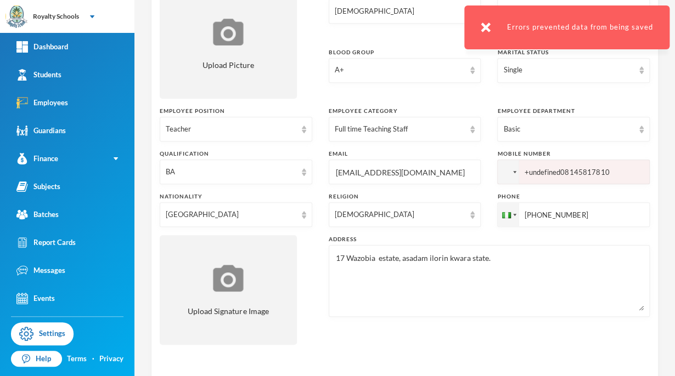
scroll to position [193, 0]
click at [596, 214] on input "[PHONE_NUMBER]" at bounding box center [573, 215] width 152 height 25
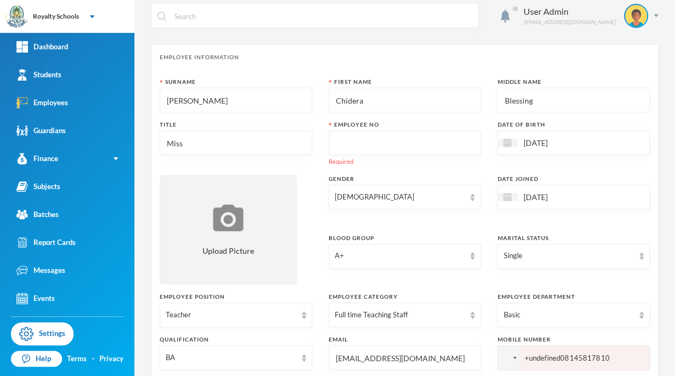
scroll to position [0, 0]
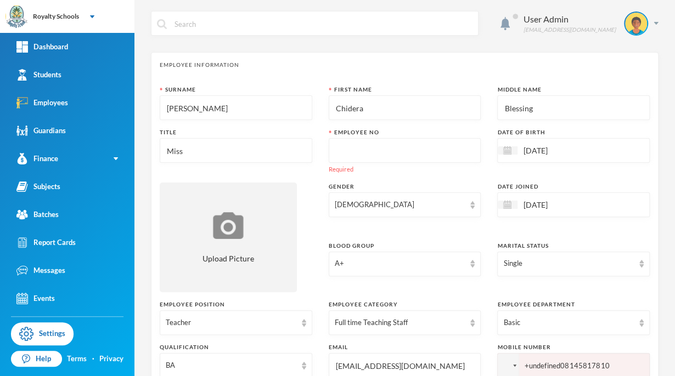
type input "+"
click at [236, 109] on input "[PERSON_NAME]" at bounding box center [236, 108] width 140 height 25
type input "U"
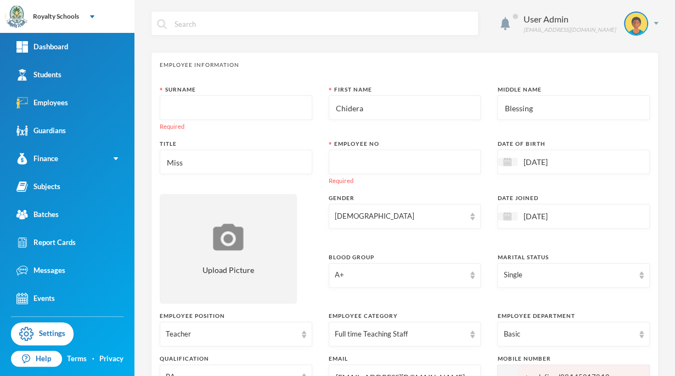
click at [423, 107] on input "Chidera" at bounding box center [405, 108] width 140 height 25
type input "C"
click at [575, 110] on input "Blessing" at bounding box center [573, 108] width 140 height 25
type input "B"
click at [216, 165] on input "Miss" at bounding box center [236, 162] width 140 height 25
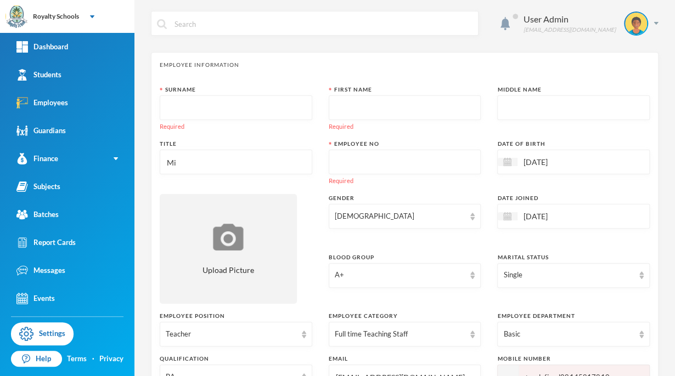
type input "M"
click at [588, 164] on input "[DATE]" at bounding box center [563, 162] width 92 height 13
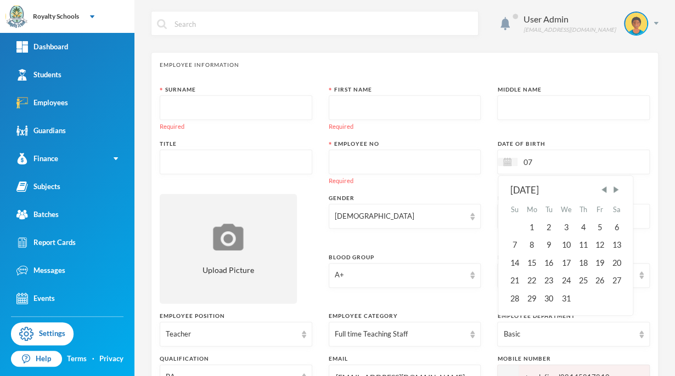
type input "0"
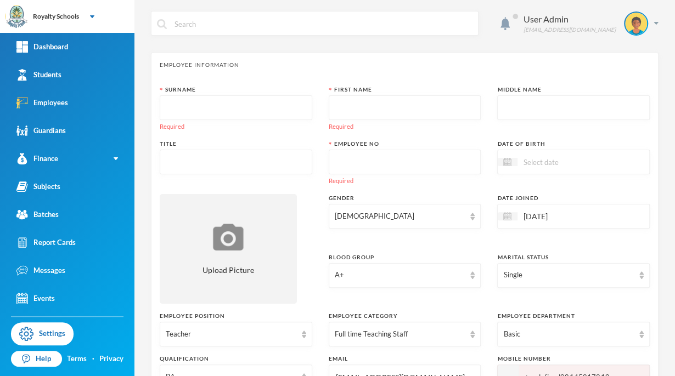
click at [586, 217] on input "[DATE]" at bounding box center [563, 216] width 92 height 13
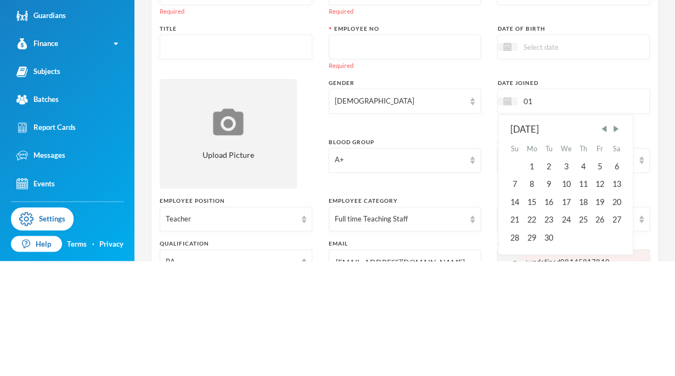
type input "0"
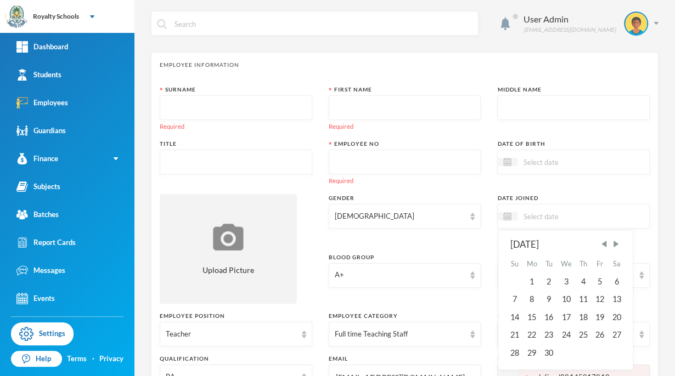
click at [393, 62] on div "Employee Information" at bounding box center [405, 65] width 490 height 8
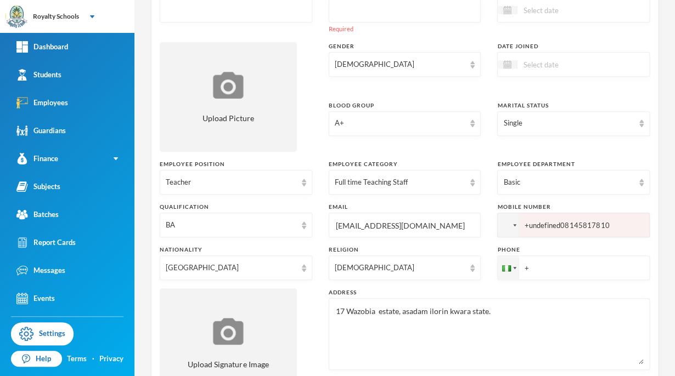
scroll to position [153, 0]
click at [422, 180] on div "Full time Teaching Staff" at bounding box center [400, 181] width 131 height 11
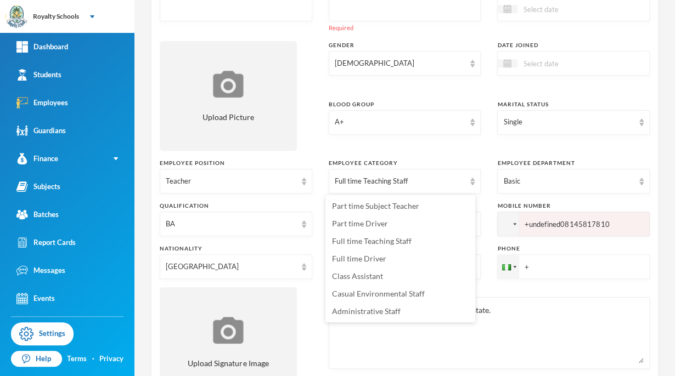
click at [616, 332] on textarea "17 Wazobia estate, asadam ilorin kwara state." at bounding box center [489, 333] width 309 height 60
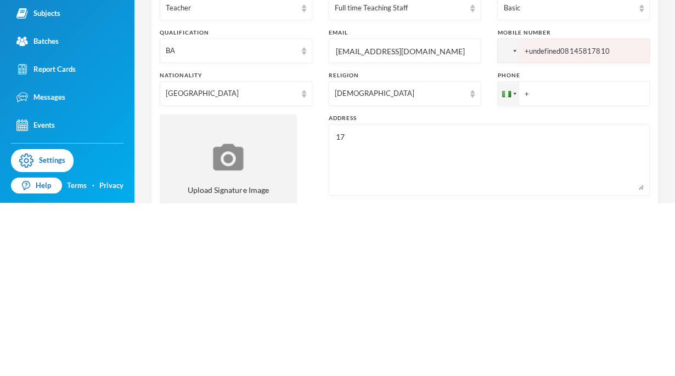
type textarea "1"
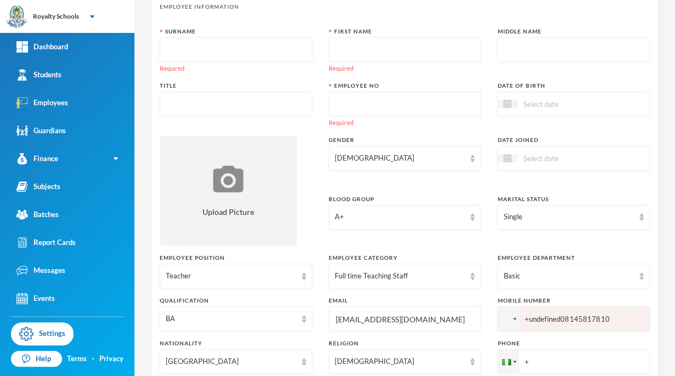
scroll to position [0, 0]
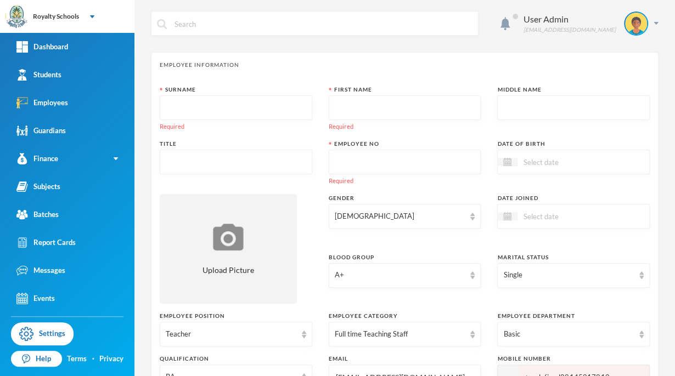
type textarea "o"
click at [196, 104] on input "text" at bounding box center [236, 108] width 140 height 25
type input "ojofeitimi"
click at [383, 109] on input "text" at bounding box center [405, 108] width 140 height 25
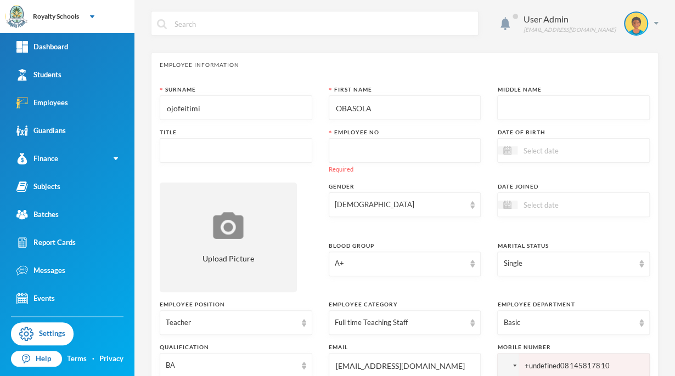
type input "OBASOLA"
click at [518, 110] on input "text" at bounding box center [573, 108] width 140 height 25
type input "t"
type input "TITILOPE"
click at [207, 108] on input "ojofeitimi" at bounding box center [236, 108] width 140 height 25
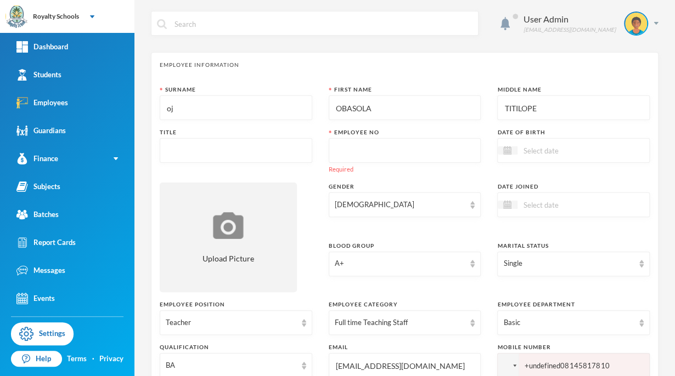
type input "o"
type input "OJOFEITIMI"
click at [529, 150] on input at bounding box center [563, 150] width 92 height 13
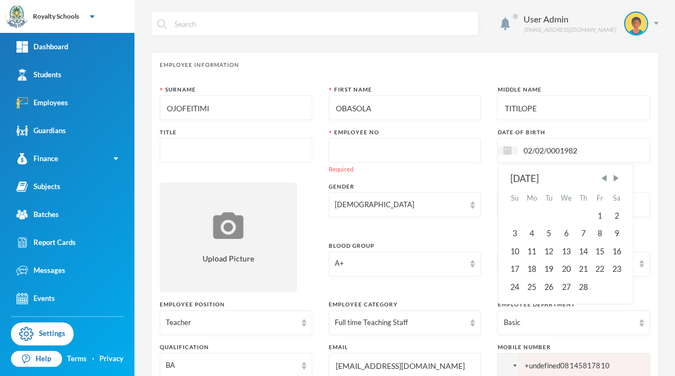
click at [548, 149] on input "02/02/0001982" at bounding box center [563, 150] width 92 height 13
click at [558, 147] on input "02/02/0001982" at bounding box center [563, 150] width 92 height 13
click at [548, 147] on input "02/02/0001982" at bounding box center [563, 150] width 92 height 13
click at [555, 145] on input "02/02/0001982" at bounding box center [563, 150] width 92 height 13
type input "[DATE]"
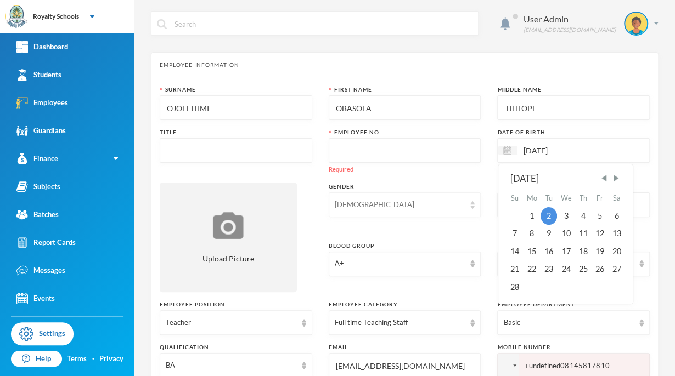
click at [370, 212] on div "[DEMOGRAPHIC_DATA]" at bounding box center [404, 204] width 152 height 25
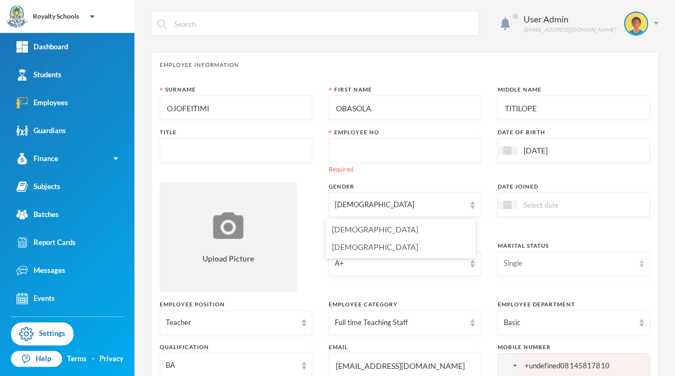
click at [505, 263] on div "Single" at bounding box center [568, 263] width 131 height 11
click at [518, 308] on span "Married" at bounding box center [512, 306] width 28 height 9
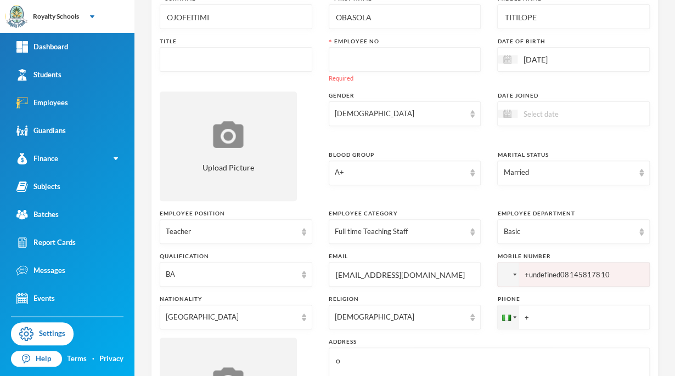
scroll to position [97, 0]
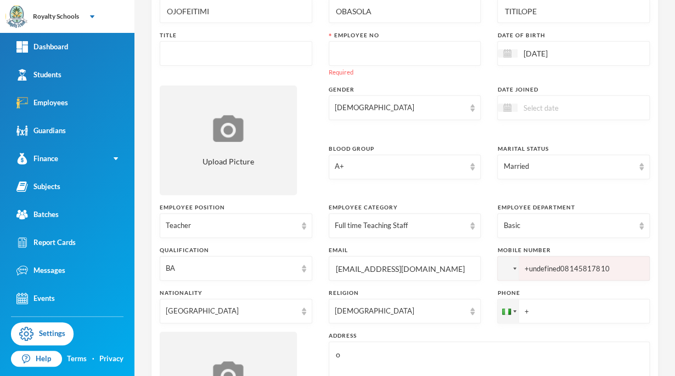
click at [599, 268] on input "+undefined08145817810" at bounding box center [573, 268] width 152 height 25
click at [513, 268] on div at bounding box center [514, 269] width 3 height 2
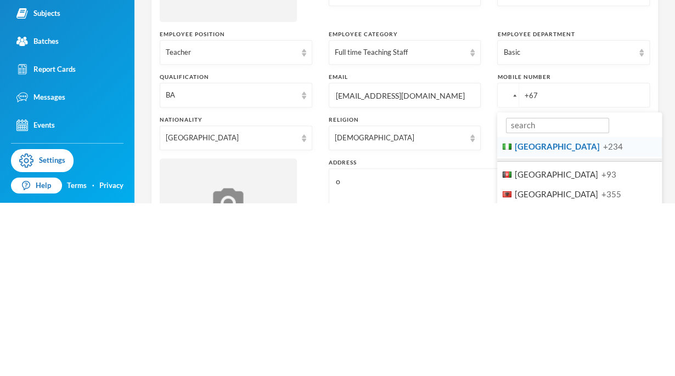
click at [536, 265] on input "+67" at bounding box center [573, 268] width 152 height 25
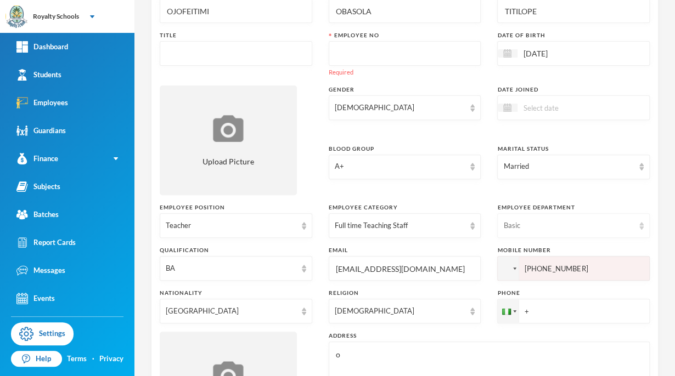
type input "[PHONE_NUMBER]"
click at [515, 221] on div "Basic" at bounding box center [568, 225] width 131 height 11
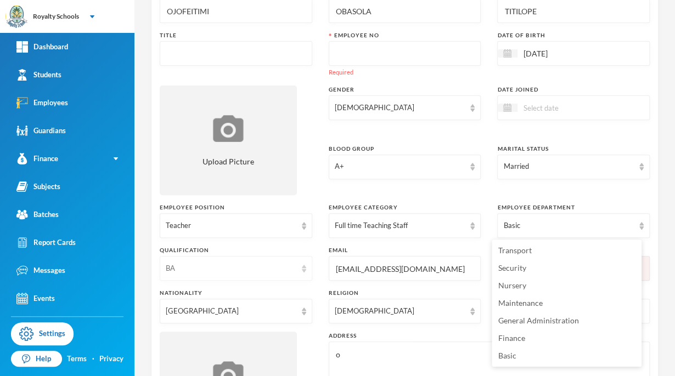
click at [179, 267] on div "BA" at bounding box center [231, 268] width 131 height 11
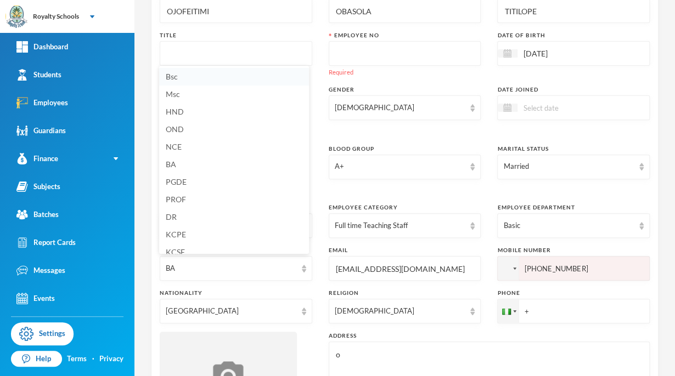
click at [168, 75] on span "Bsc" at bounding box center [172, 76] width 12 height 9
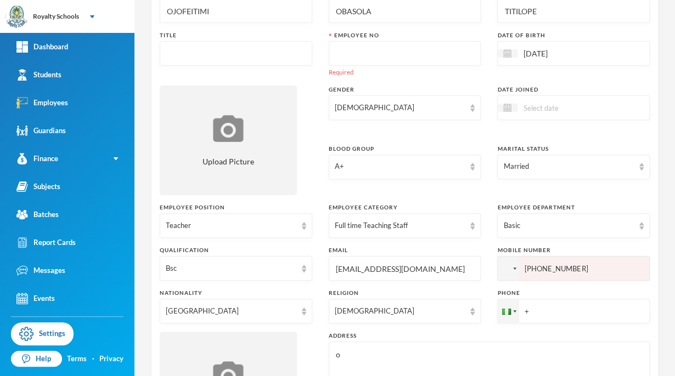
click at [451, 267] on input "[EMAIL_ADDRESS][DOMAIN_NAME]" at bounding box center [405, 269] width 140 height 25
type input "c"
type input "alabi.obasola"
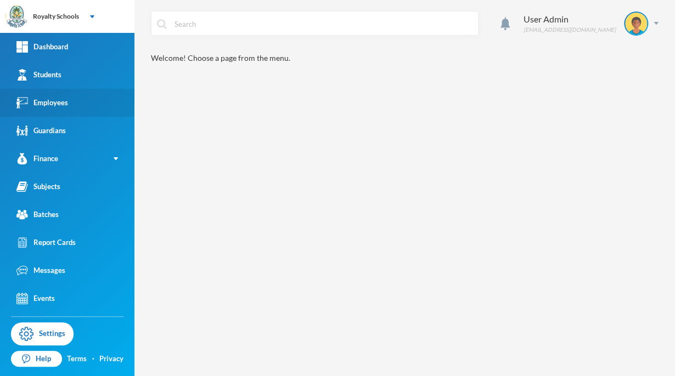
click at [71, 104] on link "Employees" at bounding box center [67, 103] width 134 height 28
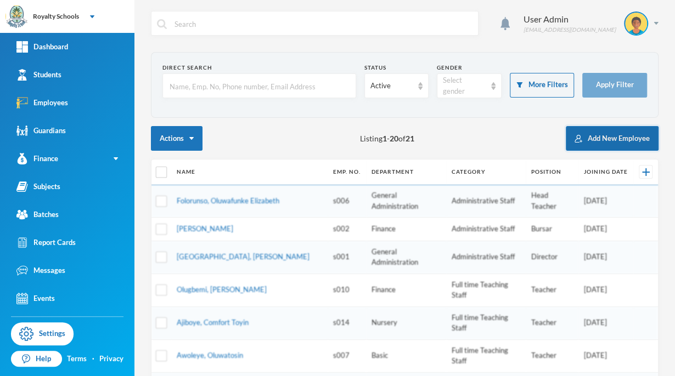
click at [588, 149] on button "Add New Employee" at bounding box center [611, 138] width 93 height 25
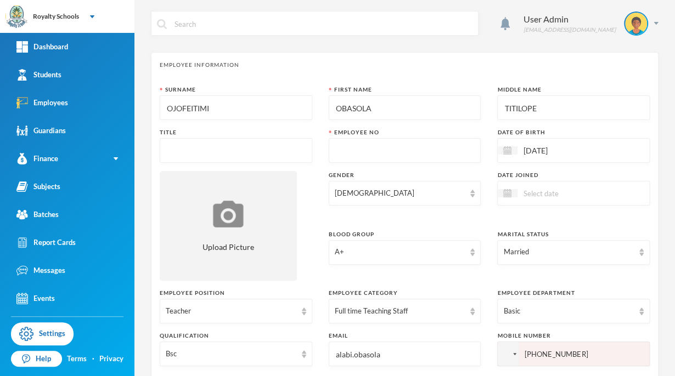
click at [383, 357] on input "alabi.obasola" at bounding box center [405, 354] width 140 height 25
type input "+"
click at [421, 353] on input "alabi.obasola@ gmail.co99m" at bounding box center [405, 354] width 140 height 25
click at [432, 356] on input "alabi.obasola@ gmail.com" at bounding box center [405, 354] width 140 height 25
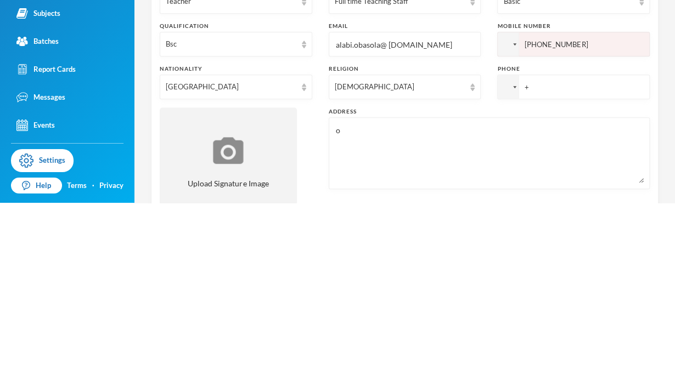
scroll to position [156, 0]
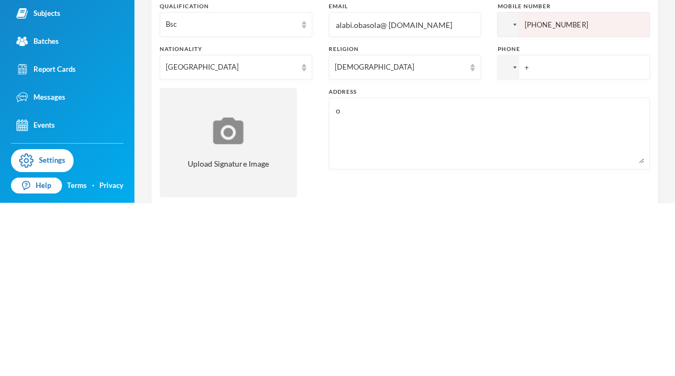
type input "alabi.obasola@ gmail.com"
click at [335, 282] on textarea "o" at bounding box center [489, 307] width 309 height 60
click at [347, 282] on textarea "o" at bounding box center [489, 307] width 309 height 60
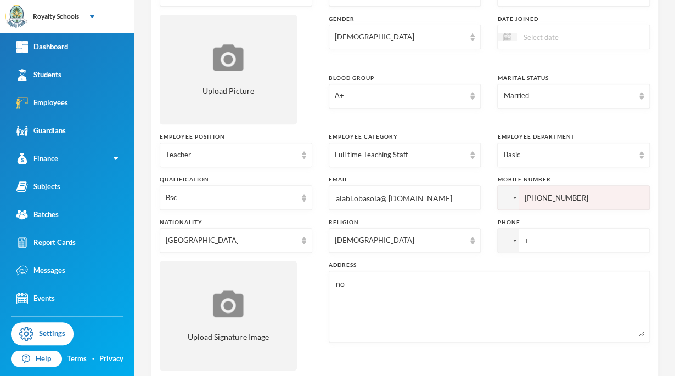
type textarea "n"
type textarea "No 40 Bayi, street of Egbejila road off Asadam road Ilorin."
click at [449, 295] on textarea "No 40 Bayi, street of Egbejila road off Asadam road Ilorin." at bounding box center [489, 307] width 309 height 60
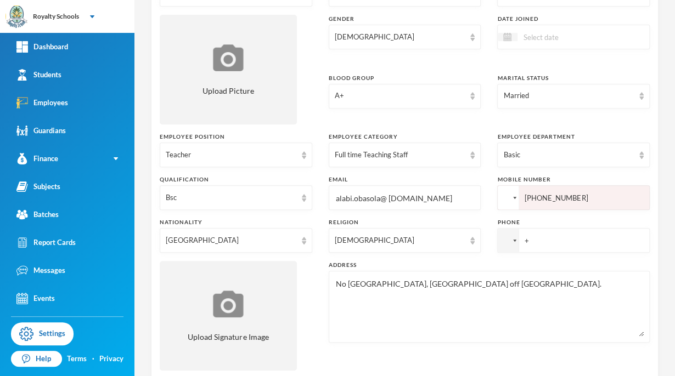
click at [502, 200] on div at bounding box center [506, 198] width 9 height 6
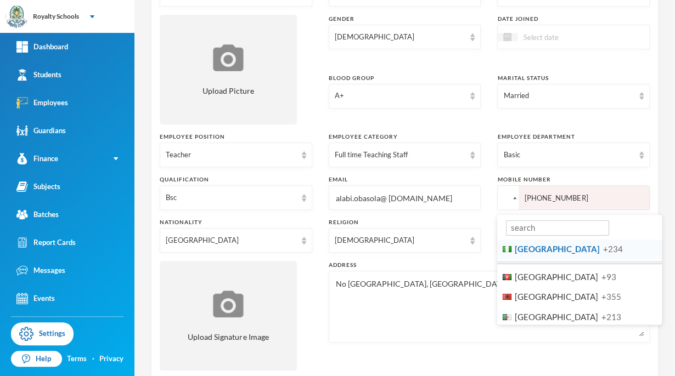
click at [603, 252] on span "+234" at bounding box center [613, 249] width 20 height 10
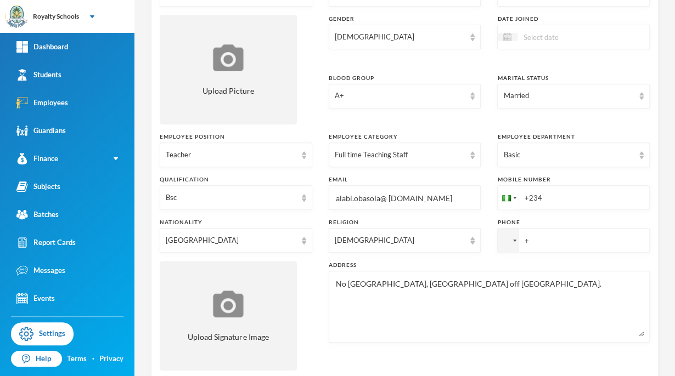
type input "+234"
click at [493, 316] on textarea "No 40 Bayi, street of Egbejila road off Asadam road Ilorin." at bounding box center [489, 307] width 309 height 60
click at [522, 243] on input "+undefined" at bounding box center [573, 240] width 152 height 25
click at [503, 238] on div at bounding box center [506, 241] width 9 height 6
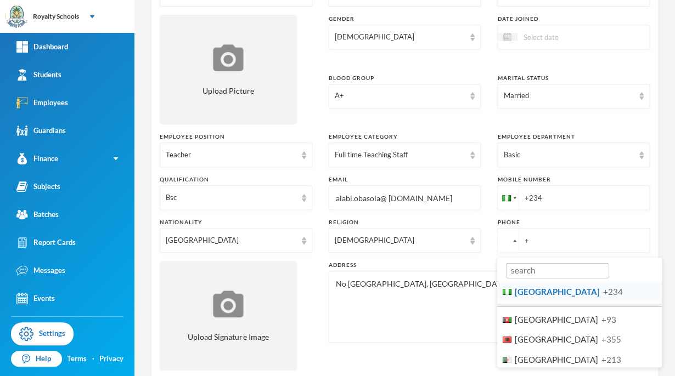
click at [529, 297] on li "Nigeria +234" at bounding box center [579, 292] width 165 height 20
type input "+234"
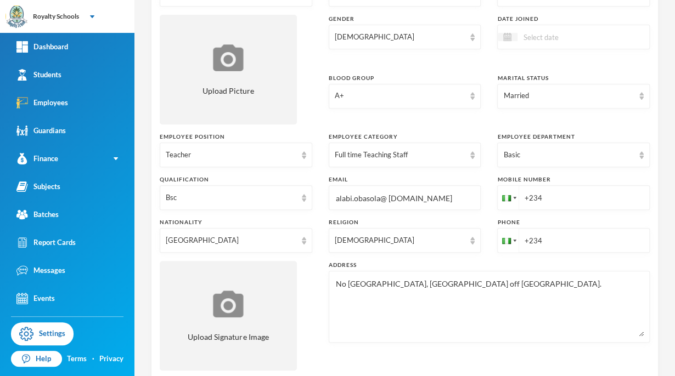
click at [566, 189] on input "+234" at bounding box center [573, 197] width 152 height 25
type input "+23467611008"
click at [542, 241] on input "+234" at bounding box center [573, 240] width 152 height 25
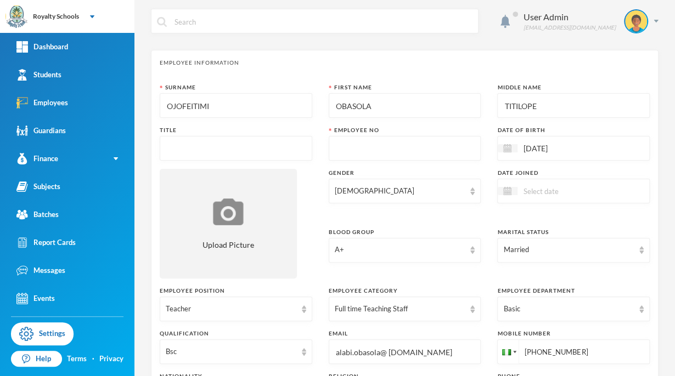
scroll to position [0, 0]
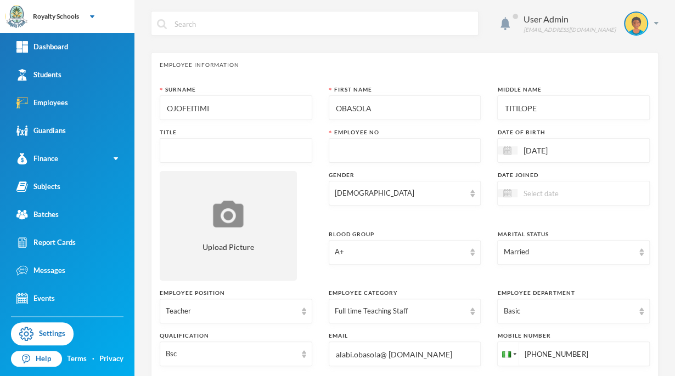
type input "+23467611008"
click at [518, 195] on input at bounding box center [563, 193] width 92 height 13
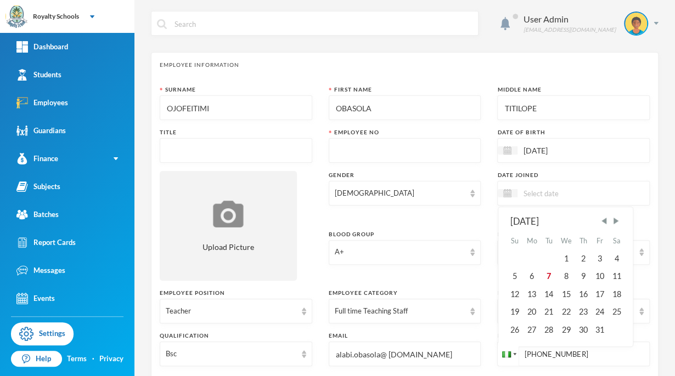
click at [557, 193] on input at bounding box center [563, 193] width 92 height 13
type input "AUGUST"
click at [433, 160] on input "text" at bounding box center [405, 151] width 140 height 25
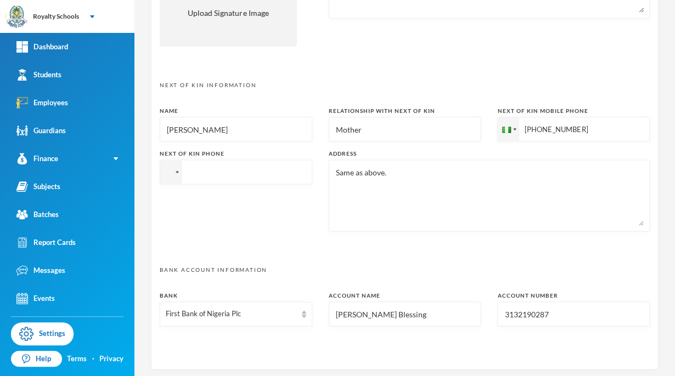
scroll to position [481, 0]
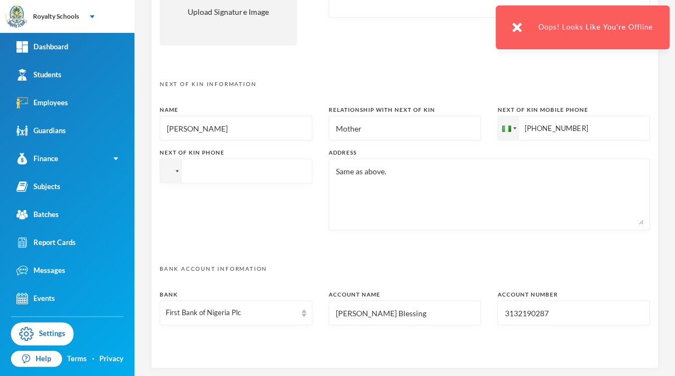
click at [207, 131] on input "[PERSON_NAME]" at bounding box center [236, 128] width 140 height 25
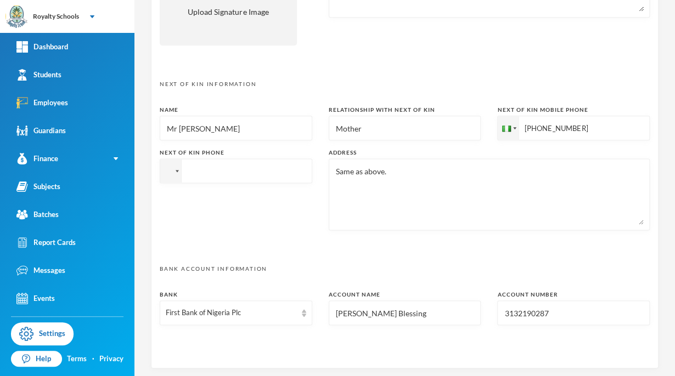
type input "Mr Alabi Isaac"
click at [191, 171] on input "tel" at bounding box center [236, 170] width 152 height 25
type input "+2347035408500"
click at [360, 123] on input "Mother" at bounding box center [405, 128] width 140 height 25
type input "M"
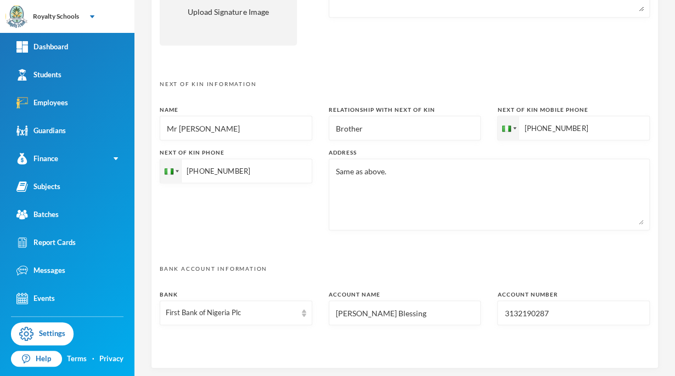
type input "Brother"
click at [578, 123] on input "[PHONE_NUMBER]" at bounding box center [573, 128] width 152 height 25
type input "+2347035408500"
click at [385, 169] on textarea "Same as above." at bounding box center [489, 195] width 309 height 60
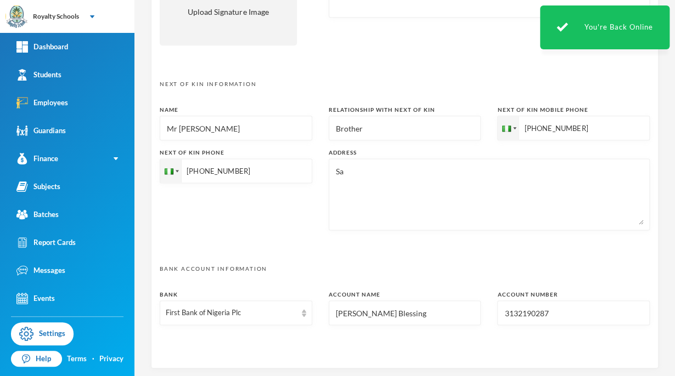
type textarea "S"
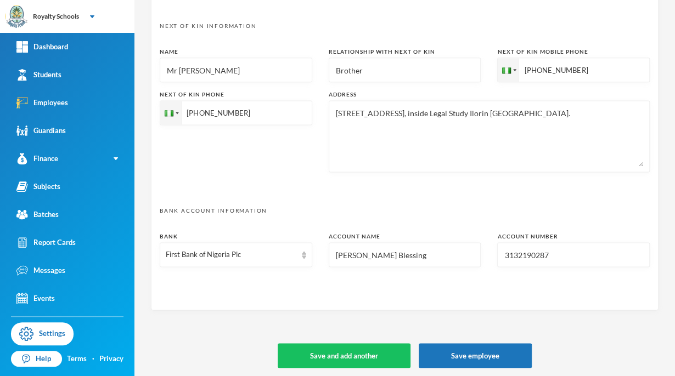
scroll to position [542, 0]
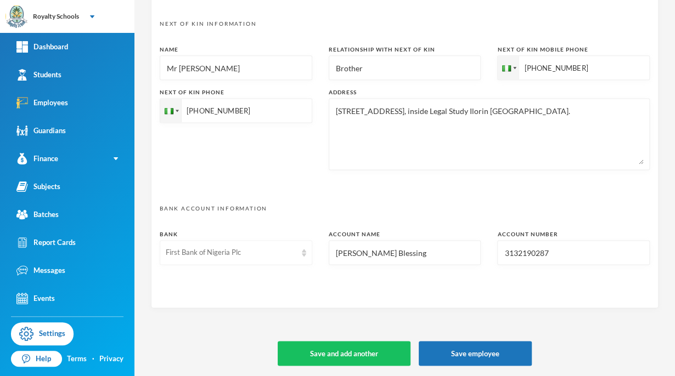
type textarea "No 40 Otubu street, inside Legal Study Ilorin Kwara state."
click at [245, 258] on div "First Bank of Nigeria Plc" at bounding box center [236, 252] width 152 height 25
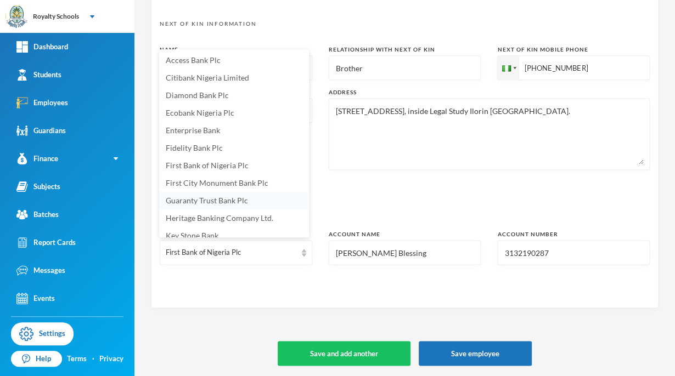
click at [232, 204] on span "Guaranty Trust Bank Plc" at bounding box center [207, 200] width 82 height 9
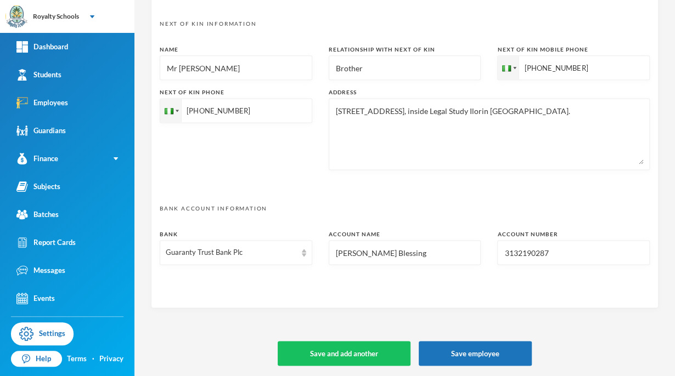
click at [412, 250] on input "[PERSON_NAME] Blessing" at bounding box center [405, 253] width 140 height 25
type input "U"
type input "Alabi Obasola Titilope"
click at [548, 254] on input "3132190287" at bounding box center [573, 253] width 140 height 25
type input "3"
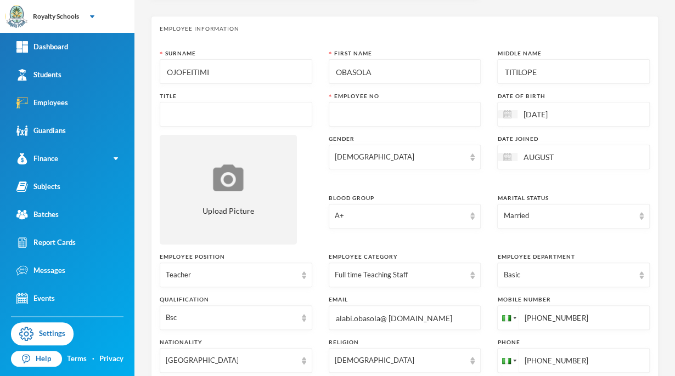
scroll to position [0, 0]
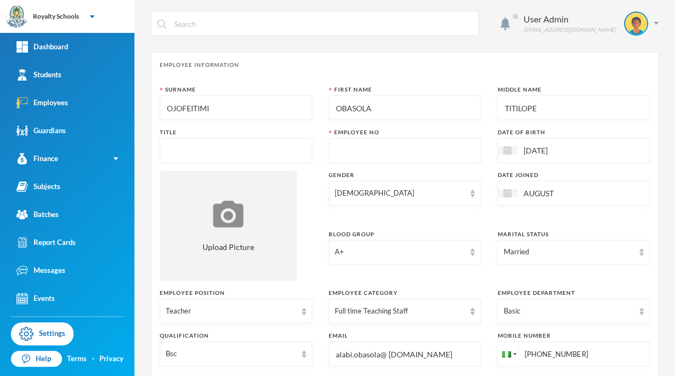
type input "0034545950"
click at [197, 152] on input "text" at bounding box center [236, 151] width 140 height 25
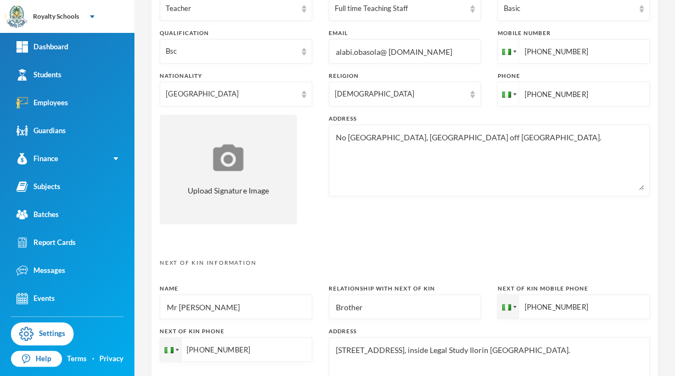
scroll to position [307, 0]
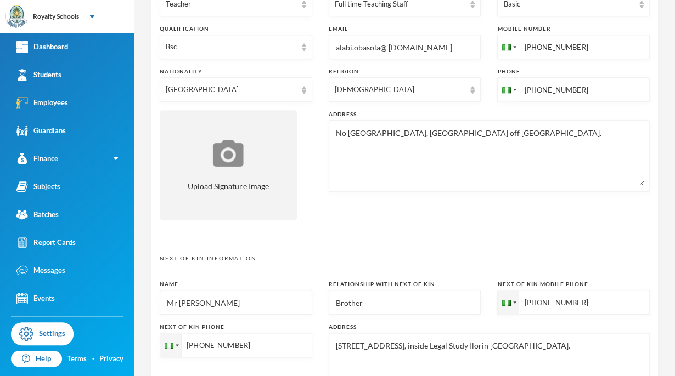
type input "MRS"
click at [371, 133] on textarea "No 40 Bayi, street of Egbejila road off Asadam road Ilorin." at bounding box center [489, 156] width 309 height 60
click at [378, 131] on textarea "No 40 Bayi, street of Egbejila road off Asadam road Ilorin." at bounding box center [489, 156] width 309 height 60
click at [372, 129] on textarea "No 40 Bayi, street of Egbejila road off Asadam road Ilorin." at bounding box center [489, 156] width 309 height 60
click at [404, 134] on textarea "No 40 Bayi street of Egbejila road off Asadam road Ilorin." at bounding box center [489, 156] width 309 height 60
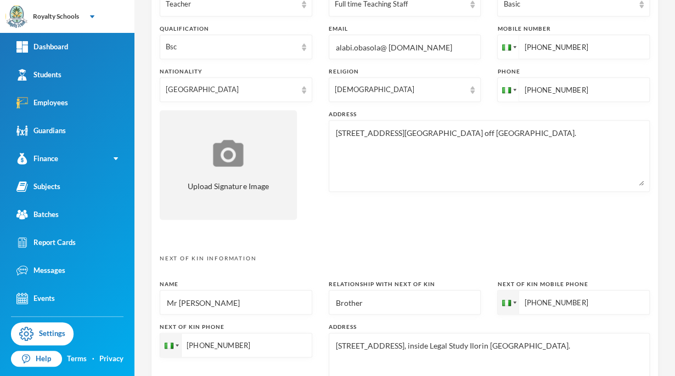
click at [441, 131] on textarea "No 40 Bayi street ,Egbejila road off Asadam road Ilorin." at bounding box center [489, 156] width 309 height 60
click at [511, 135] on textarea "No 40 Bayi street ,Egbejila off Asadam road Ilorin." at bounding box center [489, 156] width 309 height 60
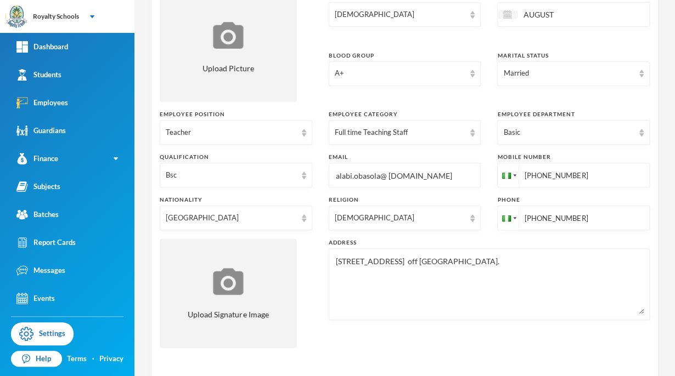
scroll to position [174, 0]
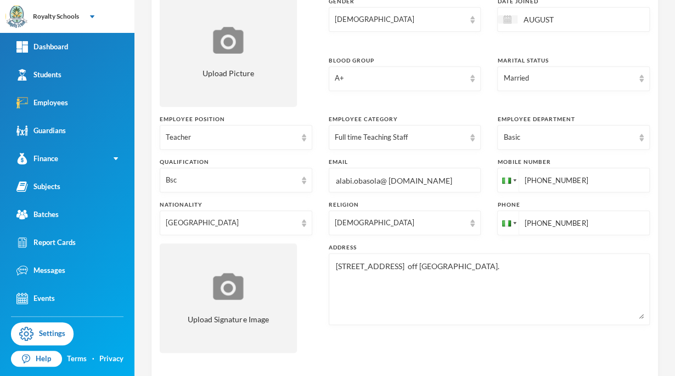
type textarea "No 40 Bayi street ,Egbejila off Asadam road Ilorin."
click at [535, 226] on input "+23467611008" at bounding box center [573, 223] width 152 height 25
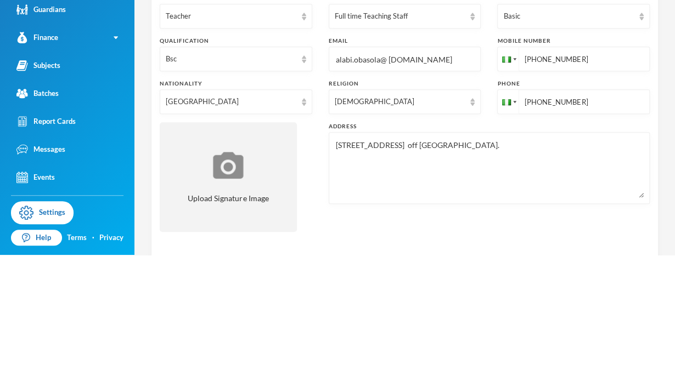
click at [532, 224] on input "+23467611008" at bounding box center [573, 223] width 152 height 25
click at [550, 223] on input "+2380467611008" at bounding box center [573, 223] width 152 height 25
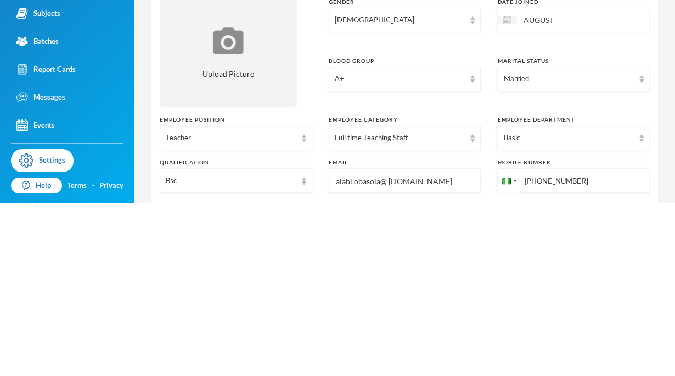
scroll to position [0, 0]
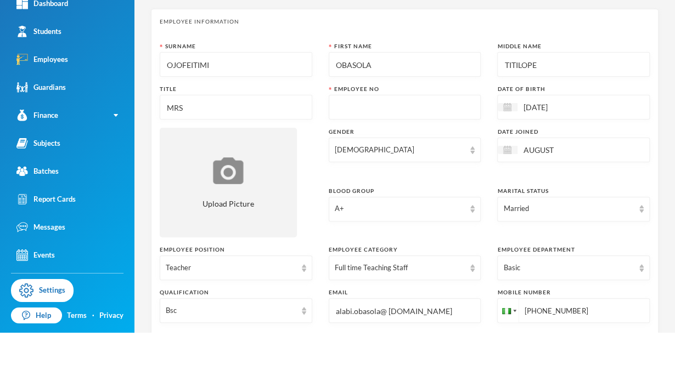
type input "+238067611008"
click at [427, 150] on input "text" at bounding box center [405, 151] width 140 height 25
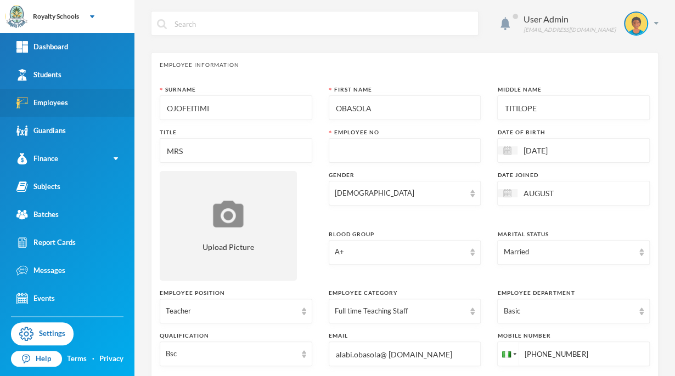
click at [77, 106] on link "Employees" at bounding box center [67, 103] width 134 height 28
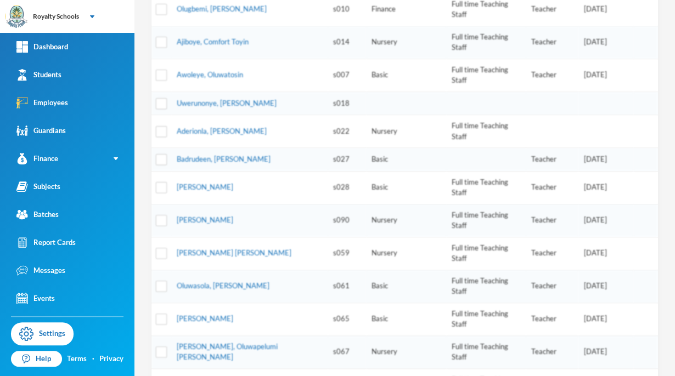
scroll to position [334, 0]
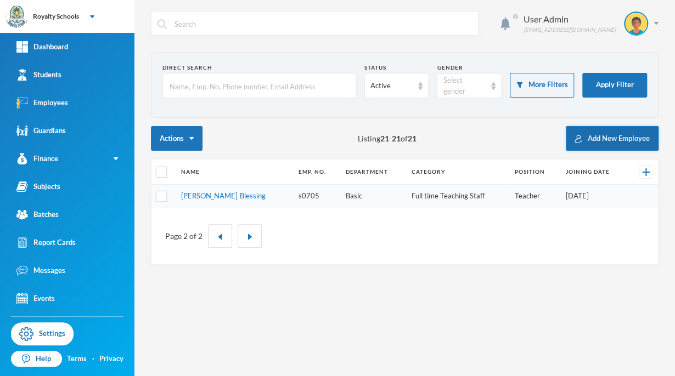
click at [625, 134] on button "Add New Employee" at bounding box center [611, 138] width 93 height 25
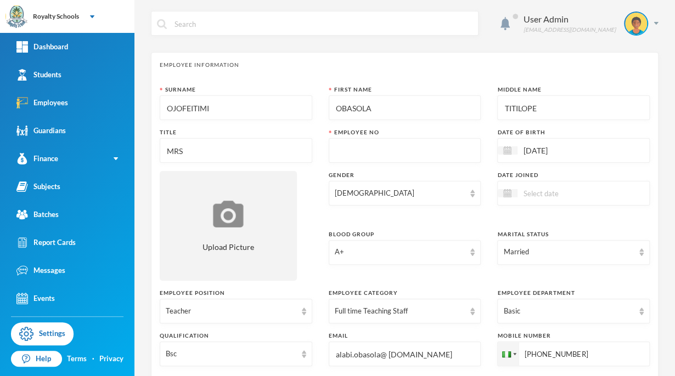
click at [597, 195] on input at bounding box center [563, 193] width 92 height 13
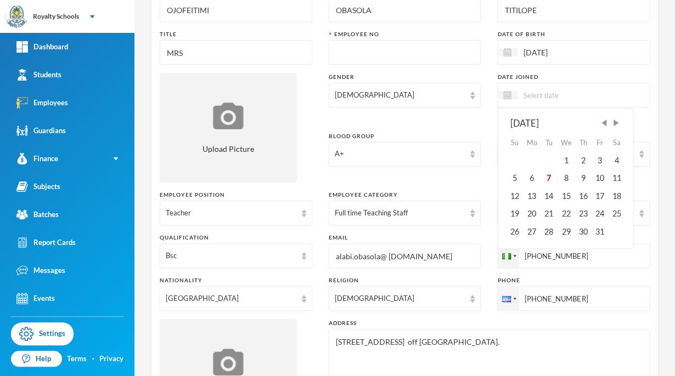
scroll to position [99, 0]
click at [600, 123] on span "Previous Month" at bounding box center [604, 122] width 10 height 10
click at [611, 119] on span "Next Month" at bounding box center [616, 122] width 10 height 10
click at [599, 124] on span "Previous Month" at bounding box center [604, 122] width 10 height 10
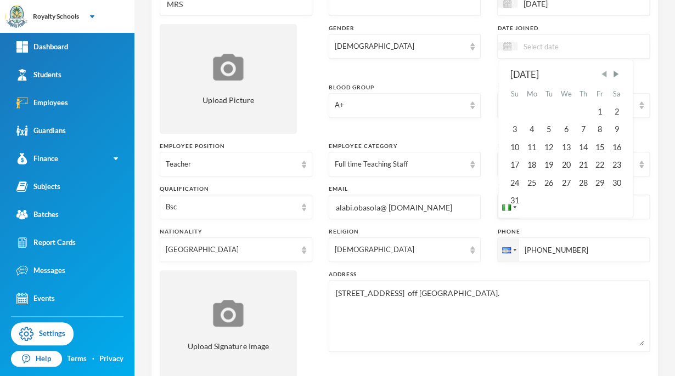
scroll to position [148, 0]
click at [598, 149] on div "15" at bounding box center [599, 147] width 16 height 18
type input "15/08/2025"
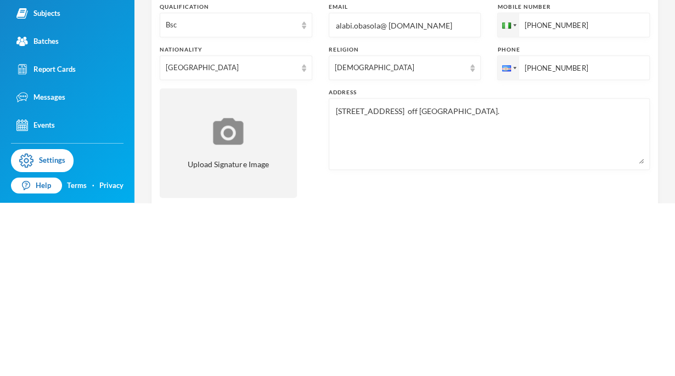
scroll to position [0, 0]
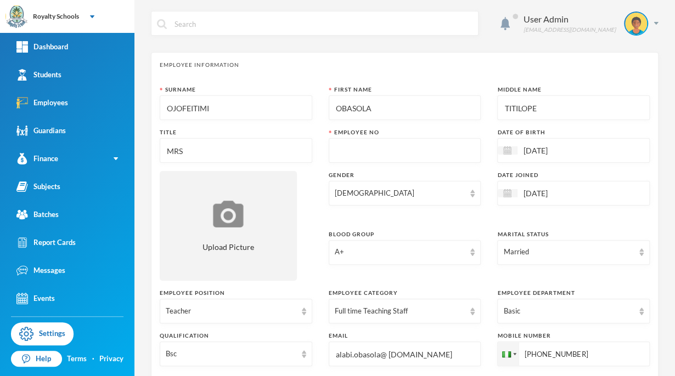
click at [421, 152] on input "text" at bounding box center [405, 151] width 140 height 25
type input "s0706"
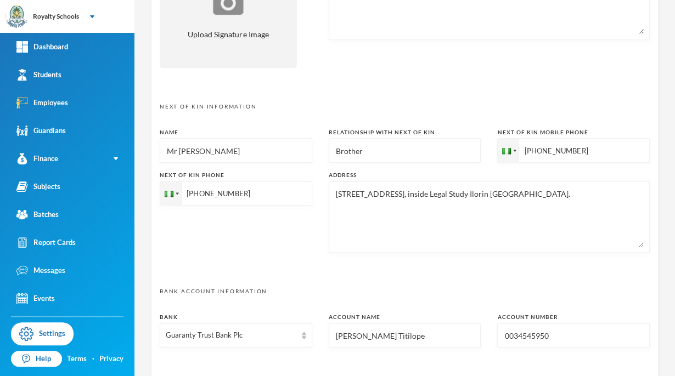
scroll to position [542, 0]
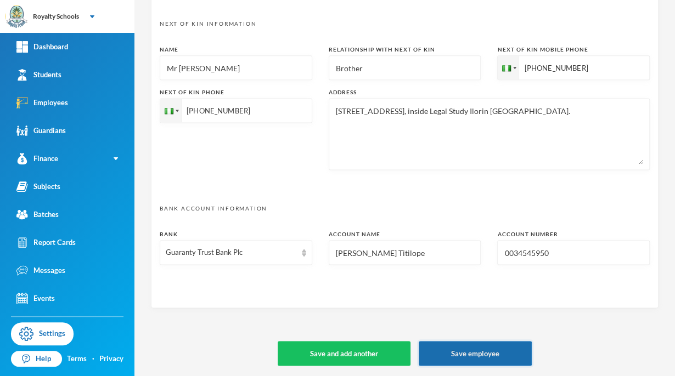
click at [478, 352] on button "Save employee" at bounding box center [474, 353] width 113 height 25
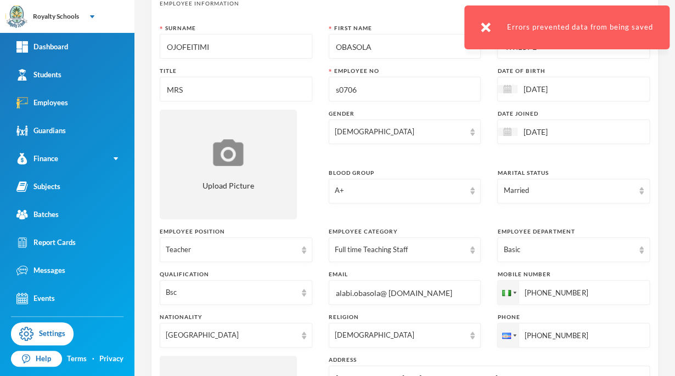
scroll to position [63, 0]
click at [534, 292] on input "+23467611008" at bounding box center [573, 291] width 152 height 25
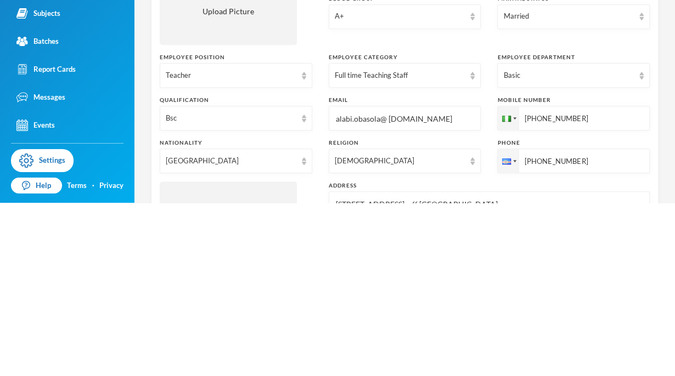
click at [537, 289] on input "+23467611008" at bounding box center [573, 291] width 152 height 25
click at [529, 294] on input "+23467611008" at bounding box center [573, 291] width 152 height 25
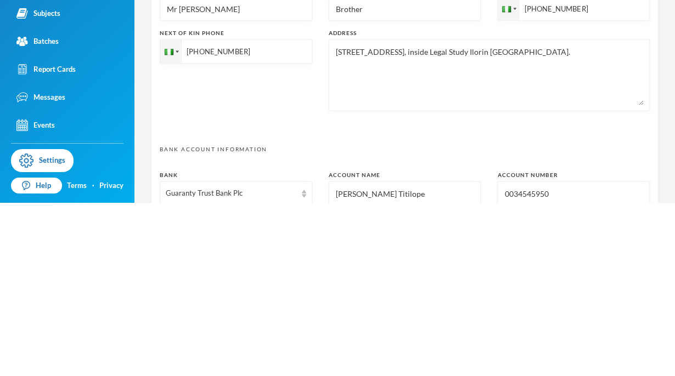
scroll to position [542, 0]
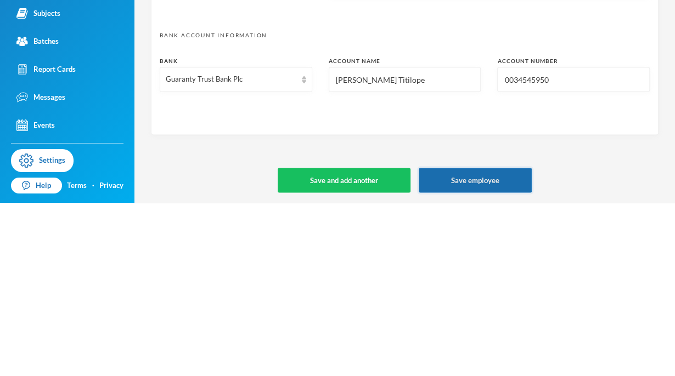
type input "+2348067611008"
click at [451, 358] on button "Save employee" at bounding box center [474, 353] width 113 height 25
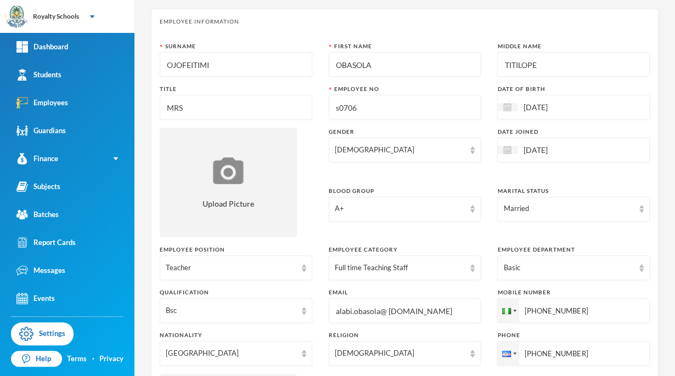
scroll to position [0, 0]
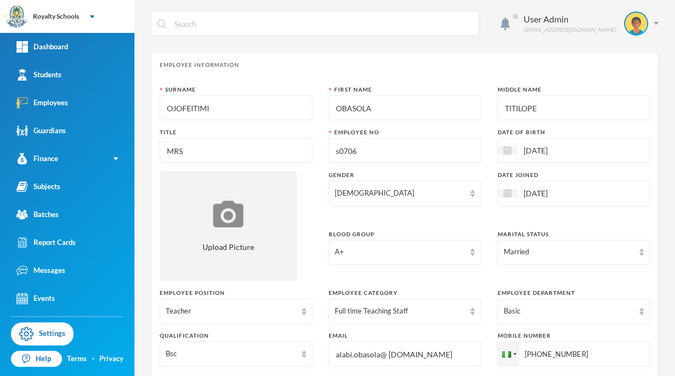
click at [547, 149] on input "[DATE]" at bounding box center [563, 150] width 92 height 13
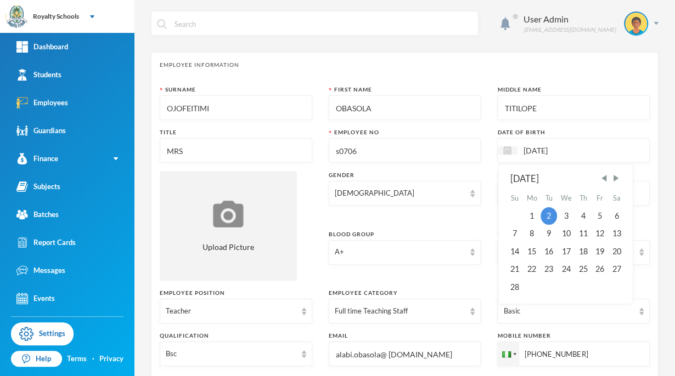
click at [500, 61] on div "Employee Information" at bounding box center [405, 65] width 490 height 8
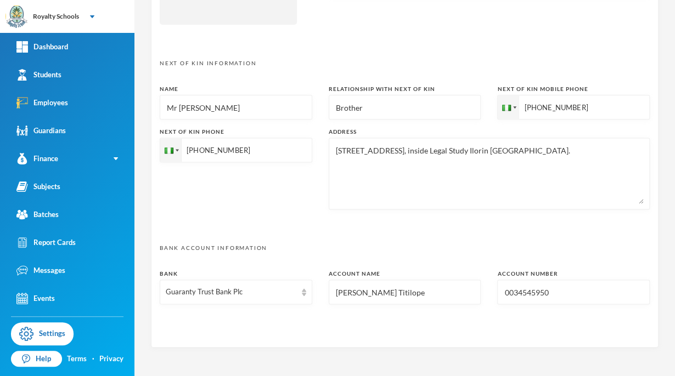
scroll to position [542, 0]
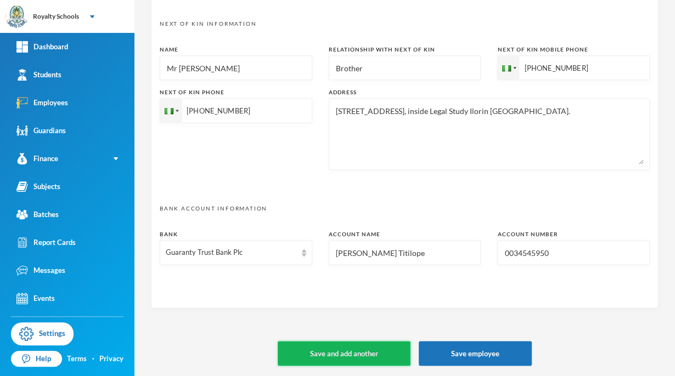
click at [369, 353] on button "Save and add another" at bounding box center [343, 353] width 133 height 25
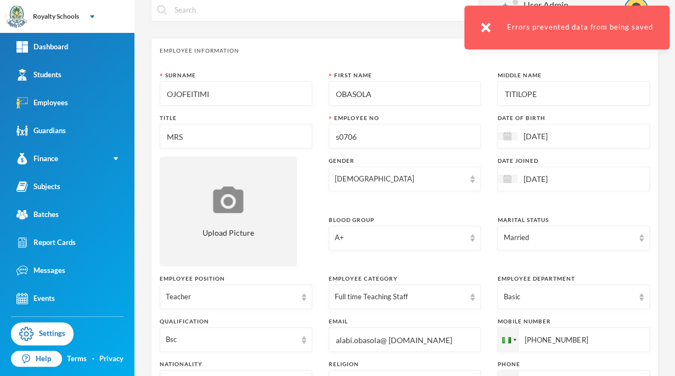
scroll to position [0, 0]
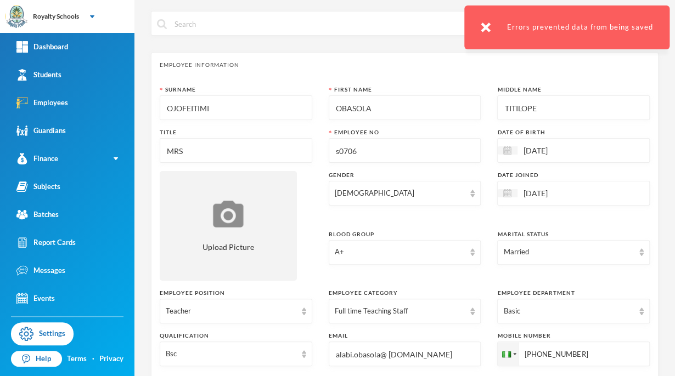
click at [415, 151] on input "s0706" at bounding box center [405, 151] width 140 height 25
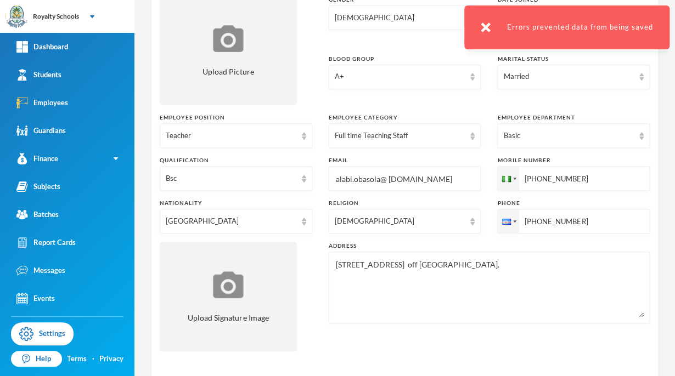
scroll to position [542, 0]
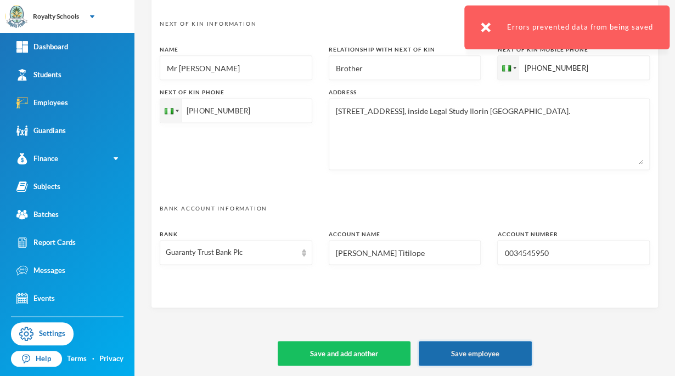
type input "s0707"
click at [425, 363] on button "Save employee" at bounding box center [474, 353] width 113 height 25
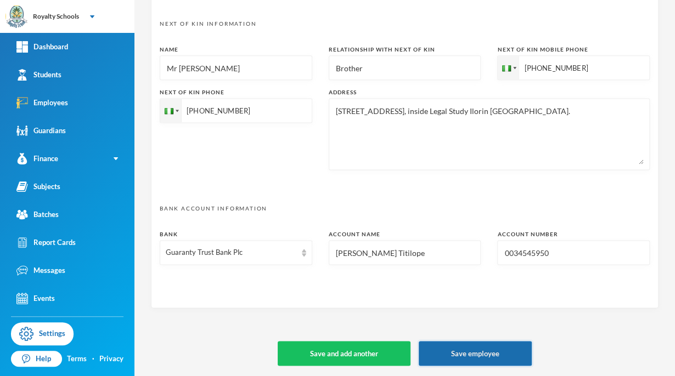
click at [485, 352] on button "Save employee" at bounding box center [474, 353] width 113 height 25
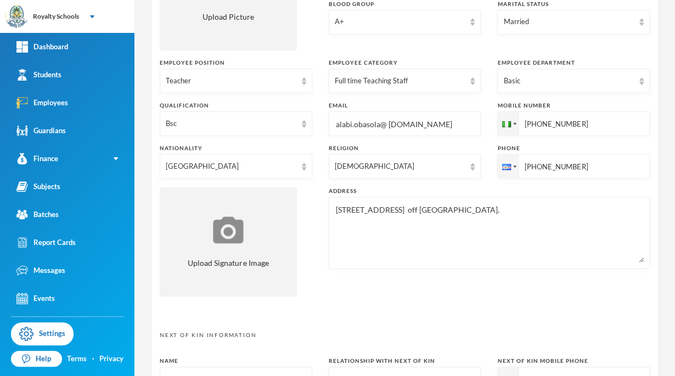
scroll to position [232, 0]
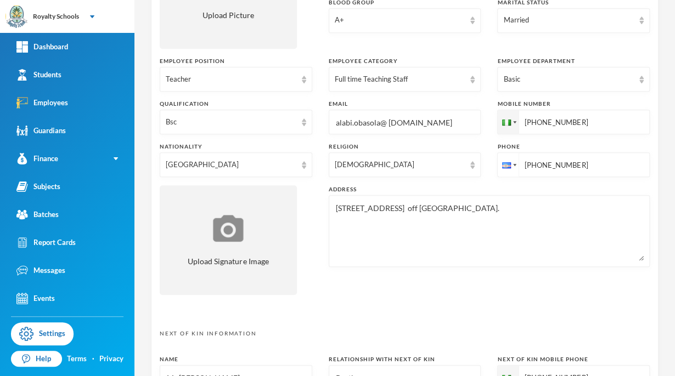
click at [502, 165] on div at bounding box center [506, 165] width 9 height 6
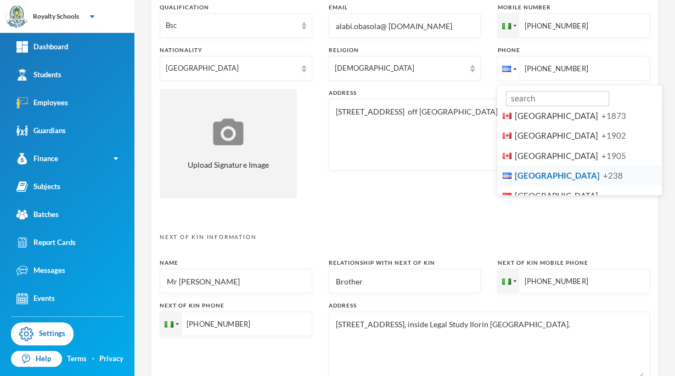
scroll to position [1553, 0]
click at [513, 68] on div at bounding box center [514, 68] width 3 height 2
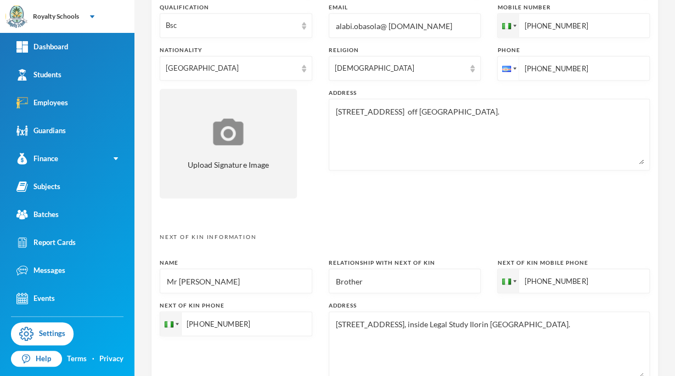
click at [513, 68] on div at bounding box center [514, 68] width 3 height 2
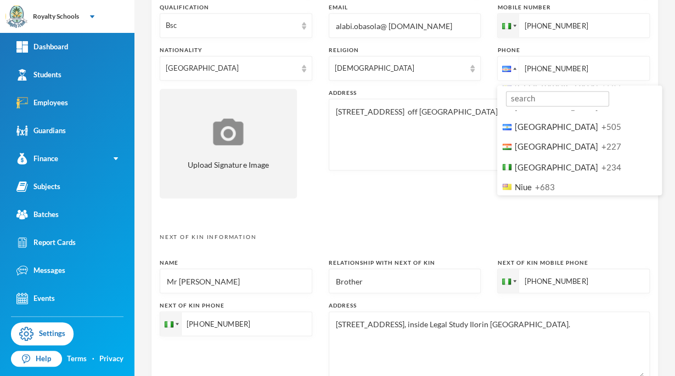
scroll to position [4137, 0]
click at [558, 156] on li "Nigeria +234" at bounding box center [579, 166] width 165 height 20
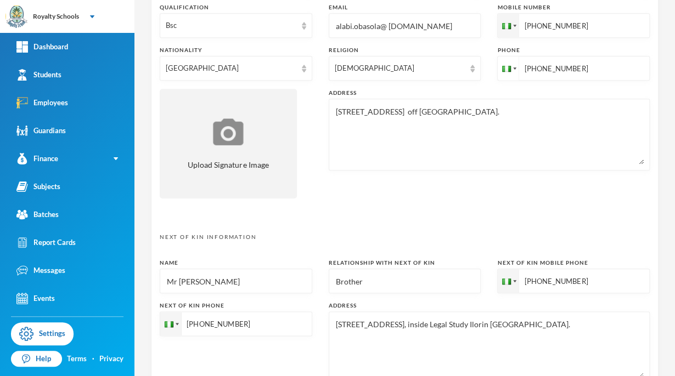
click at [538, 66] on input "+234067611008" at bounding box center [573, 68] width 152 height 25
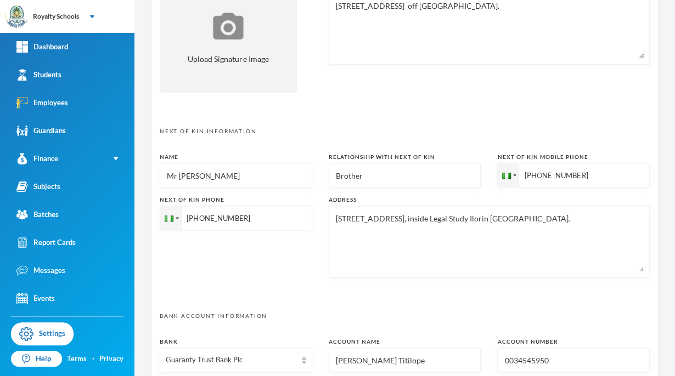
scroll to position [542, 0]
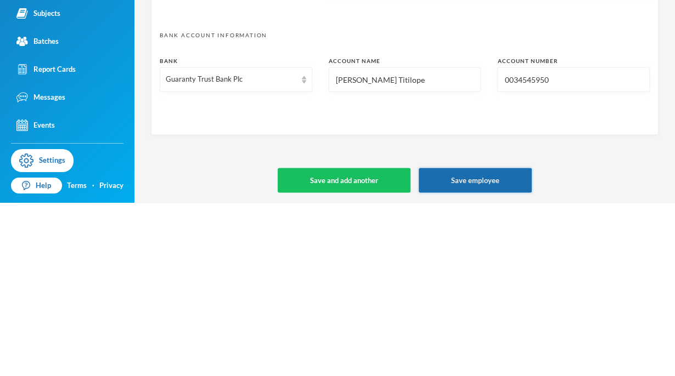
type input "+2348067611008"
click at [500, 360] on button "Save employee" at bounding box center [474, 353] width 113 height 25
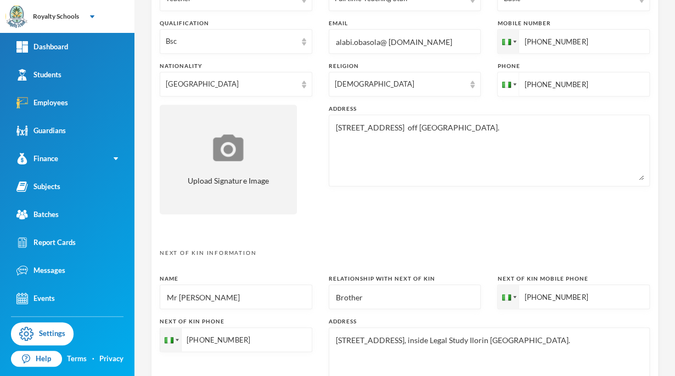
scroll to position [312, 0]
